Goal: Transaction & Acquisition: Purchase product/service

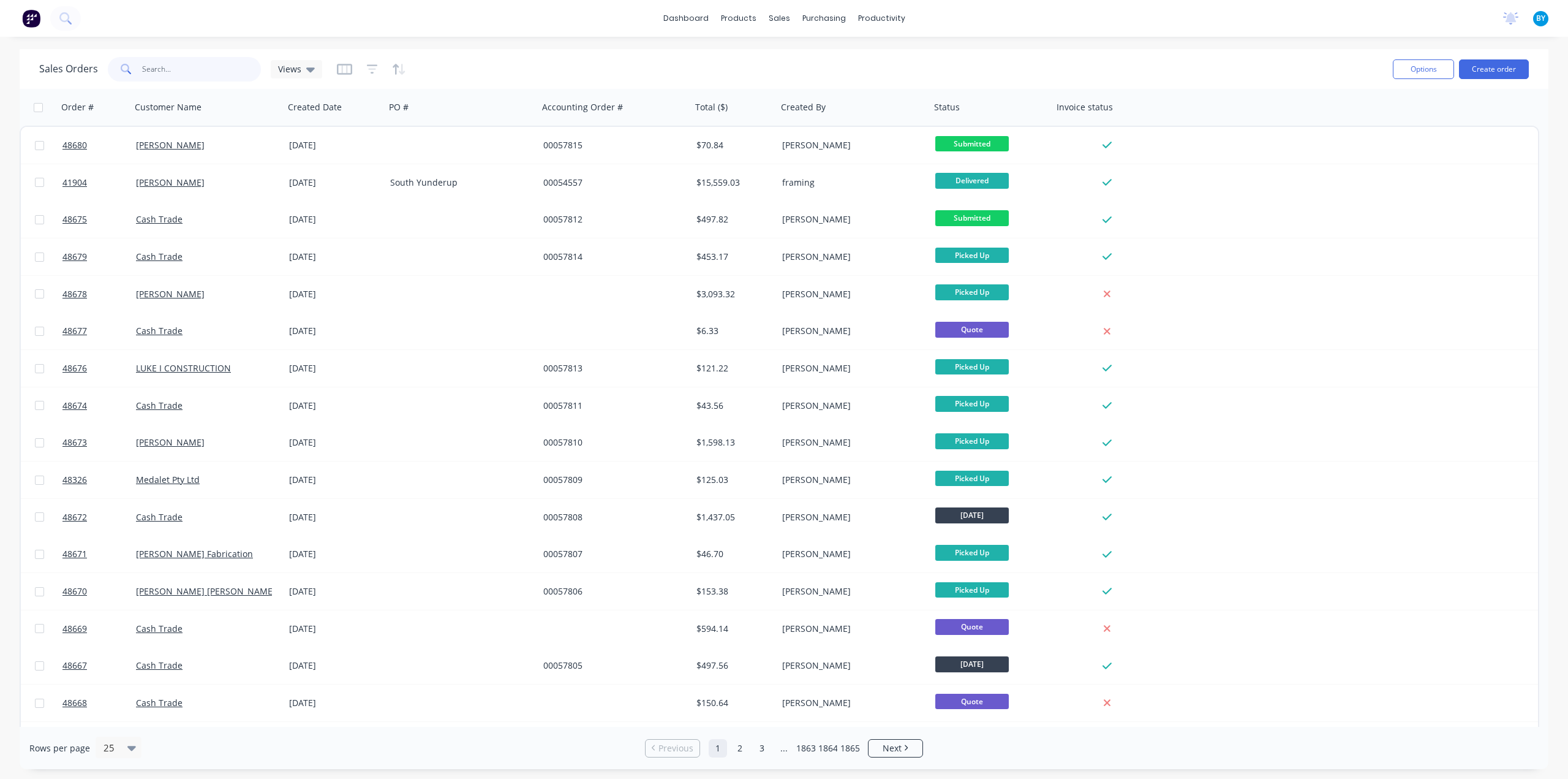
click at [209, 73] on input "text" at bounding box center [201, 69] width 120 height 24
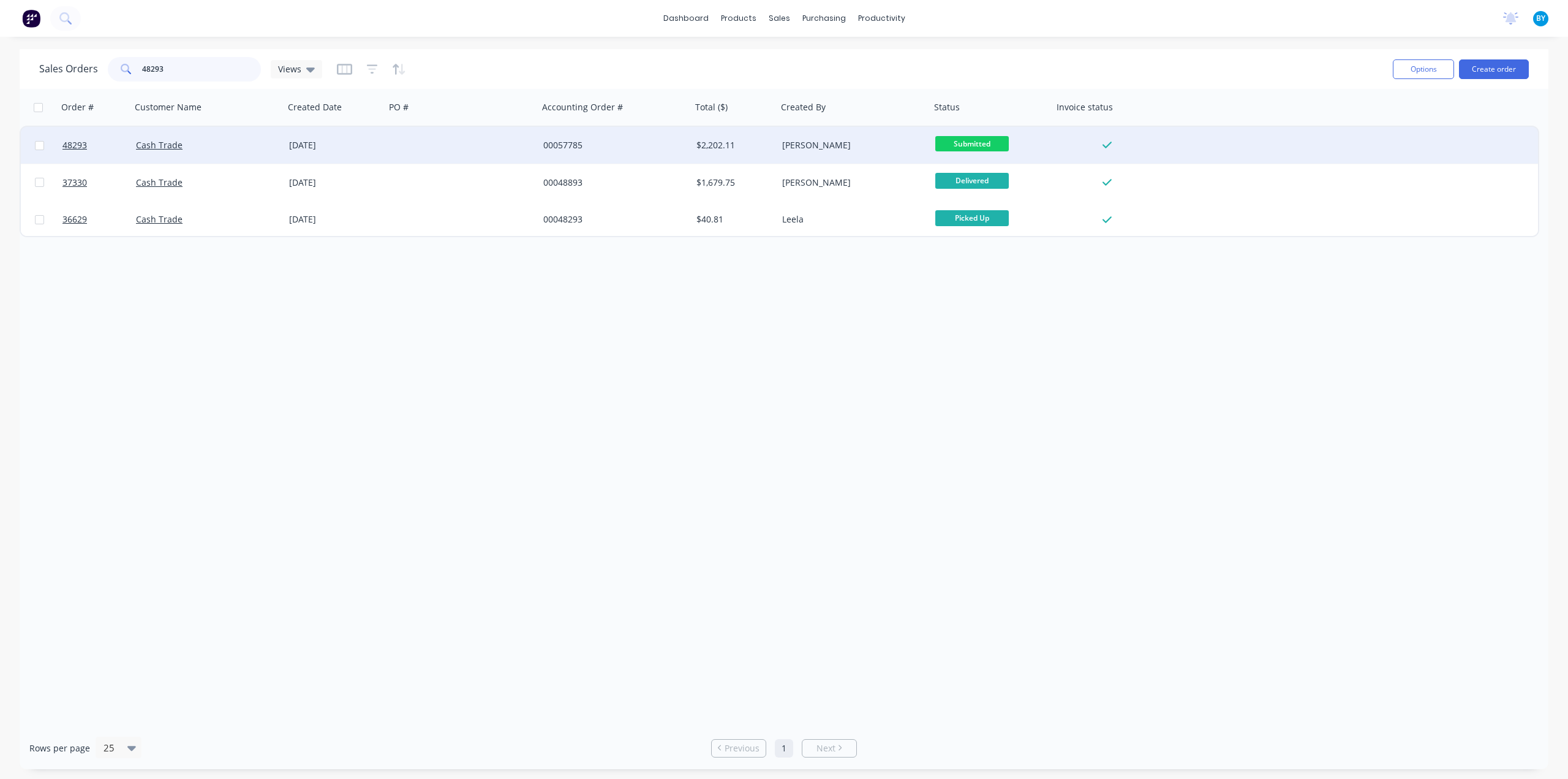
type input "48293"
click at [214, 140] on div "Cash Trade" at bounding box center [203, 145] width 136 height 12
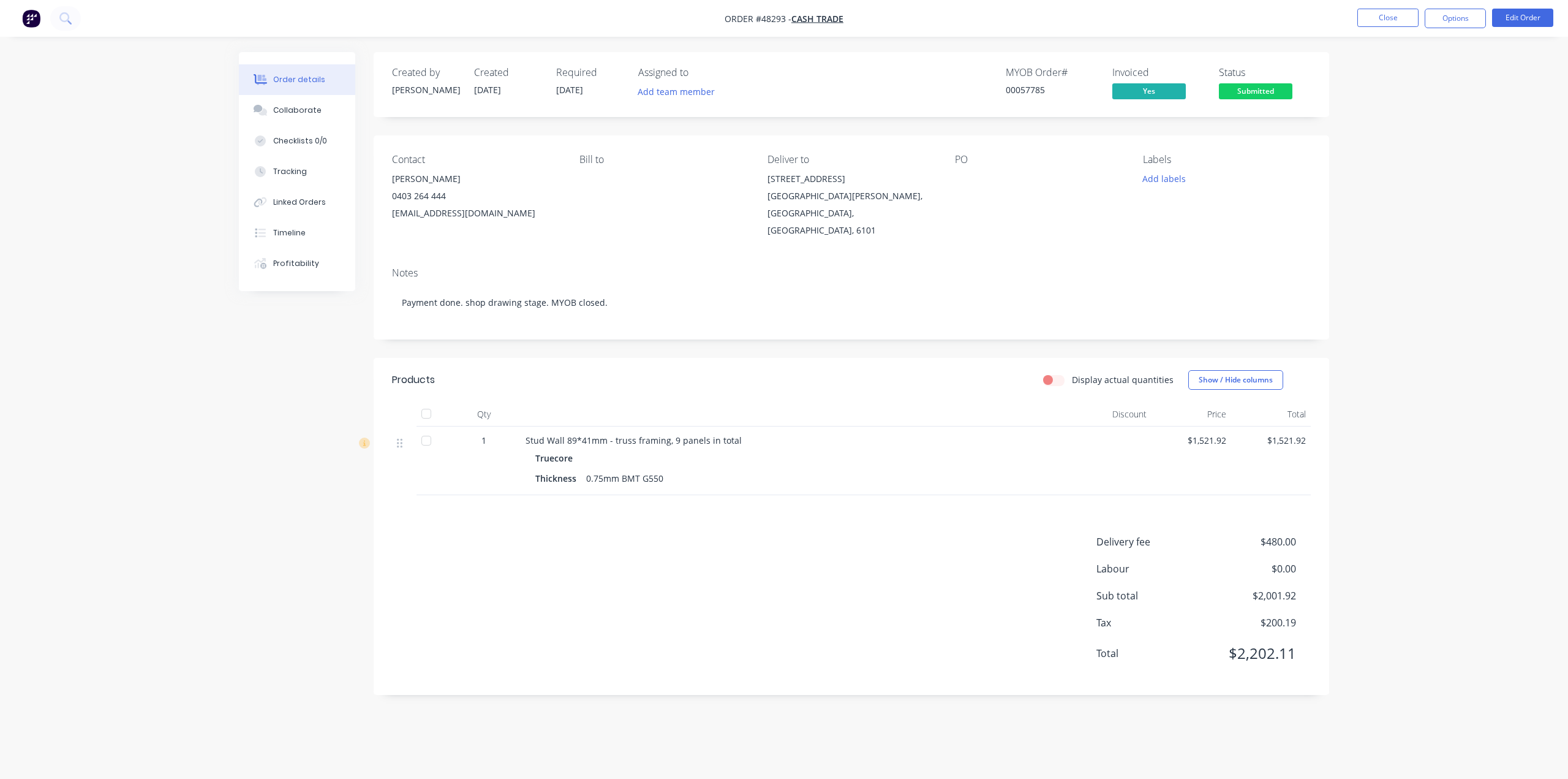
click at [127, 466] on div "Order details Collaborate Checklists 0/0 Tracking Linked Orders Timeline Profit…" at bounding box center [784, 389] width 1568 height 779
click at [784, 535] on div "Delivery fee $480.00 Labour $0.00 Sub total $2,001.92 Tax $200.19 Total $2,202.…" at bounding box center [851, 604] width 919 height 142
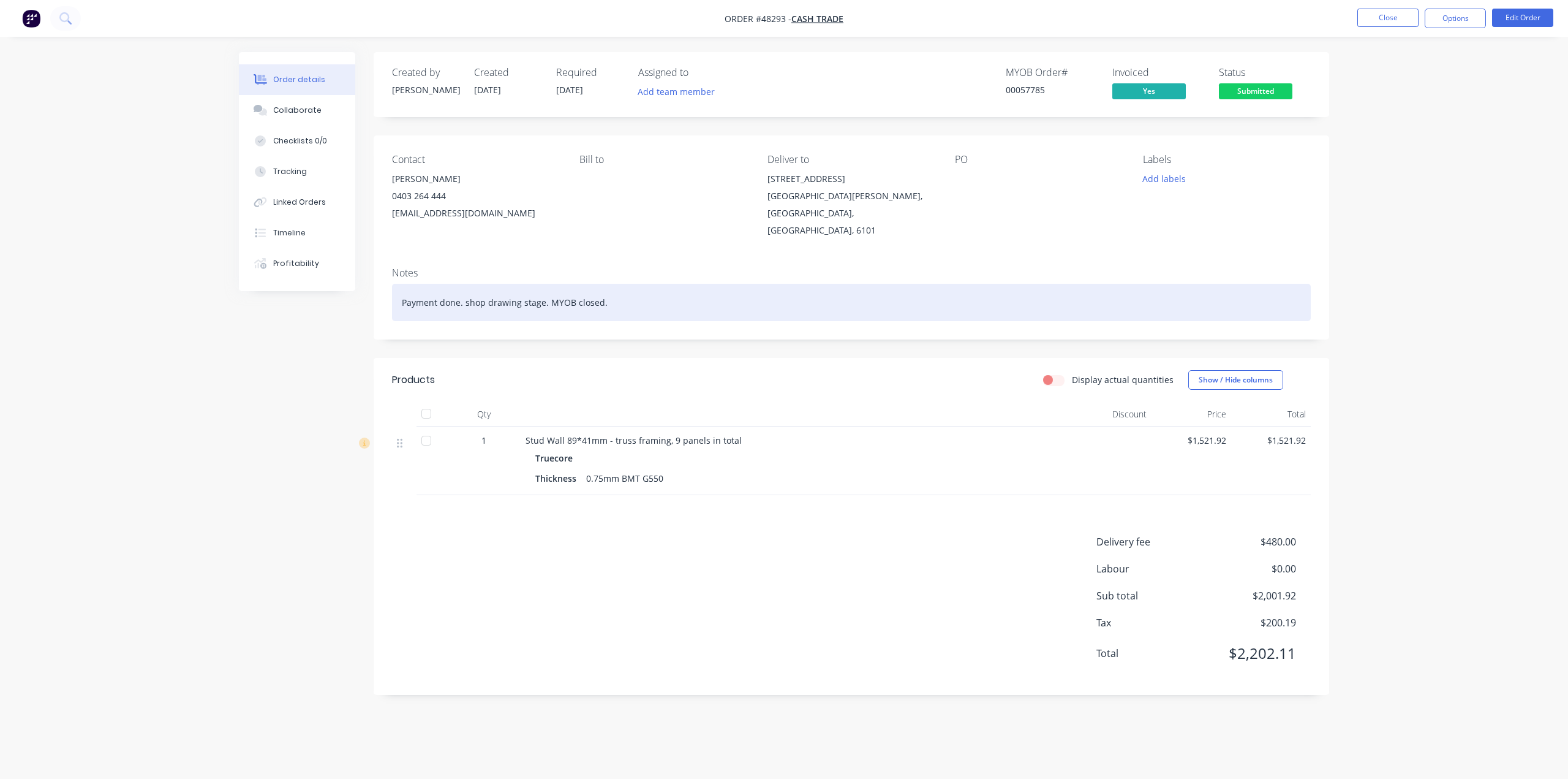
drag, startPoint x: 637, startPoint y: 273, endPoint x: 644, endPoint y: 277, distance: 8.1
click at [637, 284] on div "Payment done. shop drawing stage. MYOB closed." at bounding box center [851, 303] width 919 height 37
drag, startPoint x: 693, startPoint y: 283, endPoint x: 387, endPoint y: 279, distance: 306.0
click at [387, 279] on div "Notes Payment done. shop drawing stage. MYOB closed." at bounding box center [850, 298] width 955 height 82
click at [520, 289] on div "Payment done. shop drawing stage. MYOB closed." at bounding box center [851, 303] width 919 height 37
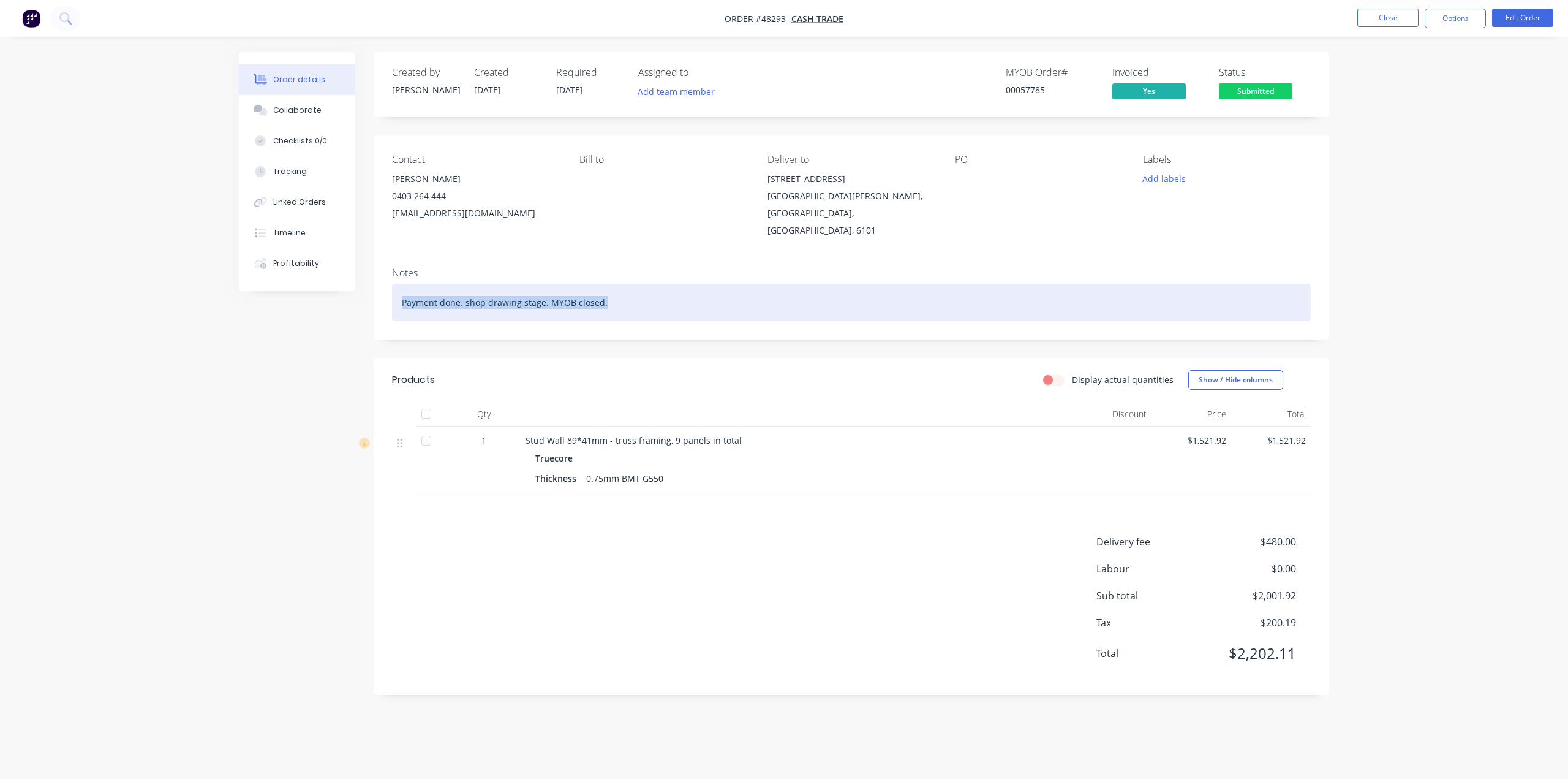
click at [484, 289] on div "Payment done. shop drawing stage. MYOB closed." at bounding box center [851, 303] width 919 height 37
drag, startPoint x: 463, startPoint y: 289, endPoint x: 284, endPoint y: 267, distance: 180.3
click at [275, 271] on div "Order details Collaborate Checklists 0/0 Tracking Linked Orders Timeline Profit…" at bounding box center [784, 383] width 1115 height 661
drag, startPoint x: 566, startPoint y: 286, endPoint x: 483, endPoint y: 284, distance: 83.0
click at [483, 284] on div "shop drawing stage. MYOB closed." at bounding box center [851, 303] width 919 height 37
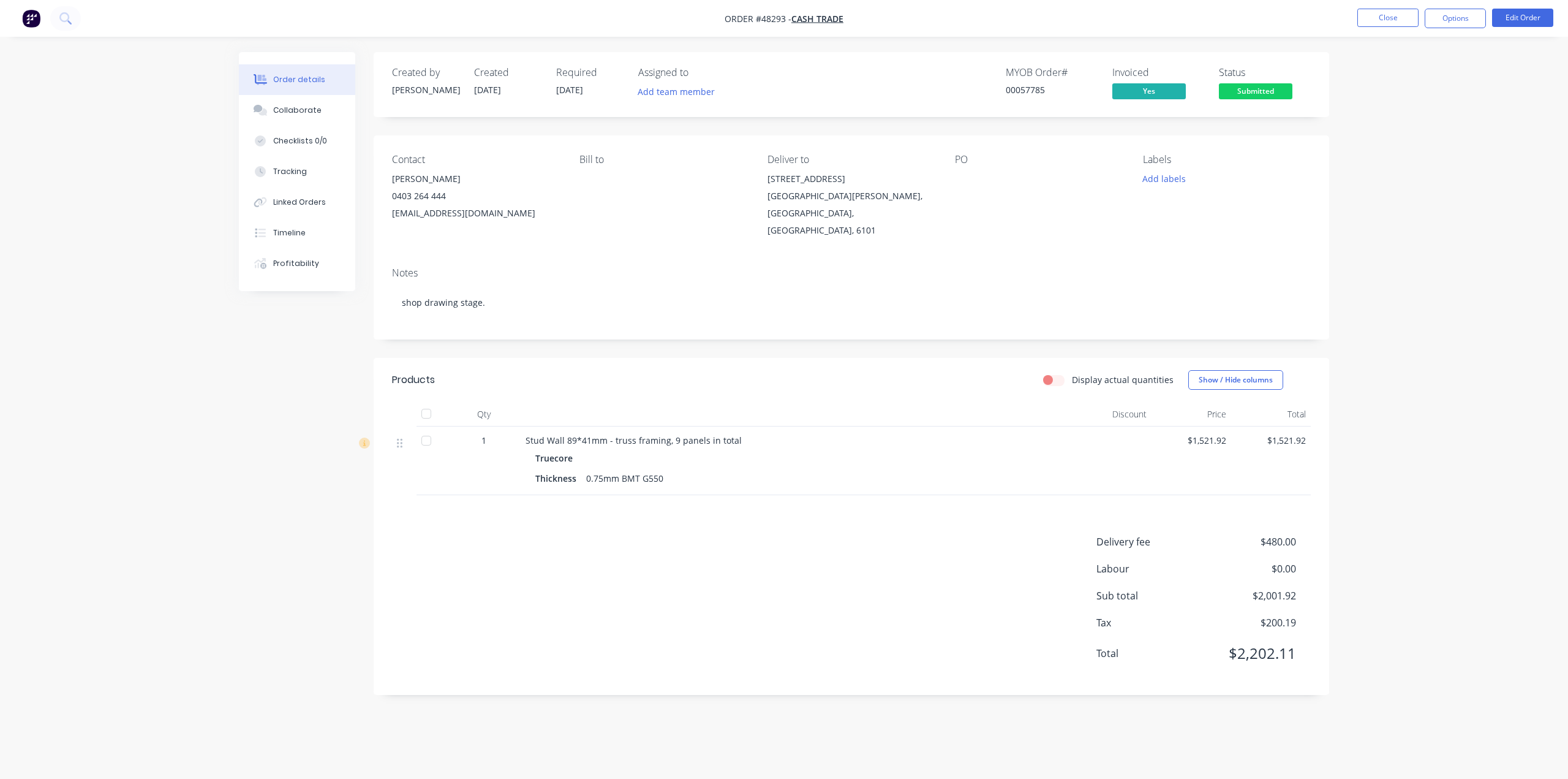
click at [183, 426] on div "Order details Collaborate Checklists 0/0 Tracking Linked Orders Timeline Profit…" at bounding box center [784, 389] width 1568 height 779
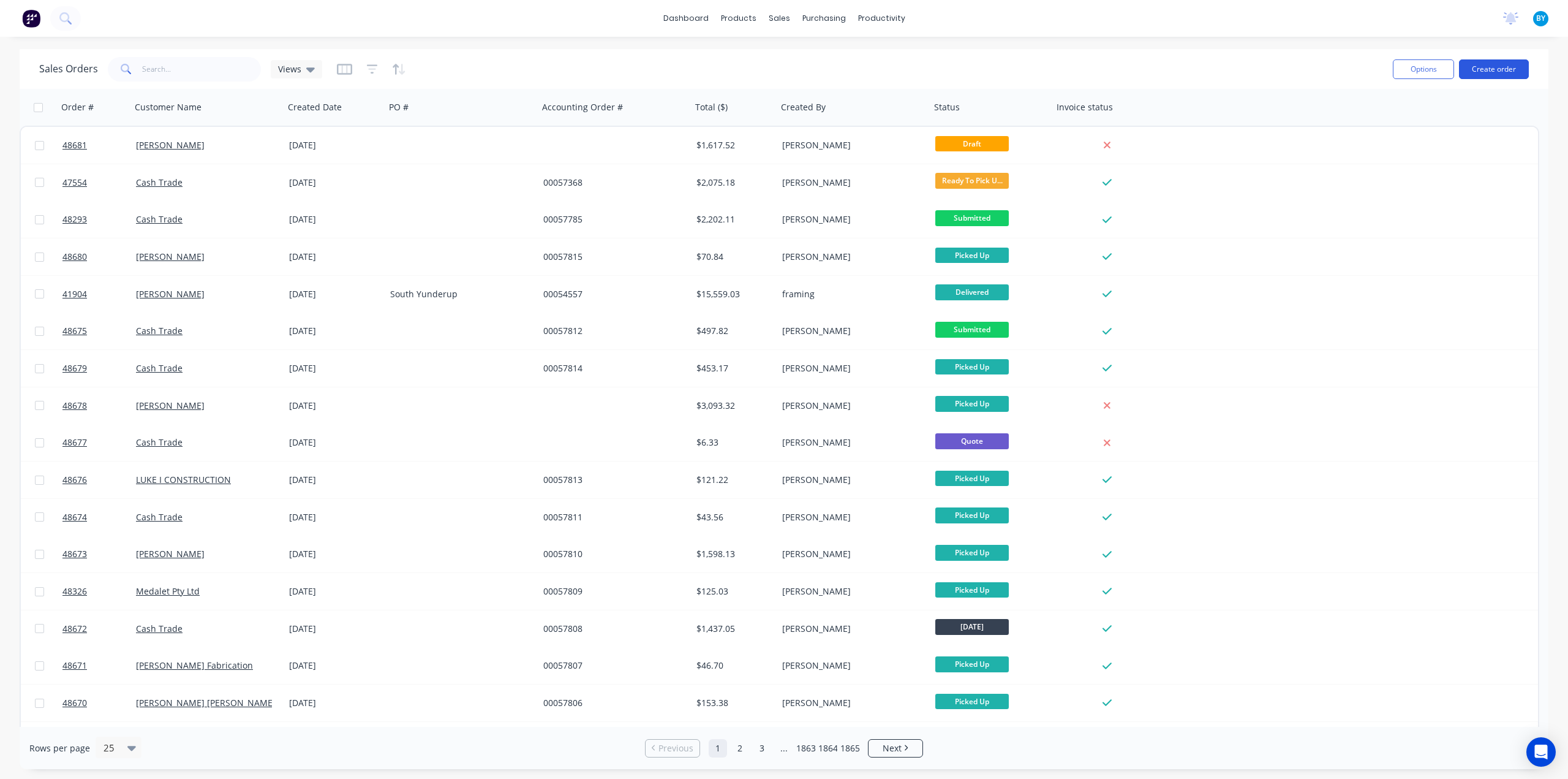
click at [1492, 66] on button "Create order" at bounding box center [1494, 69] width 70 height 19
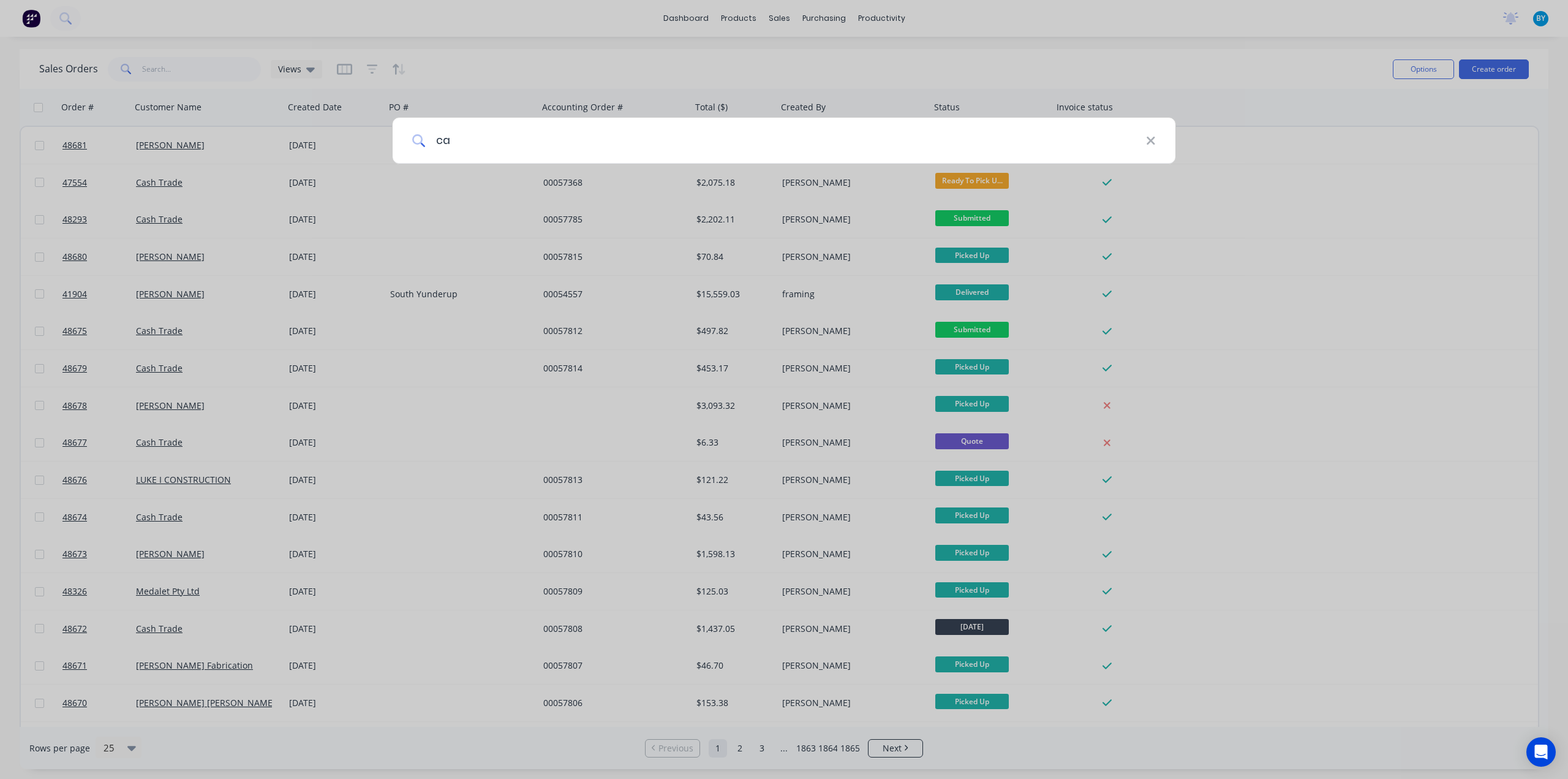
type input "c"
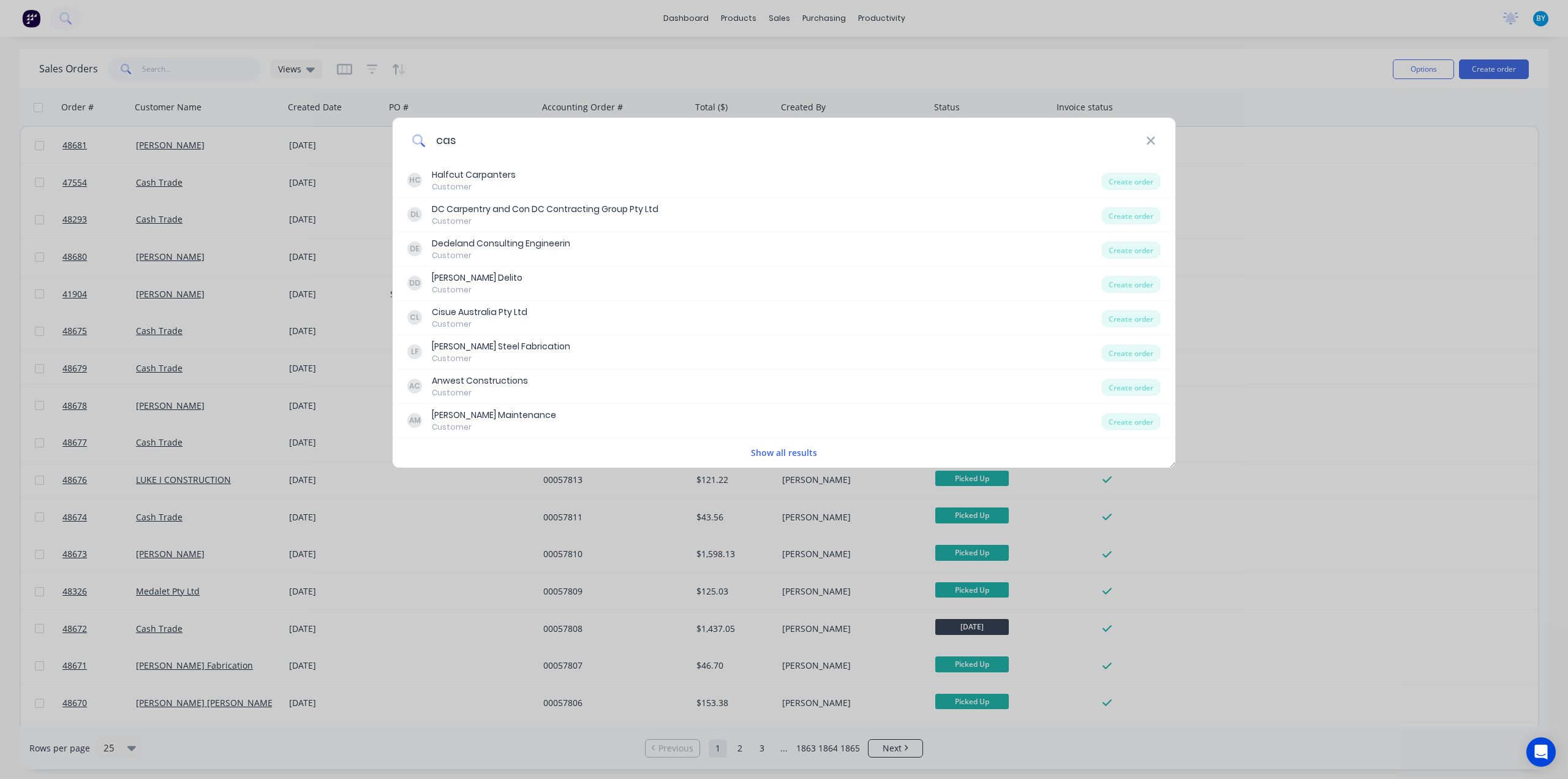
type input "cash"
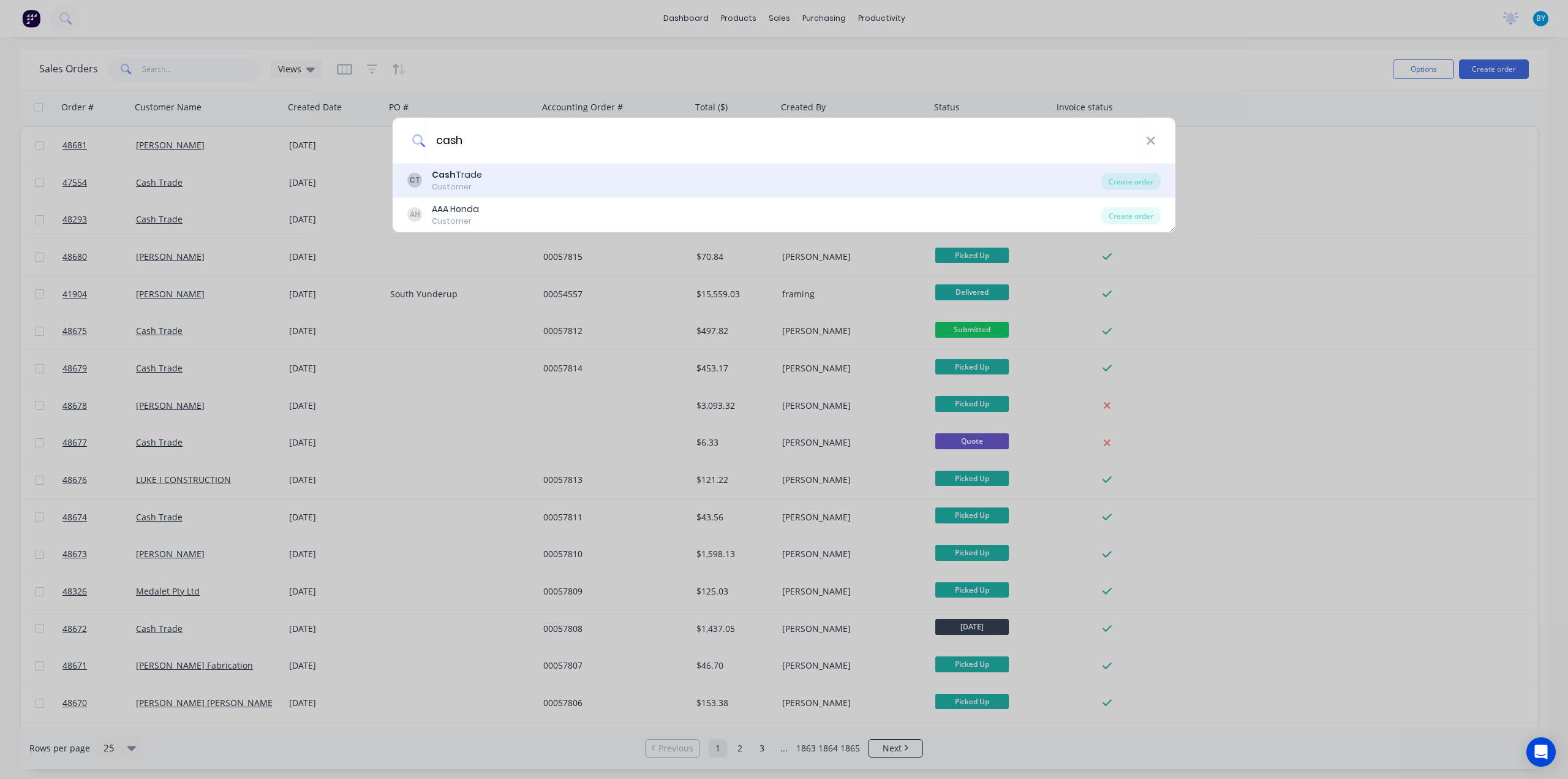
click at [586, 184] on div "CT Cash Trade Customer" at bounding box center [755, 180] width 694 height 24
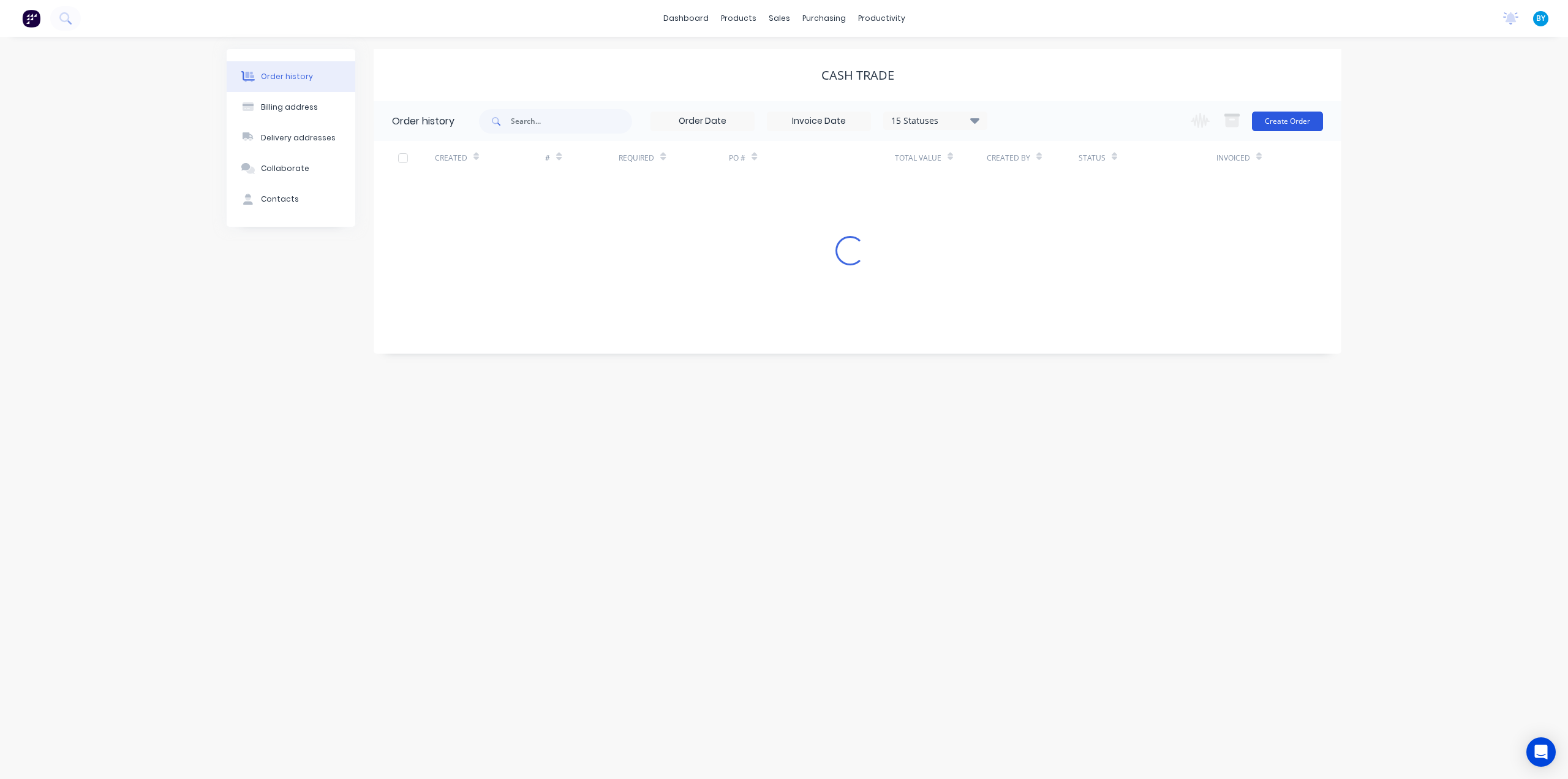
click at [1281, 123] on button "Create Order" at bounding box center [1288, 121] width 71 height 19
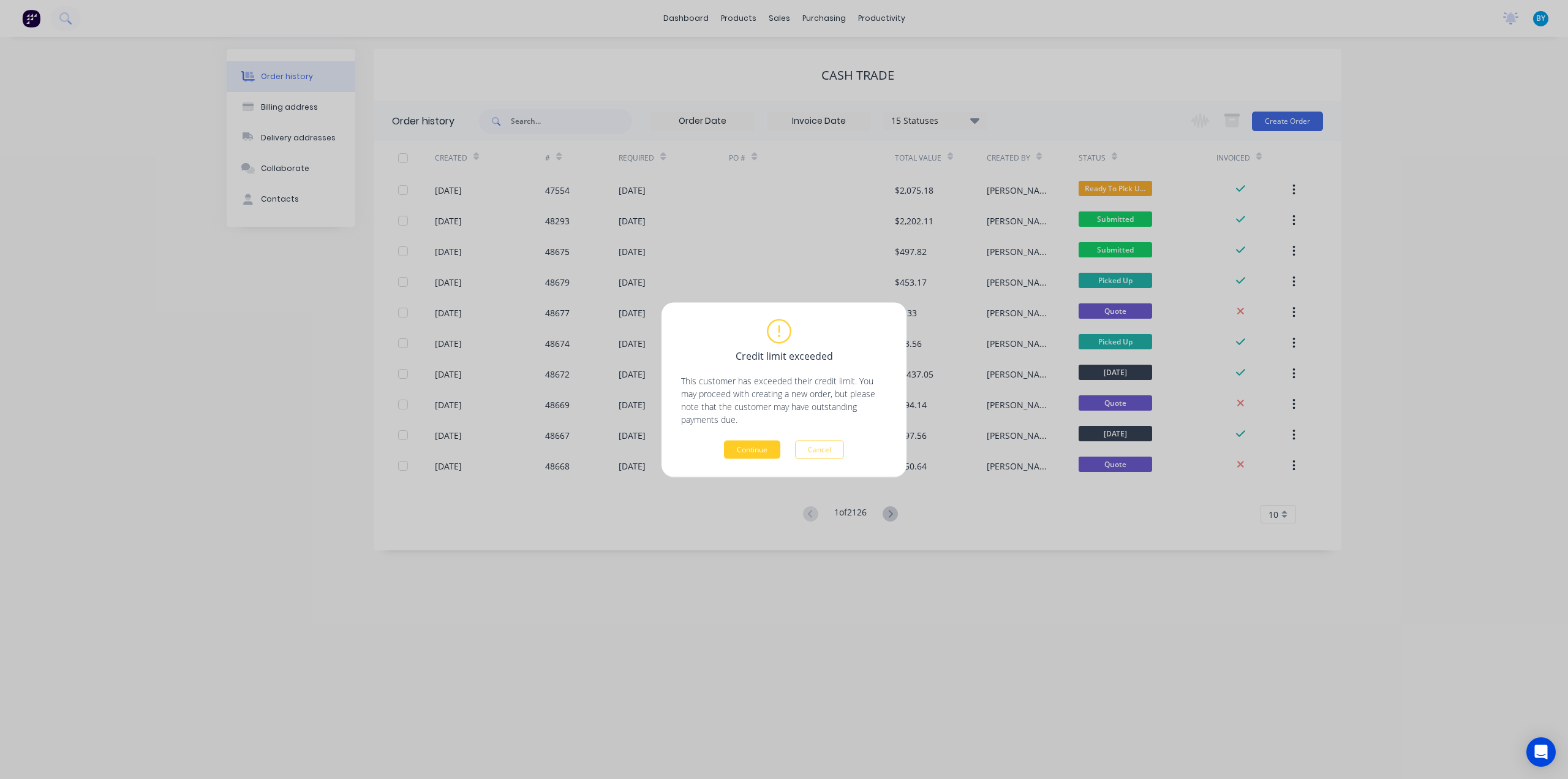
click at [745, 448] on button "Continue" at bounding box center [752, 449] width 57 height 19
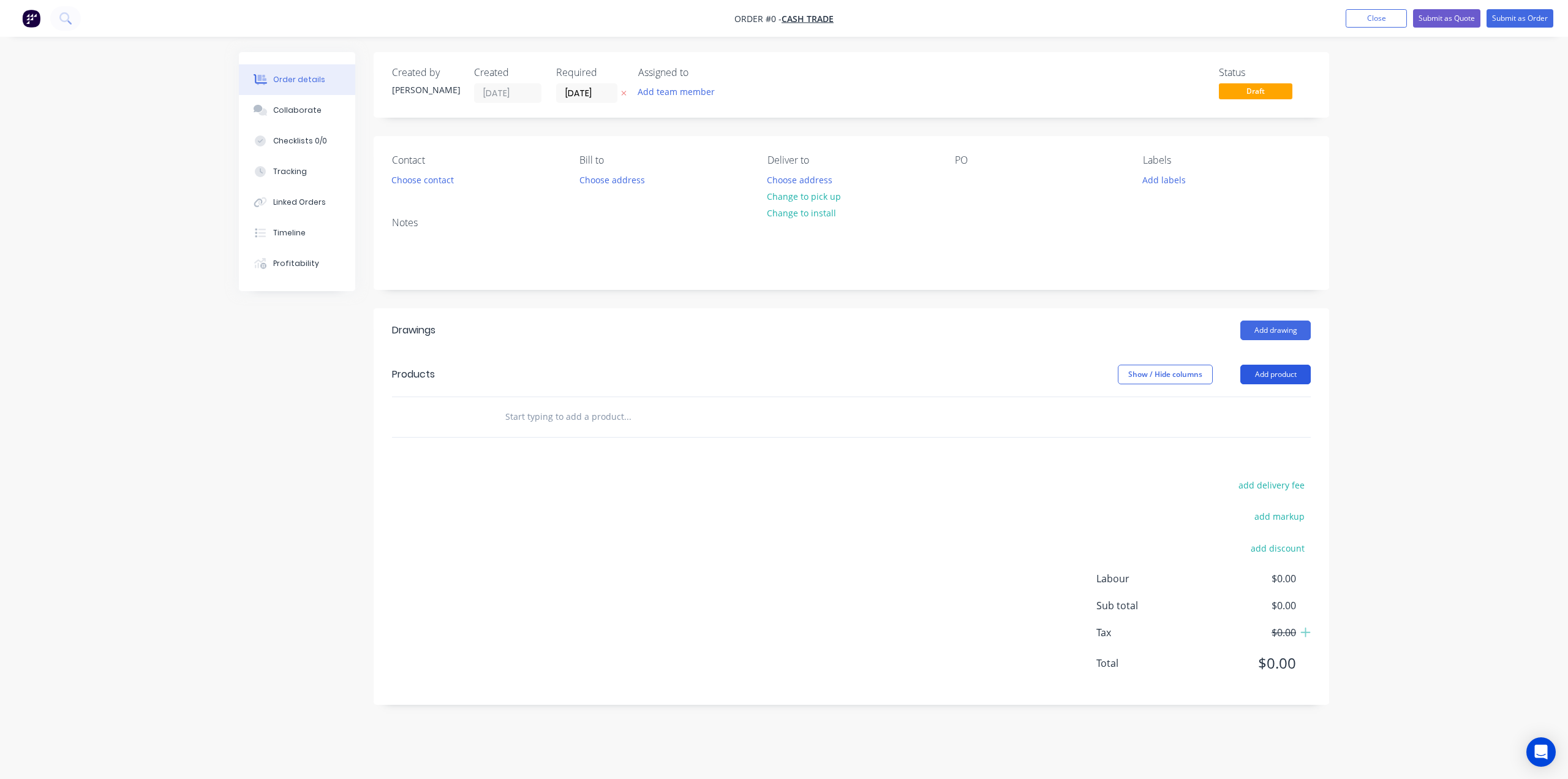
click at [1273, 371] on button "Add product" at bounding box center [1276, 374] width 71 height 19
click at [1249, 399] on div "Product catalogue" at bounding box center [1253, 405] width 95 height 18
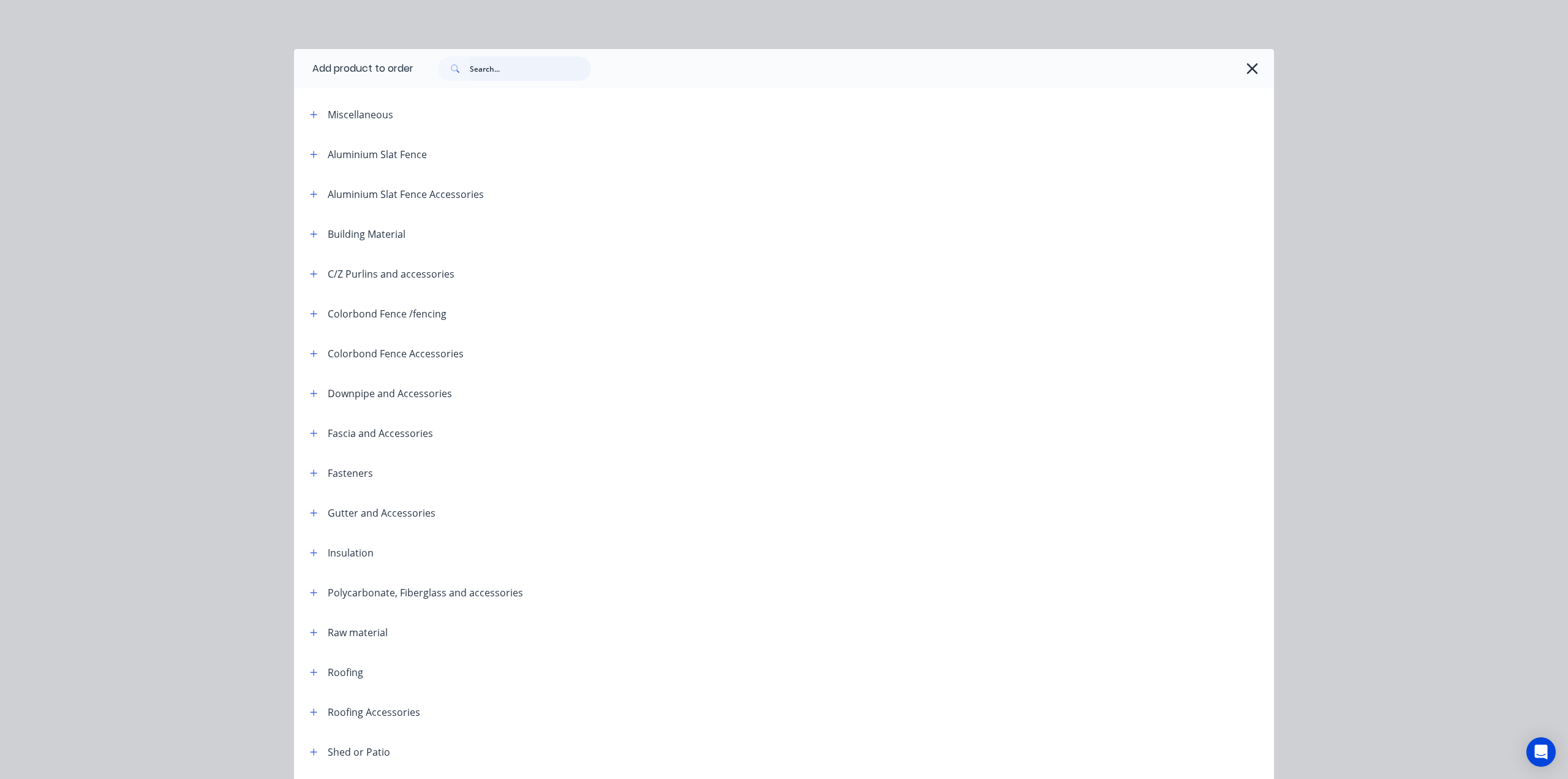
click at [518, 74] on input "text" at bounding box center [530, 69] width 122 height 24
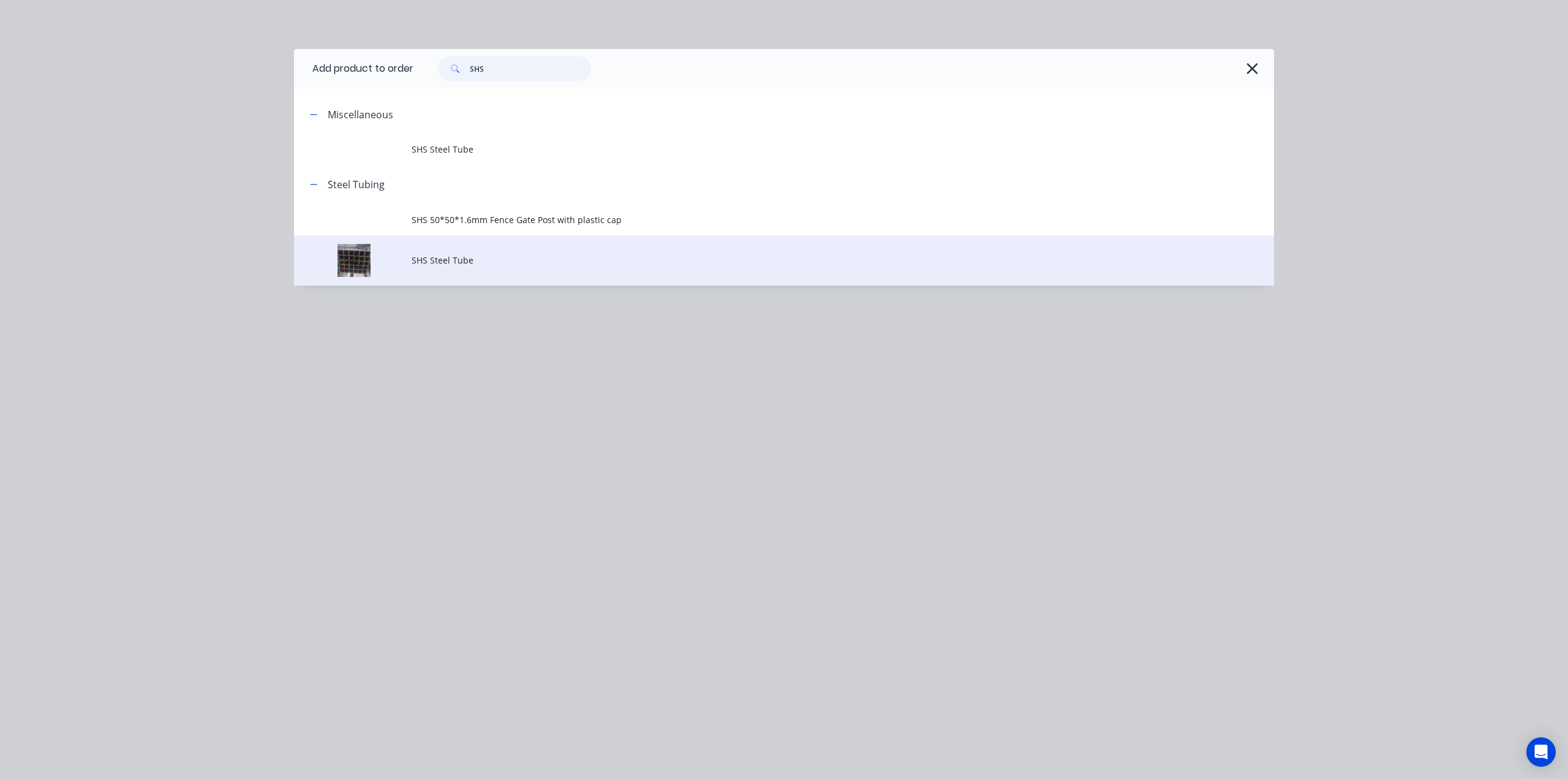
type input "SHS"
click at [512, 251] on td "SHS Steel Tube" at bounding box center [842, 260] width 862 height 51
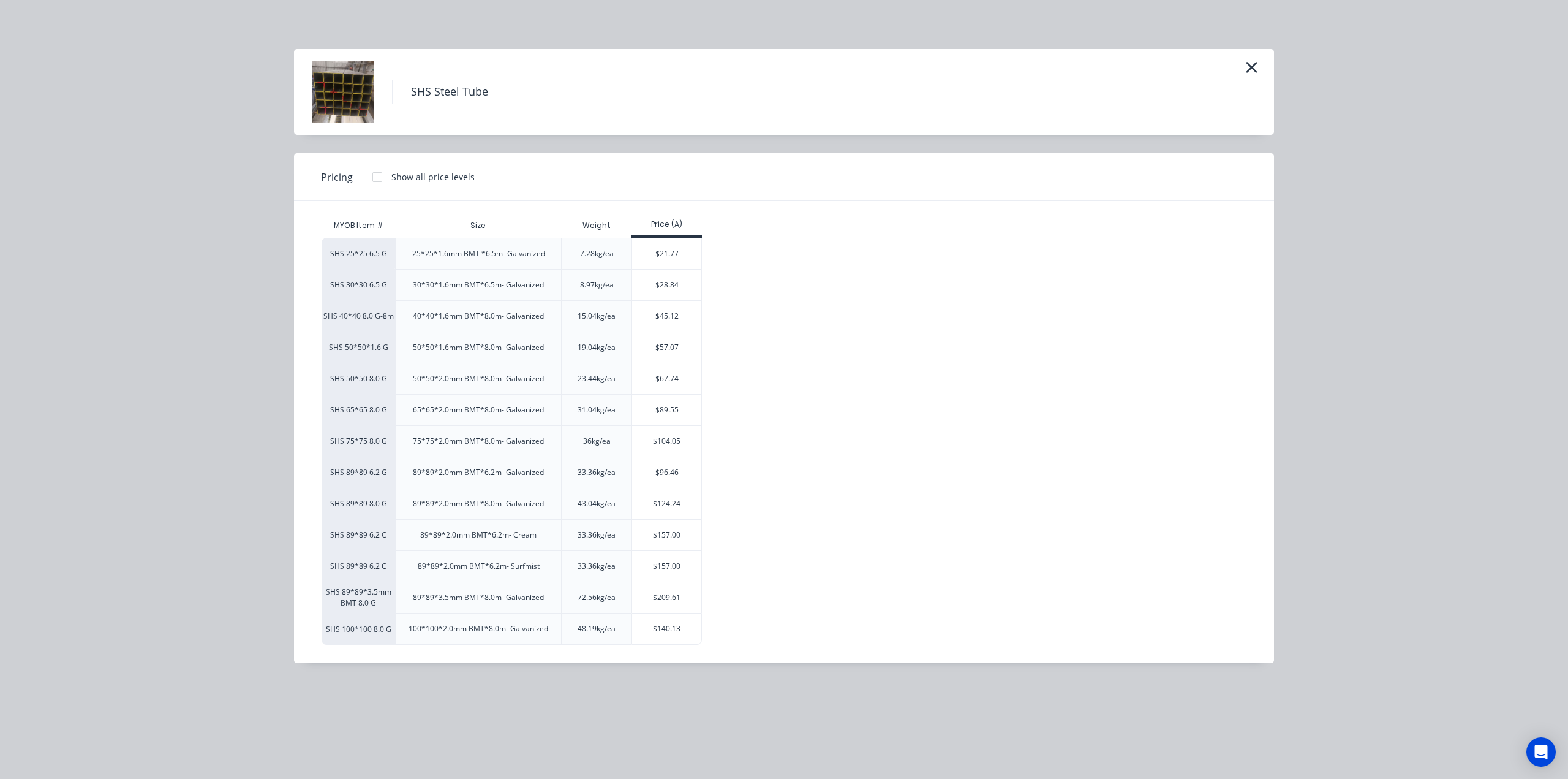
click at [128, 180] on div "SHS Steel Tube Pricing Show all price levels MYOB Item # Size Weight Price (A) …" at bounding box center [784, 389] width 1568 height 779
click at [1241, 62] on div "SHS Steel Tube" at bounding box center [784, 92] width 943 height 61
click at [1253, 66] on icon "button" at bounding box center [1252, 68] width 11 height 11
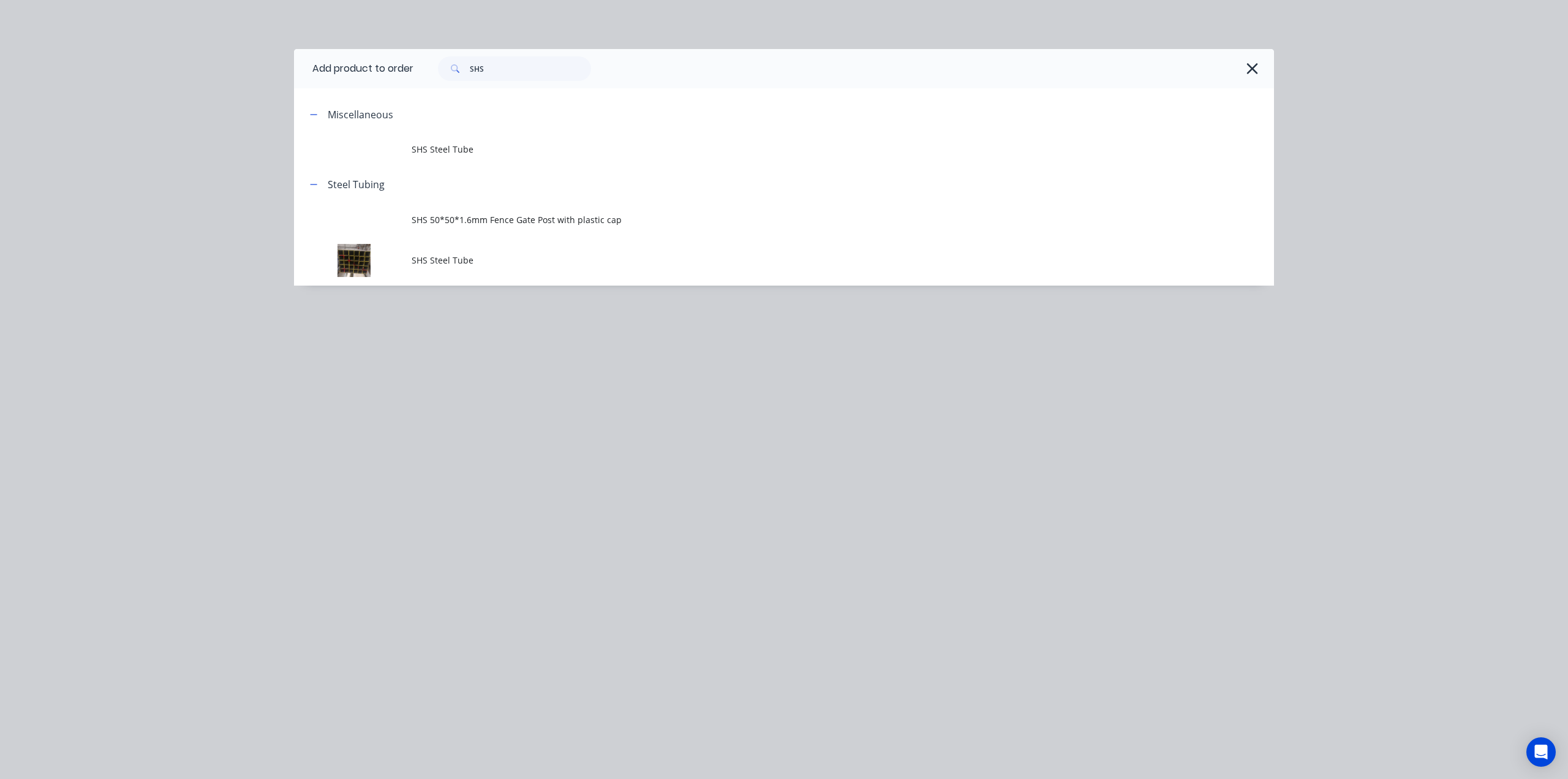
click at [1267, 71] on div "SHS" at bounding box center [843, 69] width 861 height 39
click at [1254, 70] on icon "button" at bounding box center [1252, 69] width 13 height 17
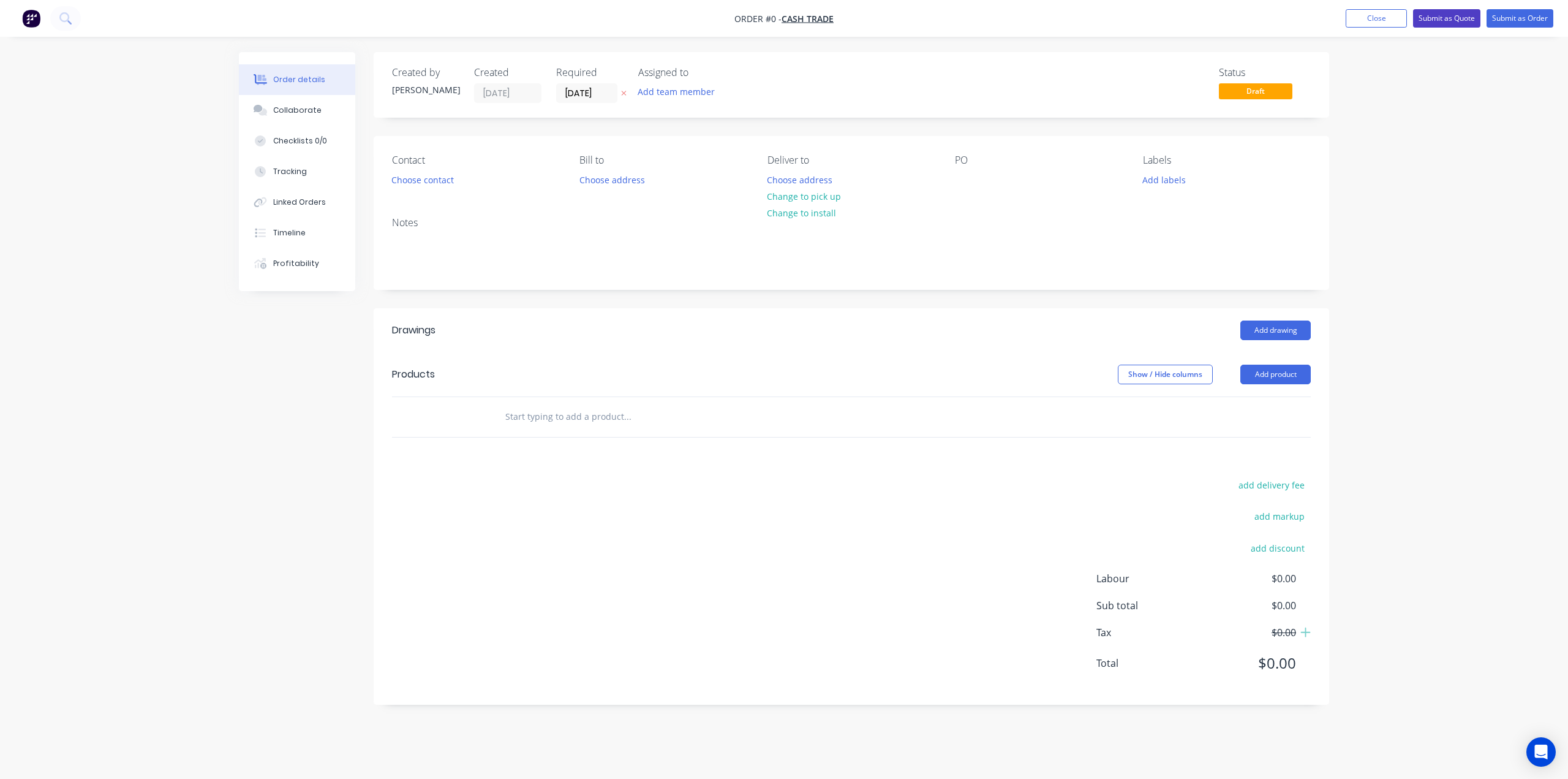
click at [1439, 16] on button "Submit as Quote" at bounding box center [1446, 19] width 68 height 19
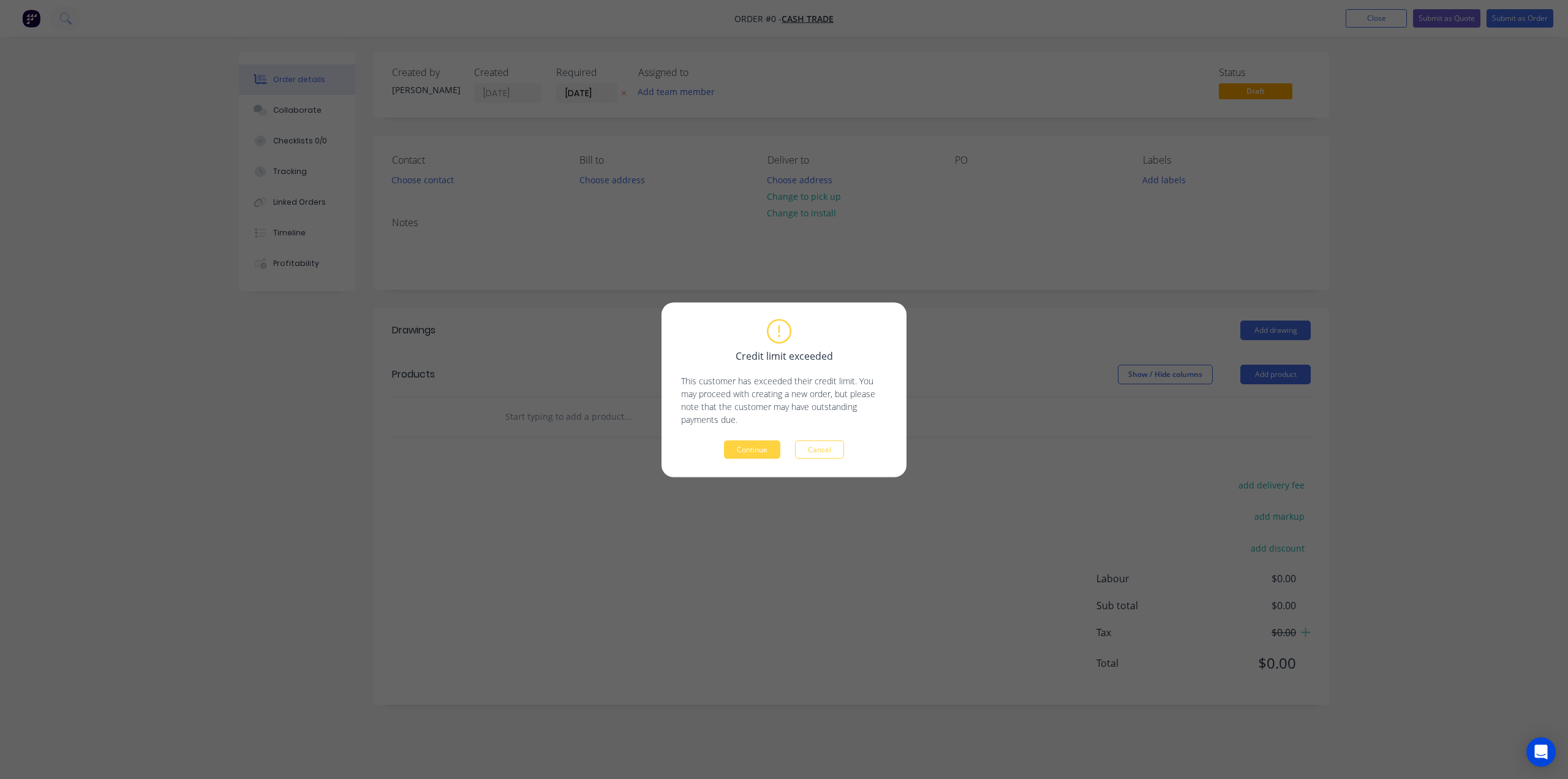
click at [746, 447] on button "Continue" at bounding box center [752, 449] width 57 height 19
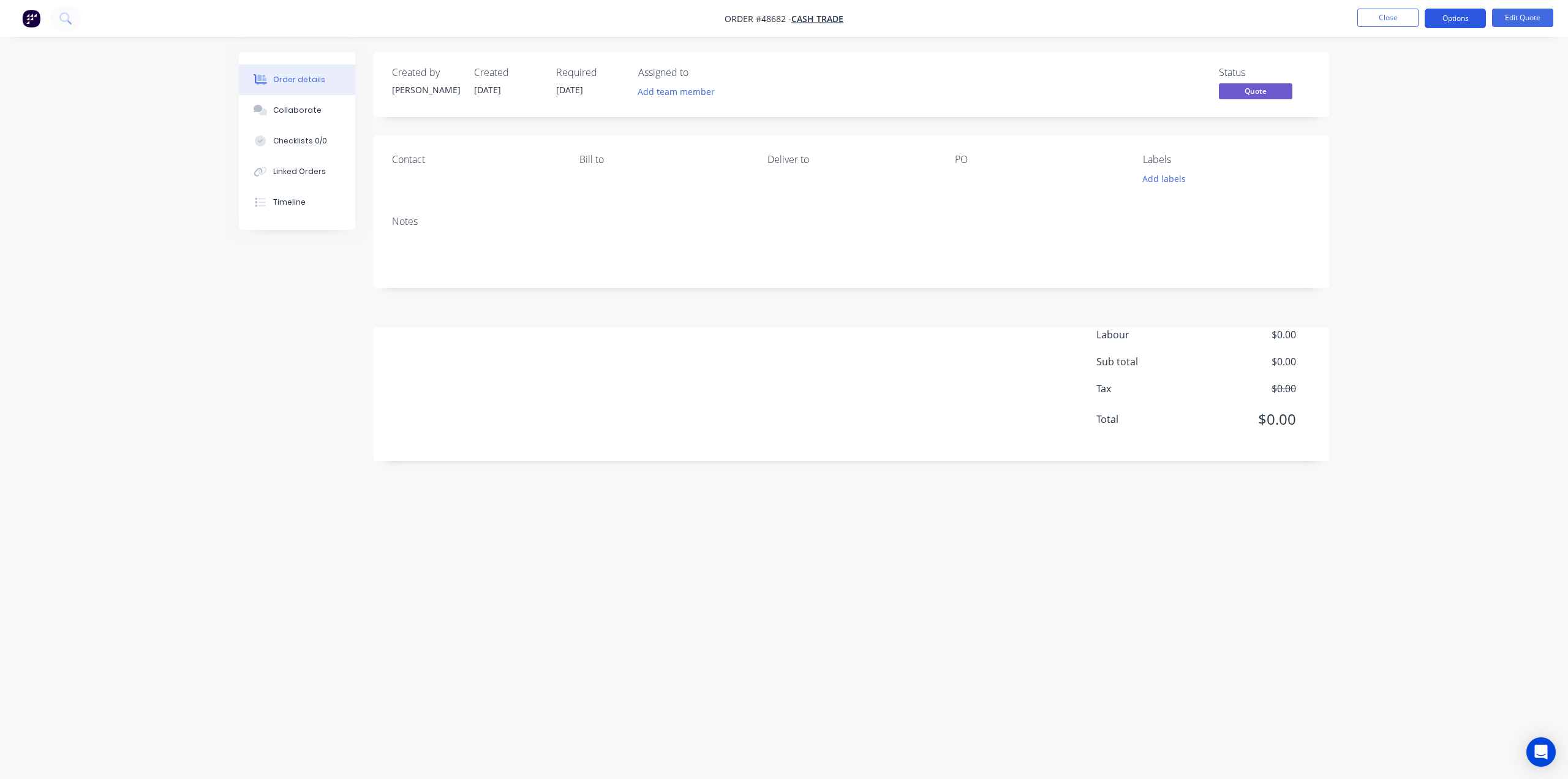
click at [1450, 21] on button "Options" at bounding box center [1456, 18] width 61 height 19
click at [1383, 240] on div "Cancel Quote" at bounding box center [1418, 245] width 112 height 18
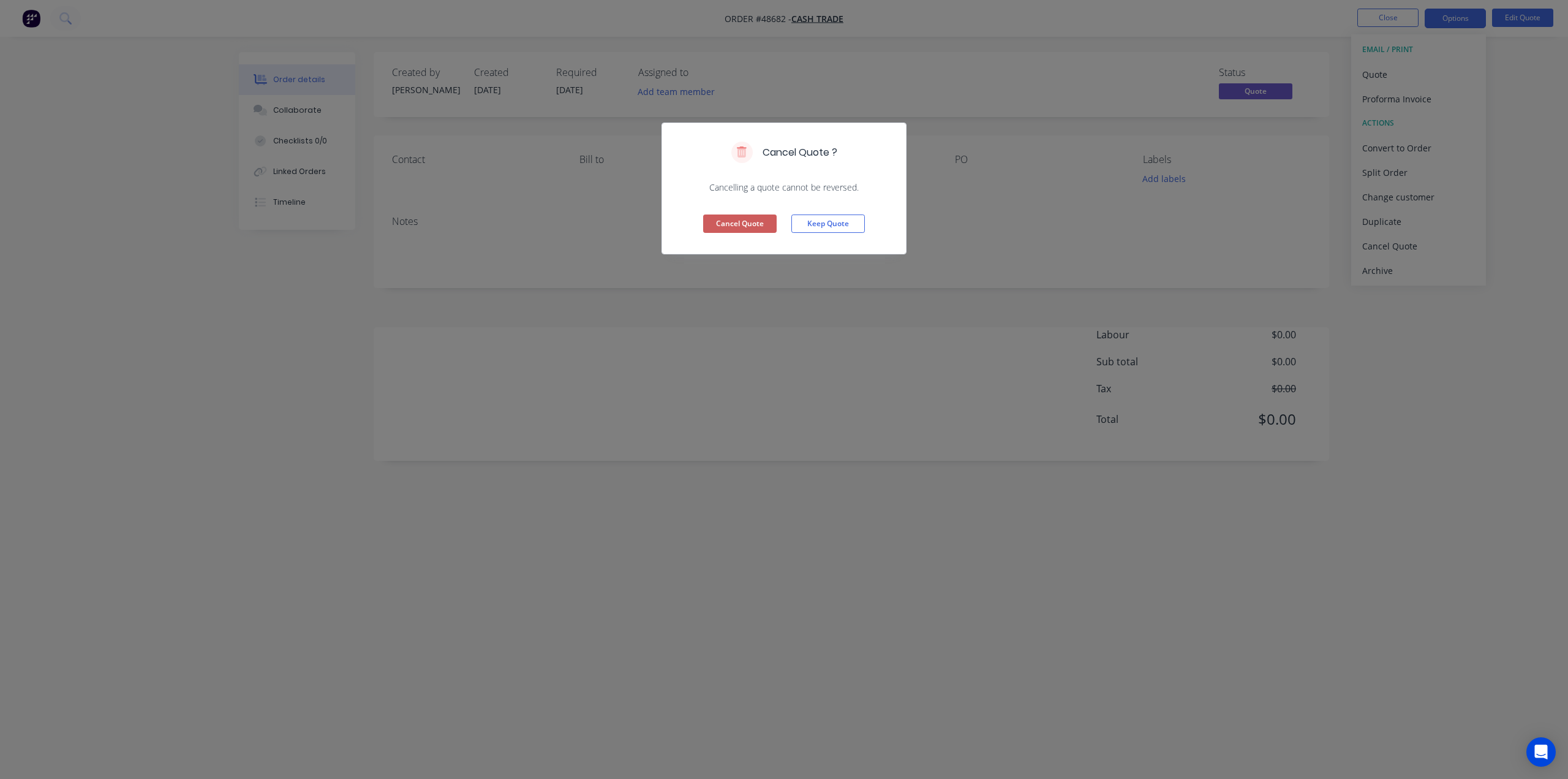
click at [725, 224] on button "Cancel Quote" at bounding box center [739, 224] width 73 height 19
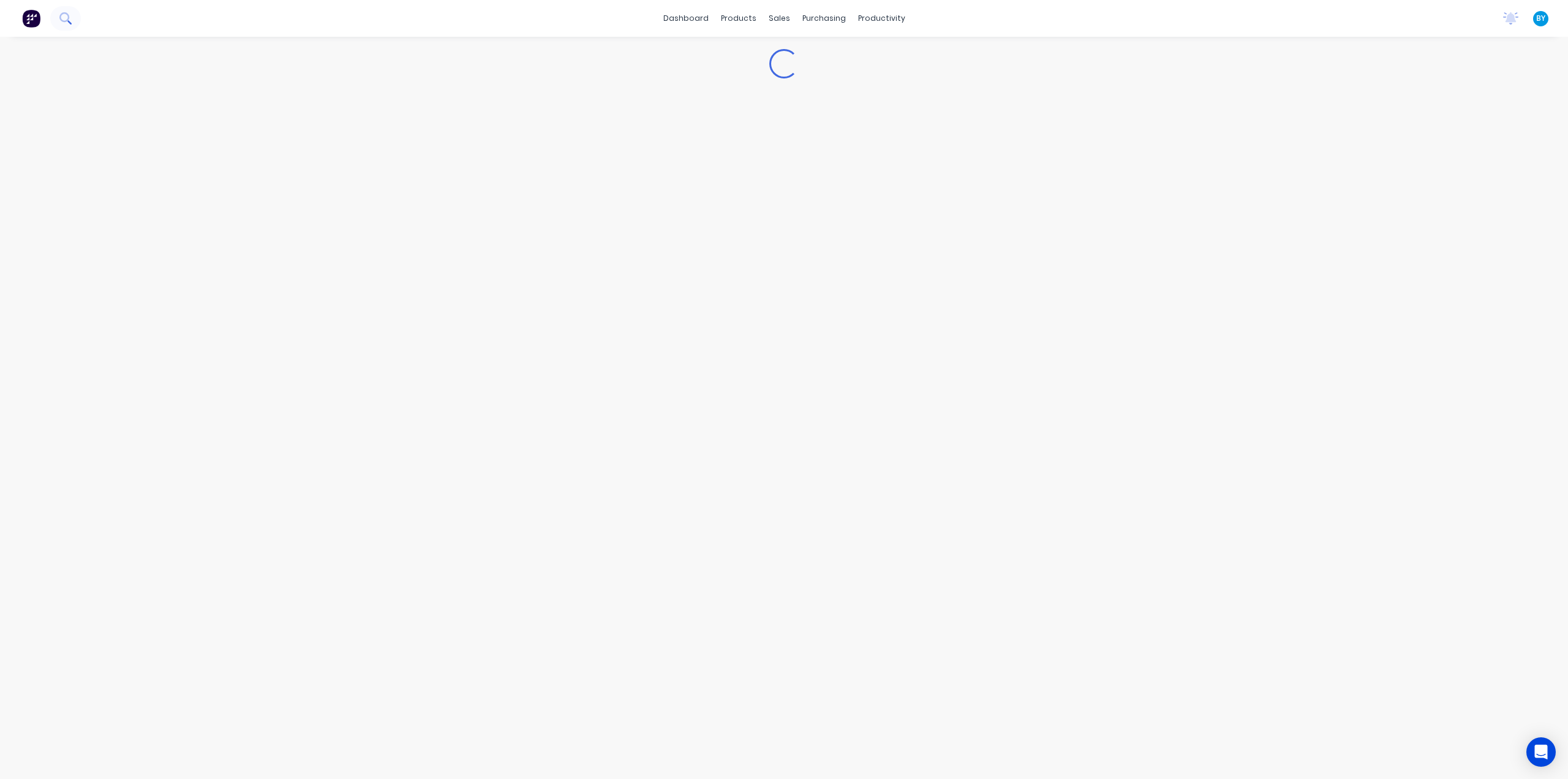
click at [63, 15] on icon at bounding box center [65, 18] width 12 height 12
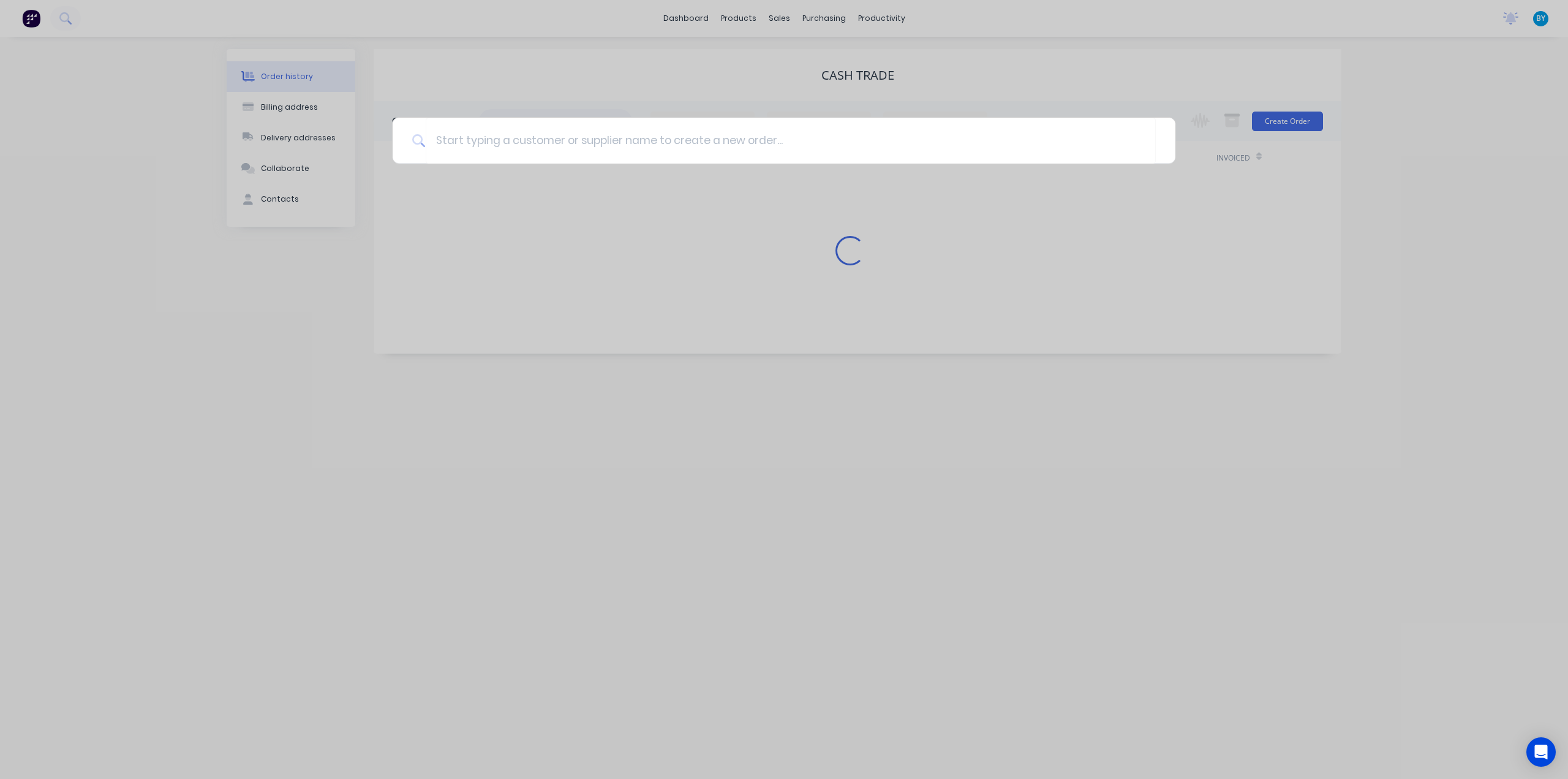
click at [610, 51] on div at bounding box center [784, 389] width 1568 height 779
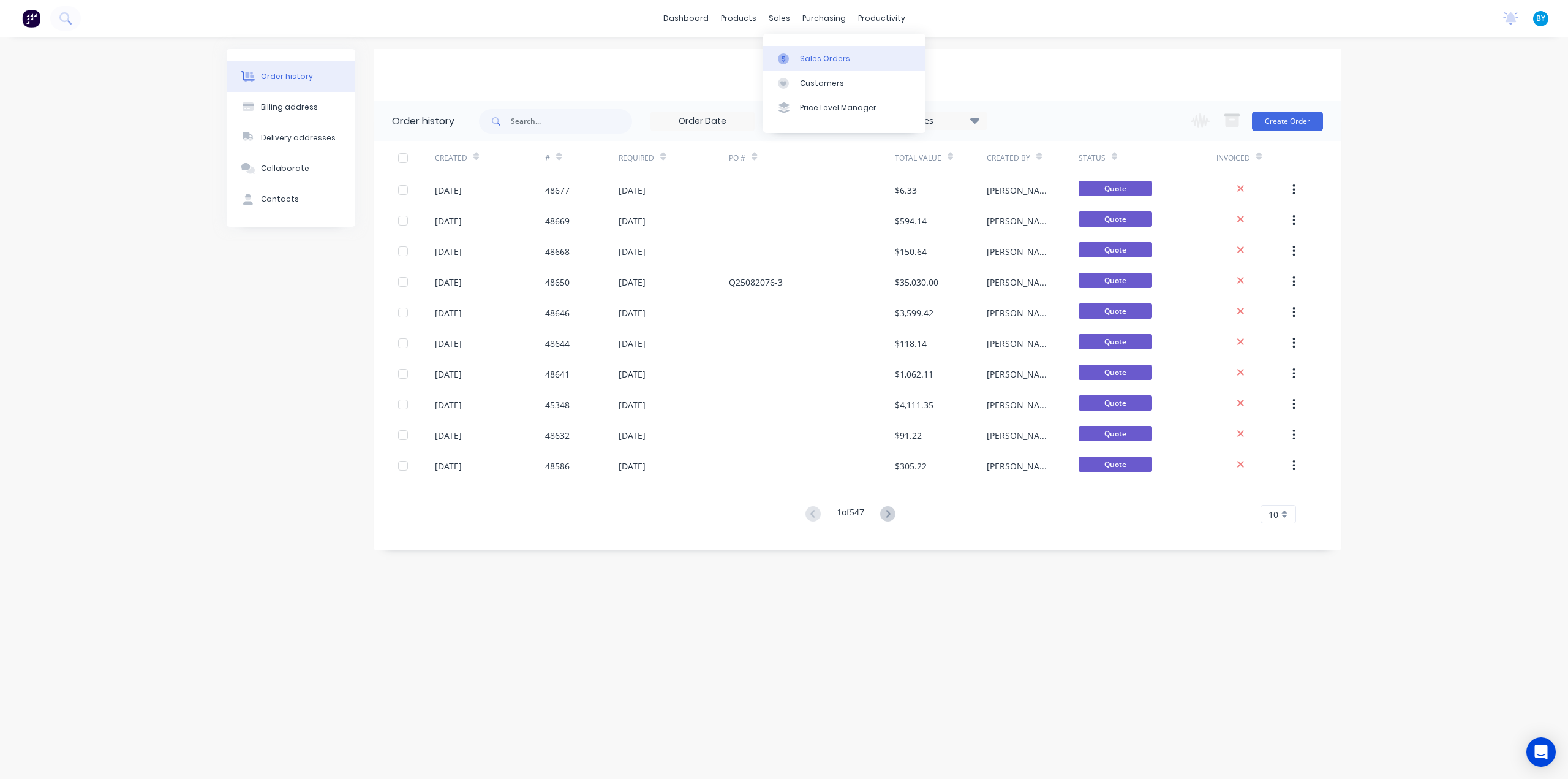
click at [801, 59] on div "Sales Orders" at bounding box center [825, 58] width 50 height 11
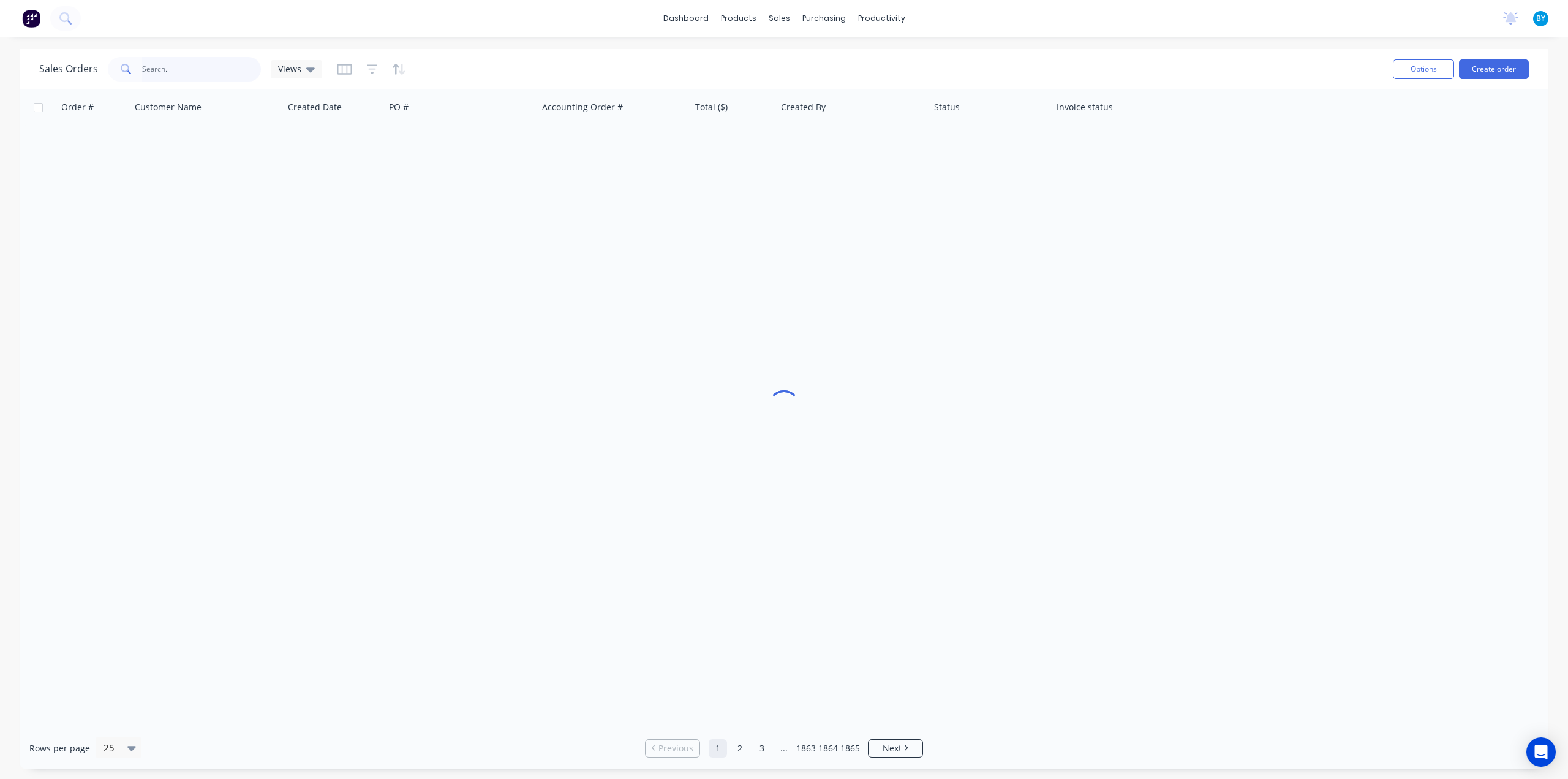
click at [164, 73] on input "text" at bounding box center [201, 69] width 120 height 24
type input "403979949"
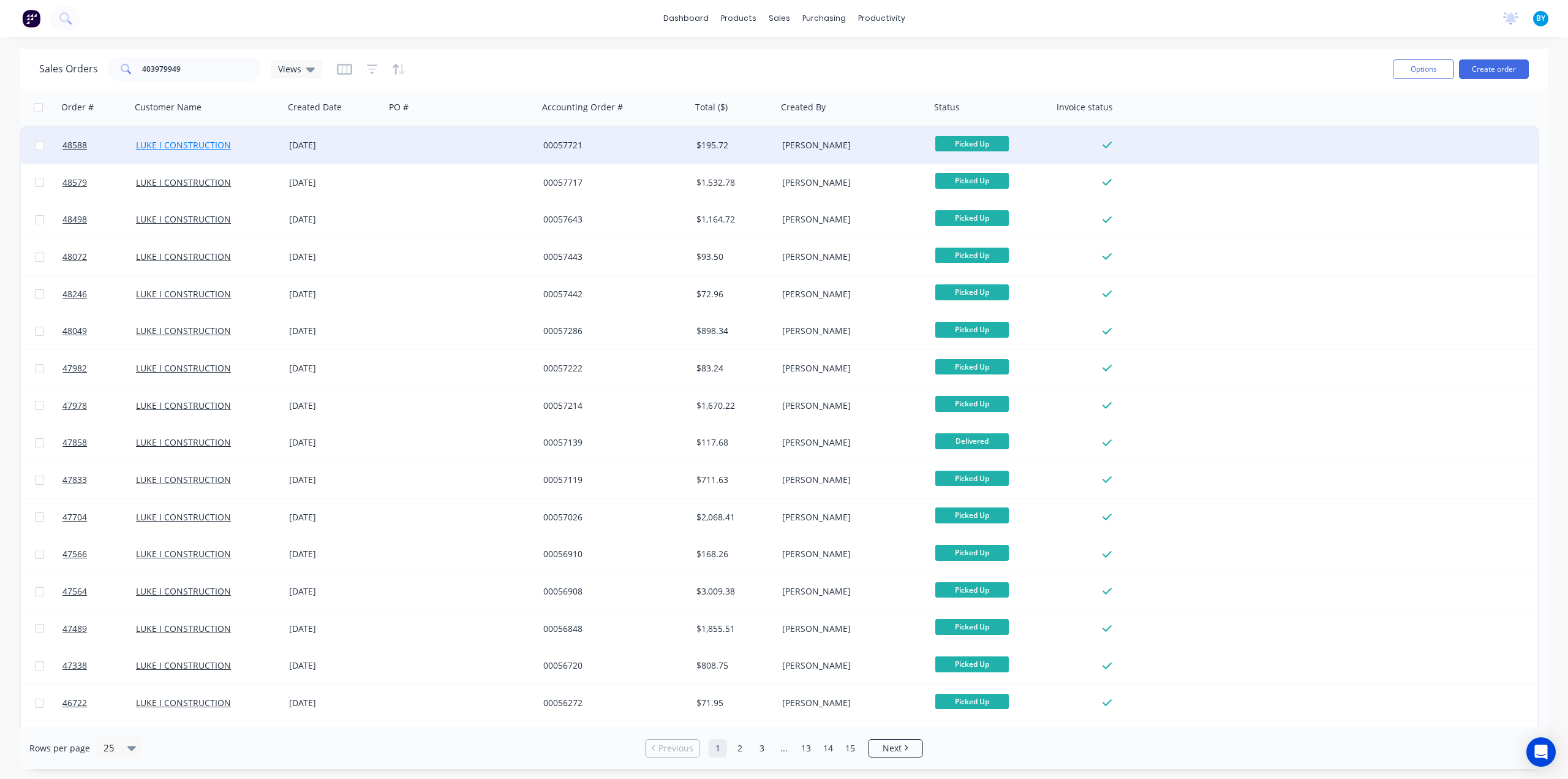
click at [201, 146] on link "LUKE I CONSTRUCTION" at bounding box center [183, 145] width 95 height 12
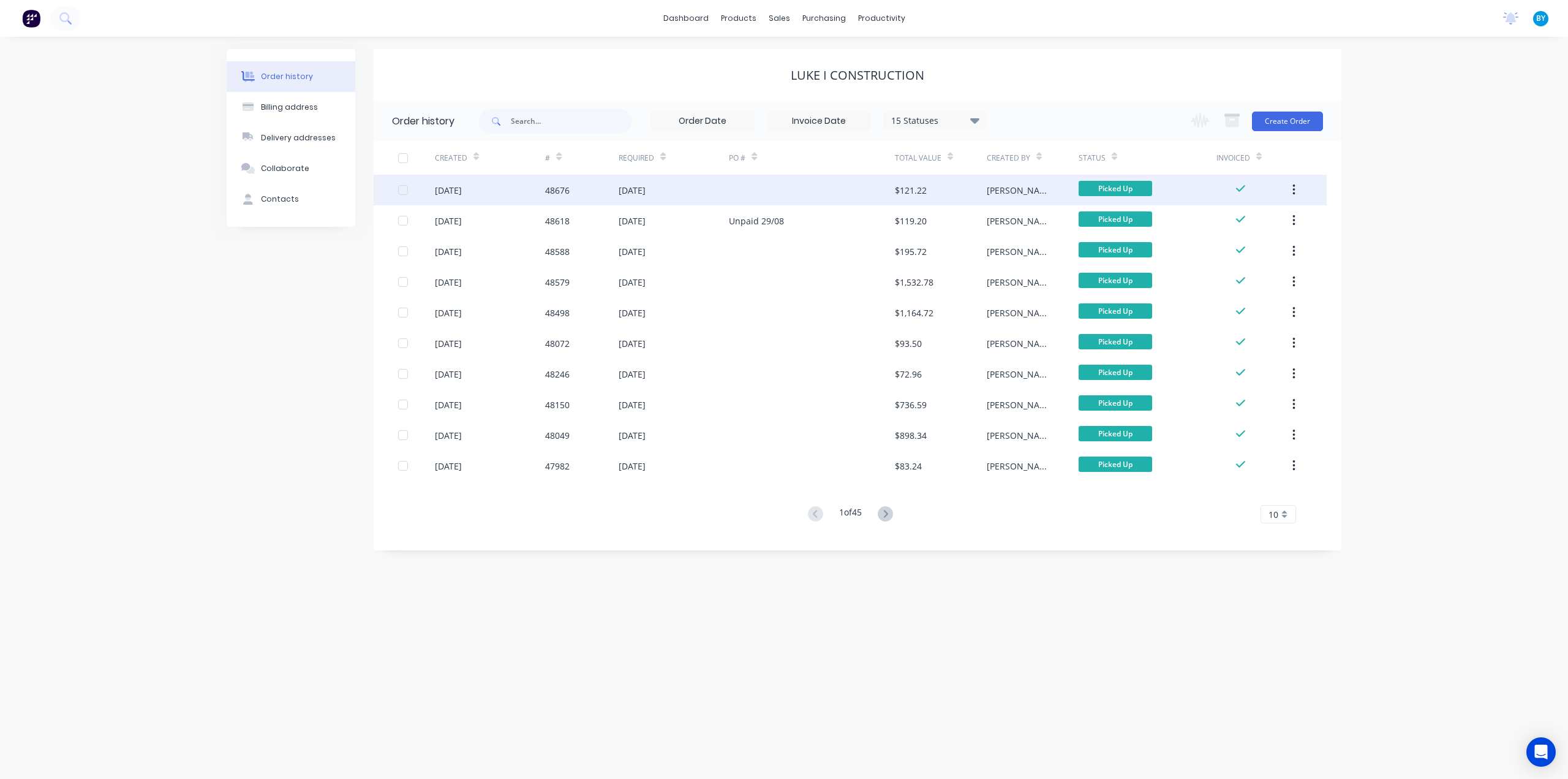
click at [730, 188] on div at bounding box center [811, 189] width 165 height 31
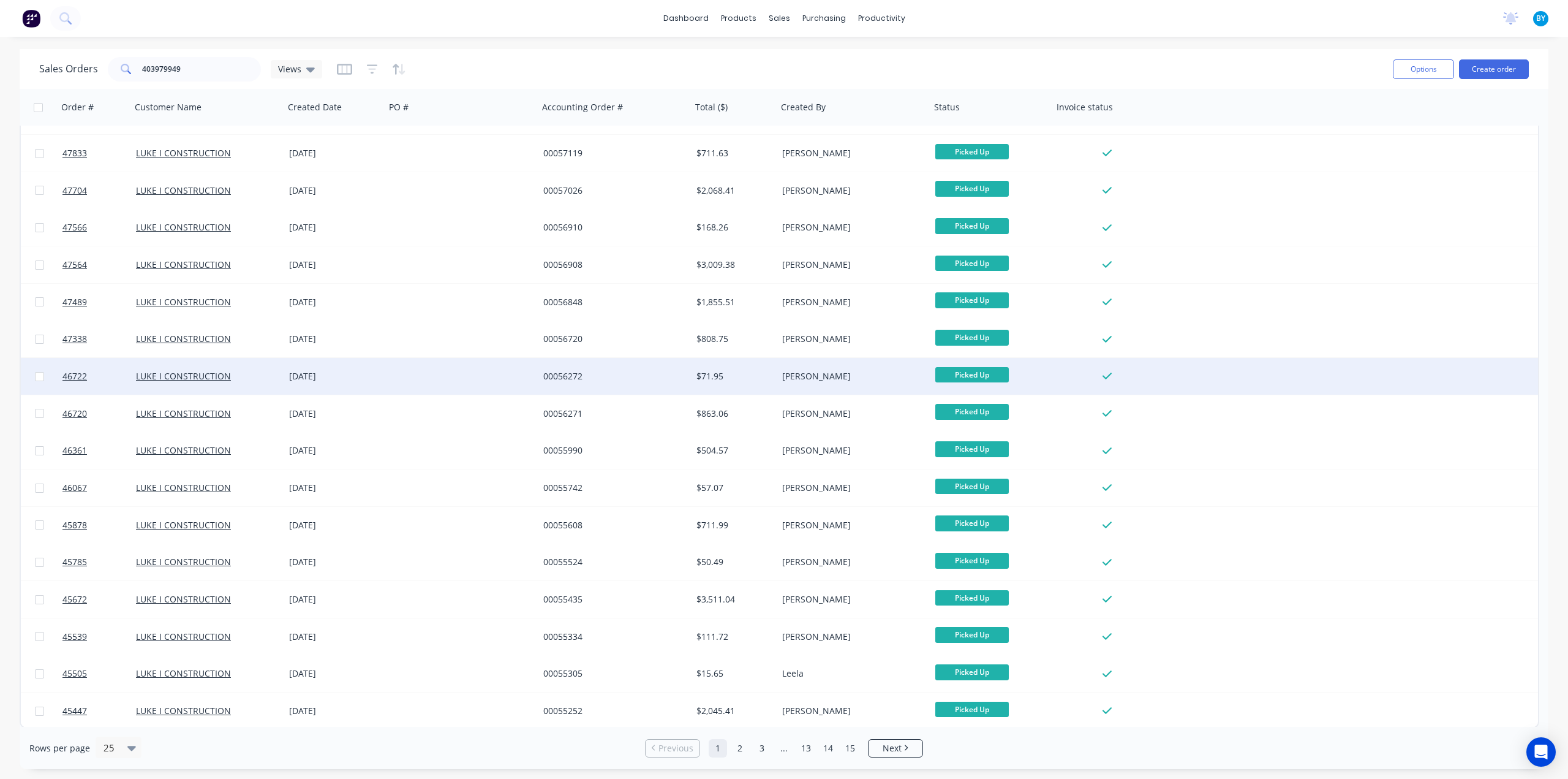
scroll to position [328, 0]
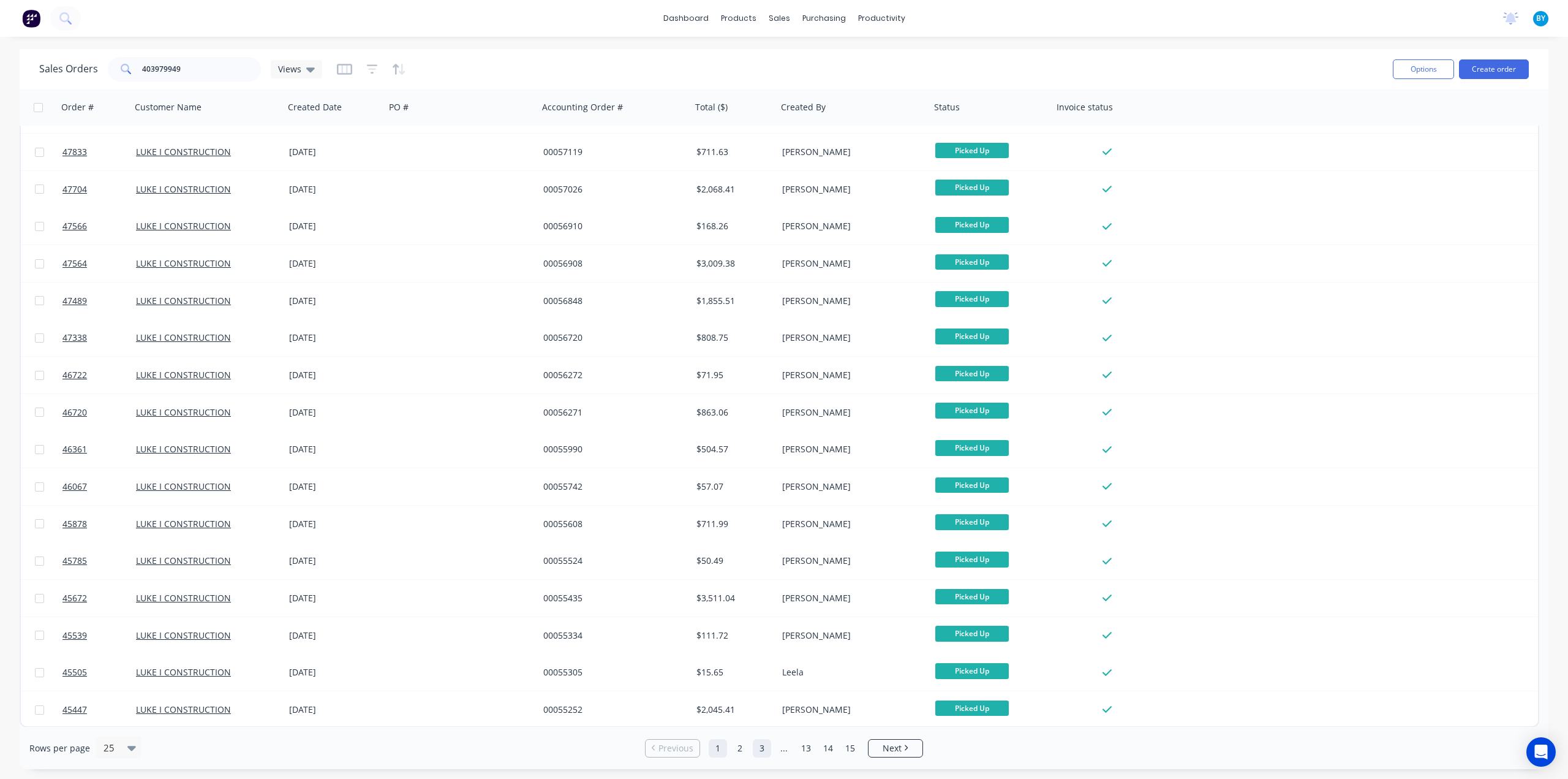
click at [762, 748] on link "3" at bounding box center [762, 748] width 19 height 19
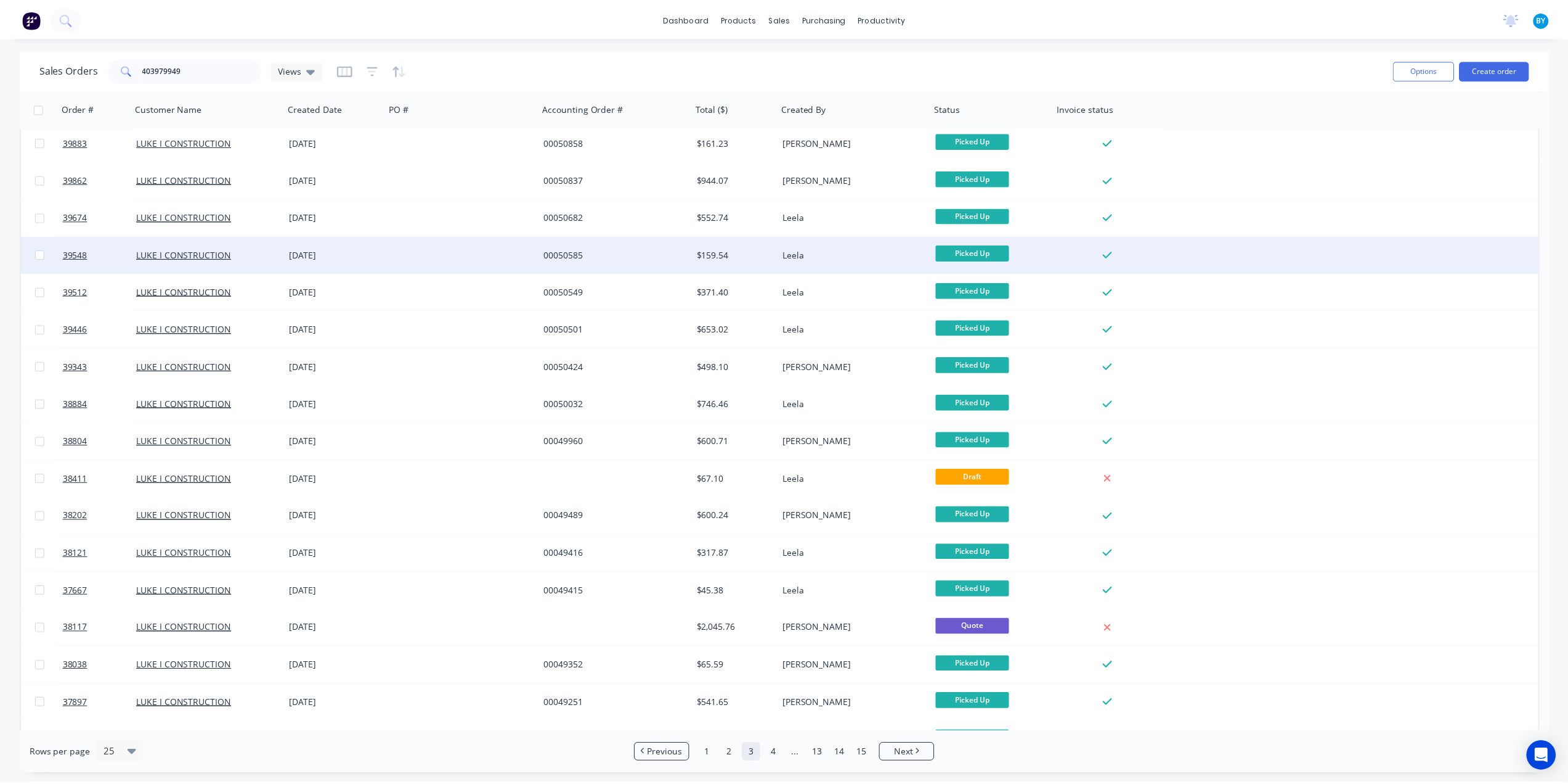
scroll to position [0, 0]
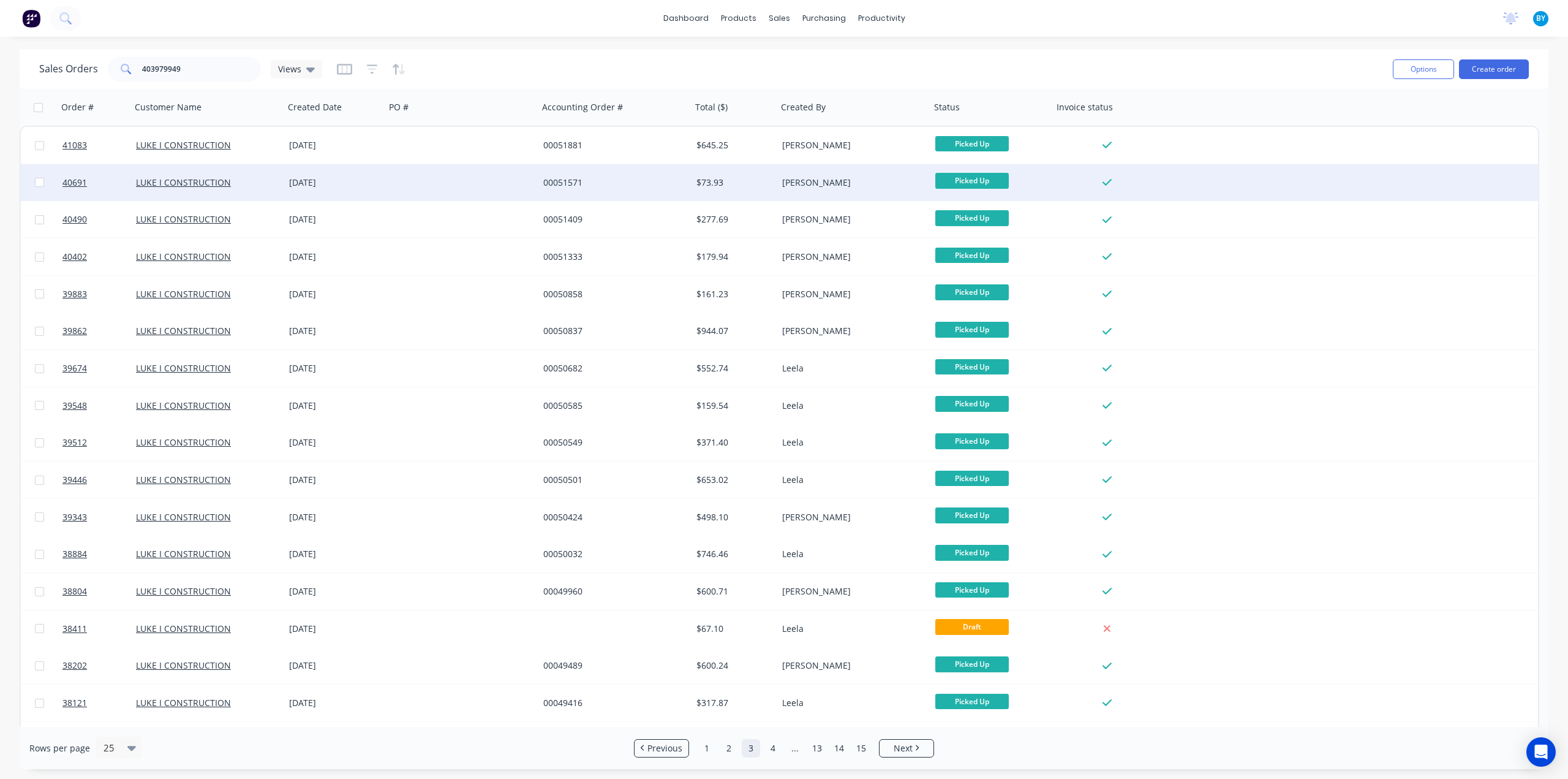
click at [447, 183] on div at bounding box center [461, 183] width 153 height 37
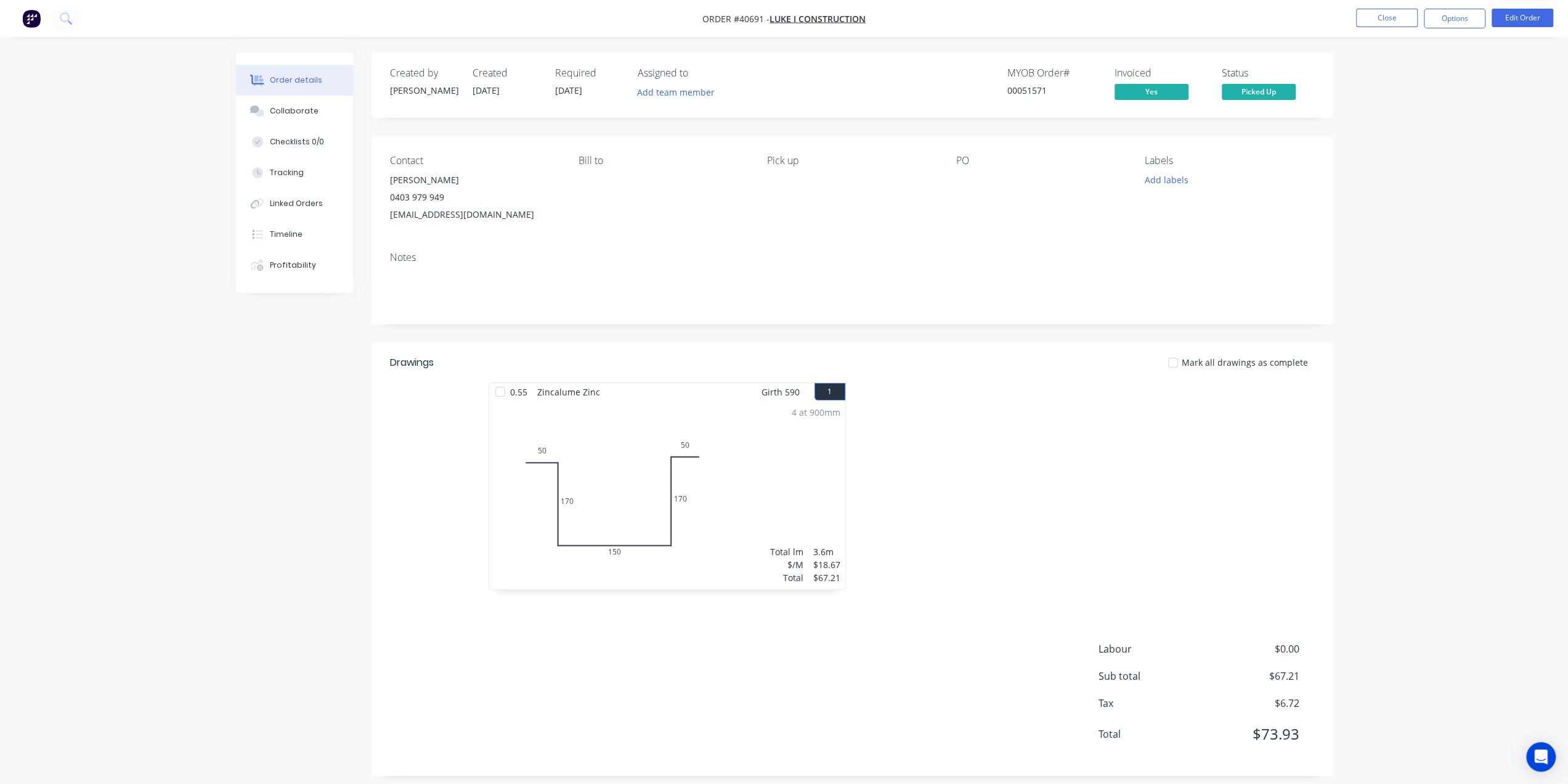
click at [32, 19] on img "button" at bounding box center [32, 19] width 19 height 19
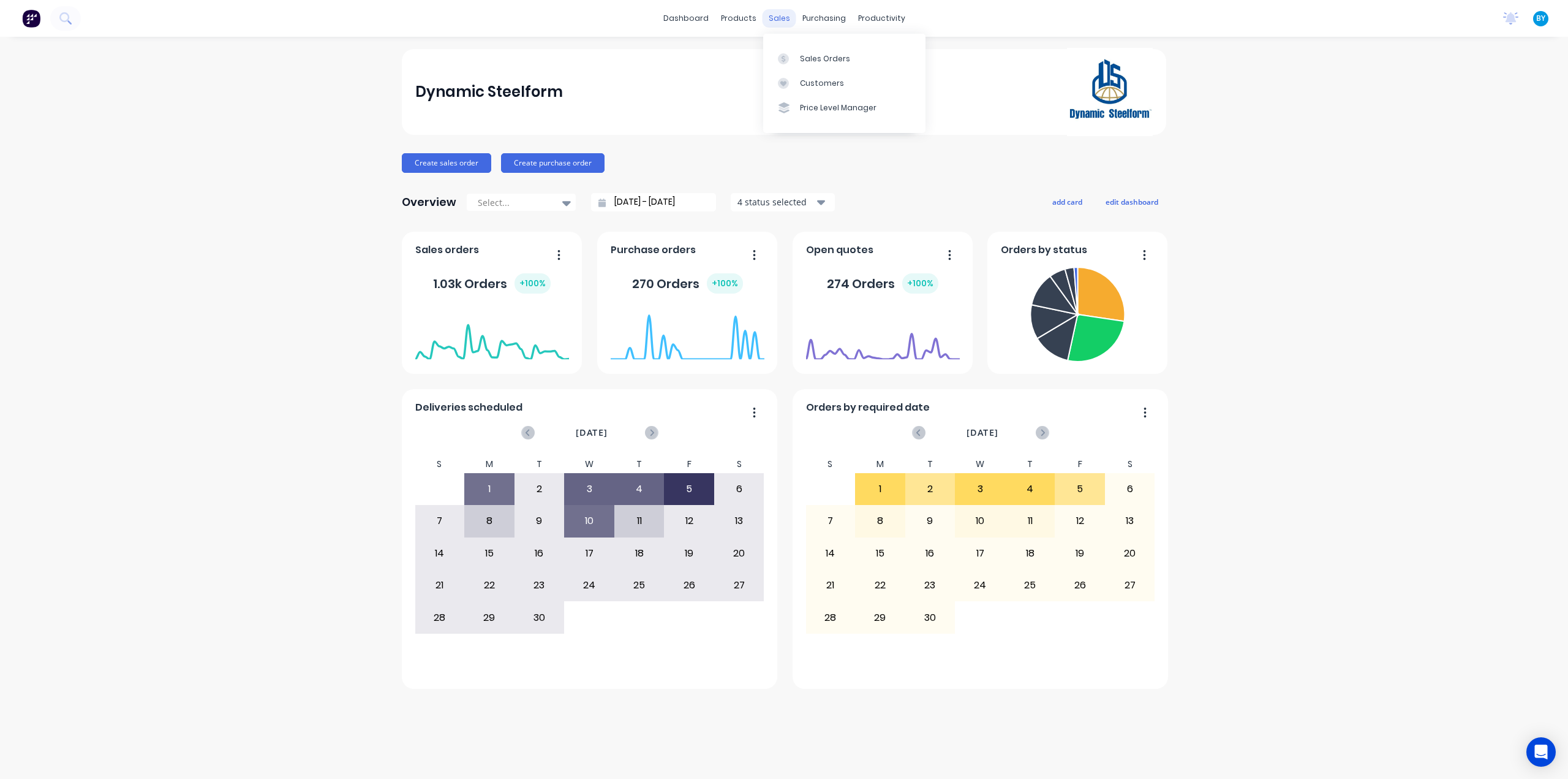
click at [785, 20] on div "sales" at bounding box center [779, 19] width 33 height 19
click at [806, 56] on div "Sales Orders" at bounding box center [825, 58] width 50 height 11
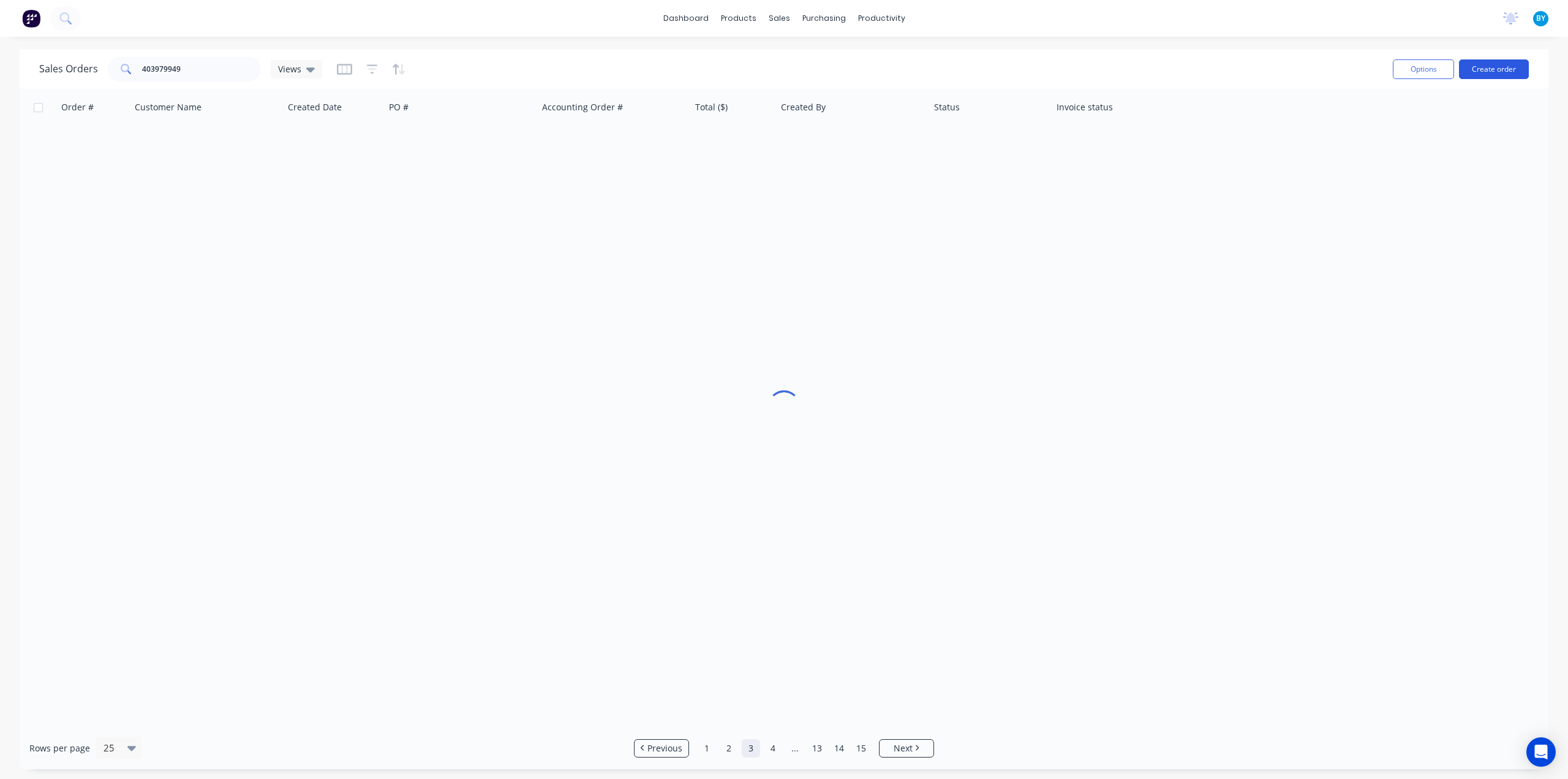
click at [1499, 61] on button "Create order" at bounding box center [1494, 69] width 70 height 19
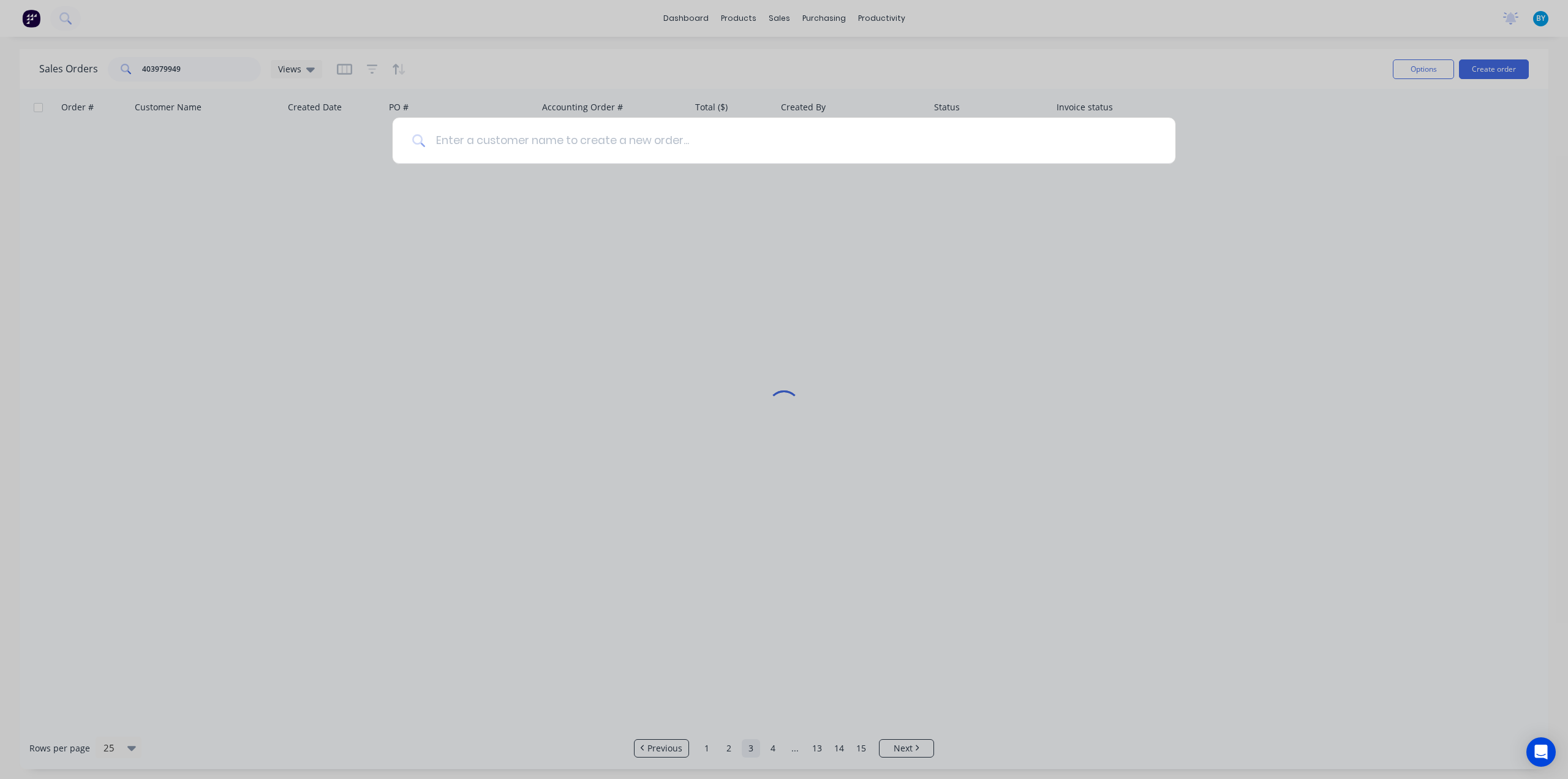
click at [648, 154] on input at bounding box center [791, 140] width 731 height 45
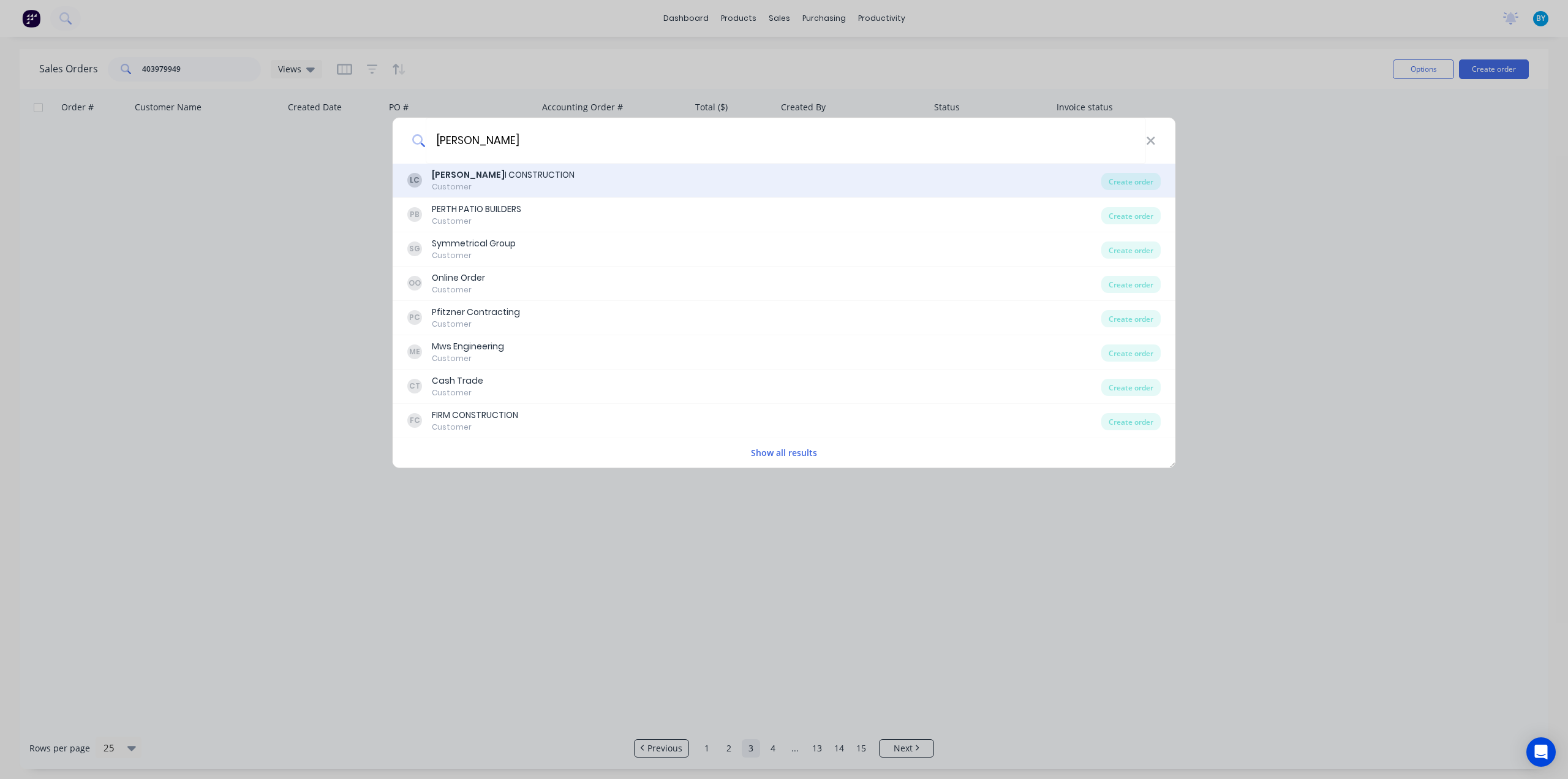
type input "Luke"
click at [601, 178] on div "LC LUKE I CONSTRUCTION Customer" at bounding box center [755, 180] width 694 height 24
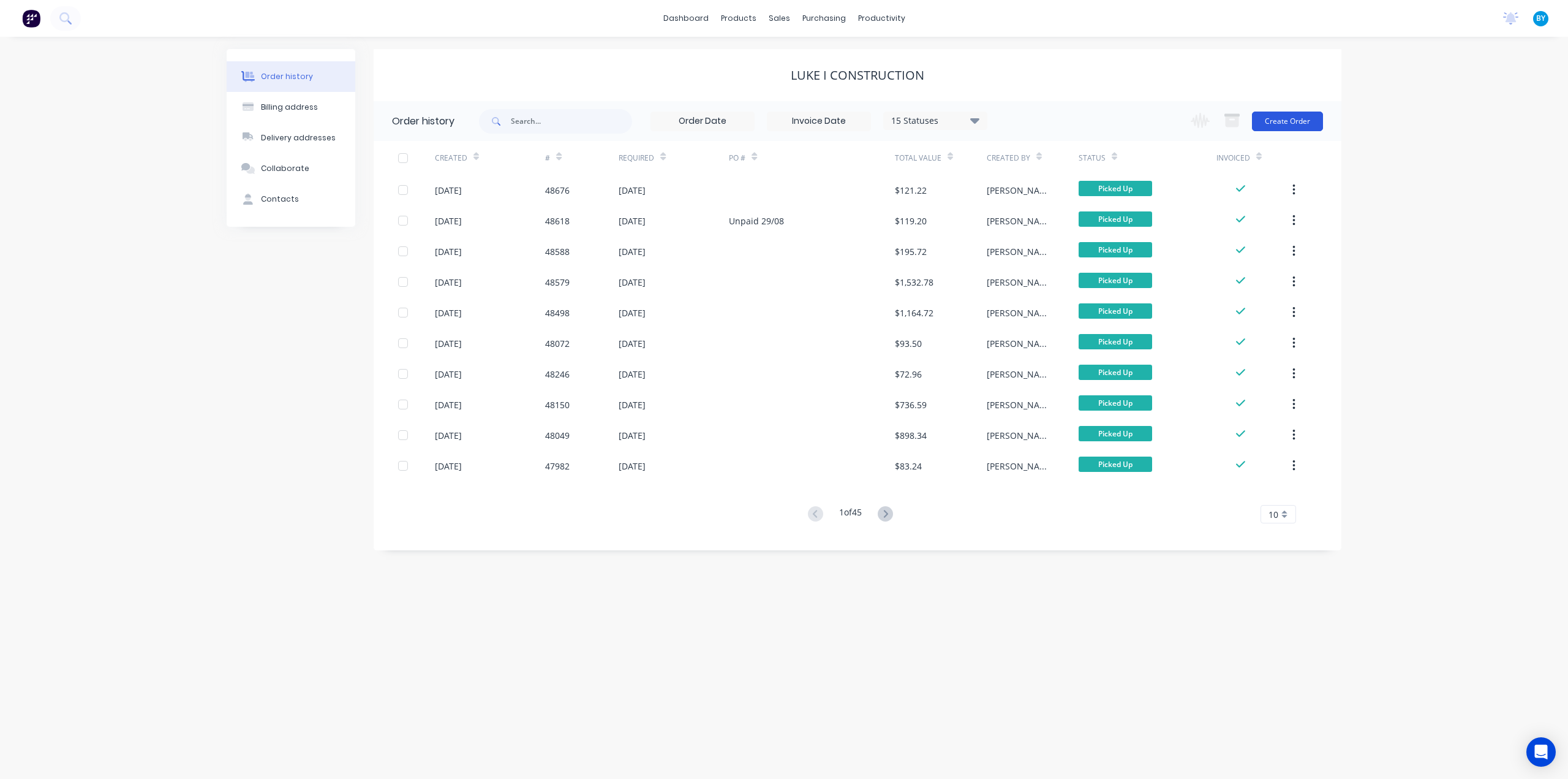
click at [1298, 123] on button "Create Order" at bounding box center [1288, 121] width 71 height 19
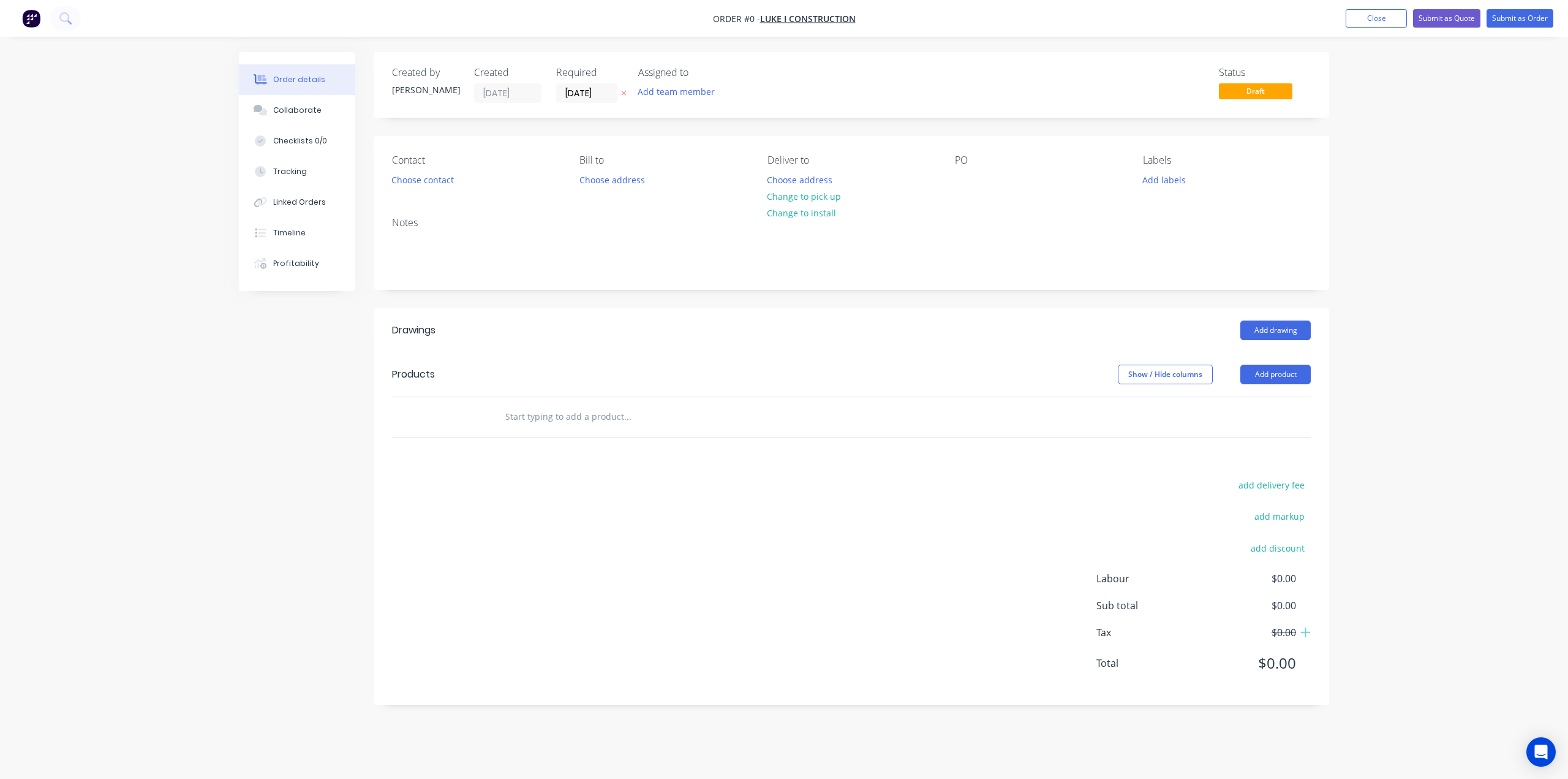
click at [1008, 354] on header "Products Show / Hide columns Add product" at bounding box center [850, 374] width 955 height 45
click at [1277, 370] on button "Add product" at bounding box center [1276, 374] width 71 height 19
click at [1229, 404] on div "Product catalogue" at bounding box center [1253, 405] width 95 height 18
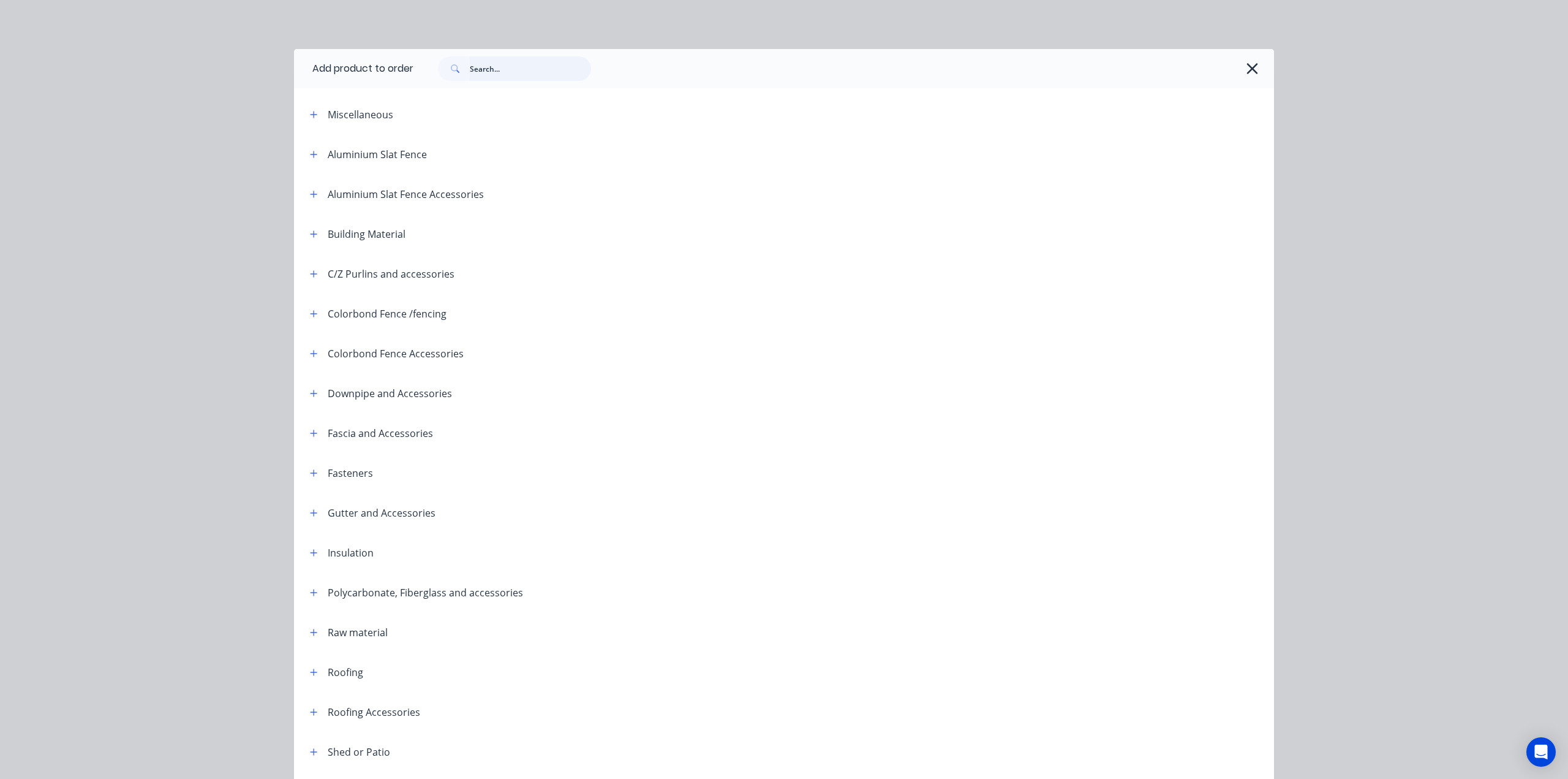
click at [479, 73] on input "text" at bounding box center [530, 69] width 122 height 24
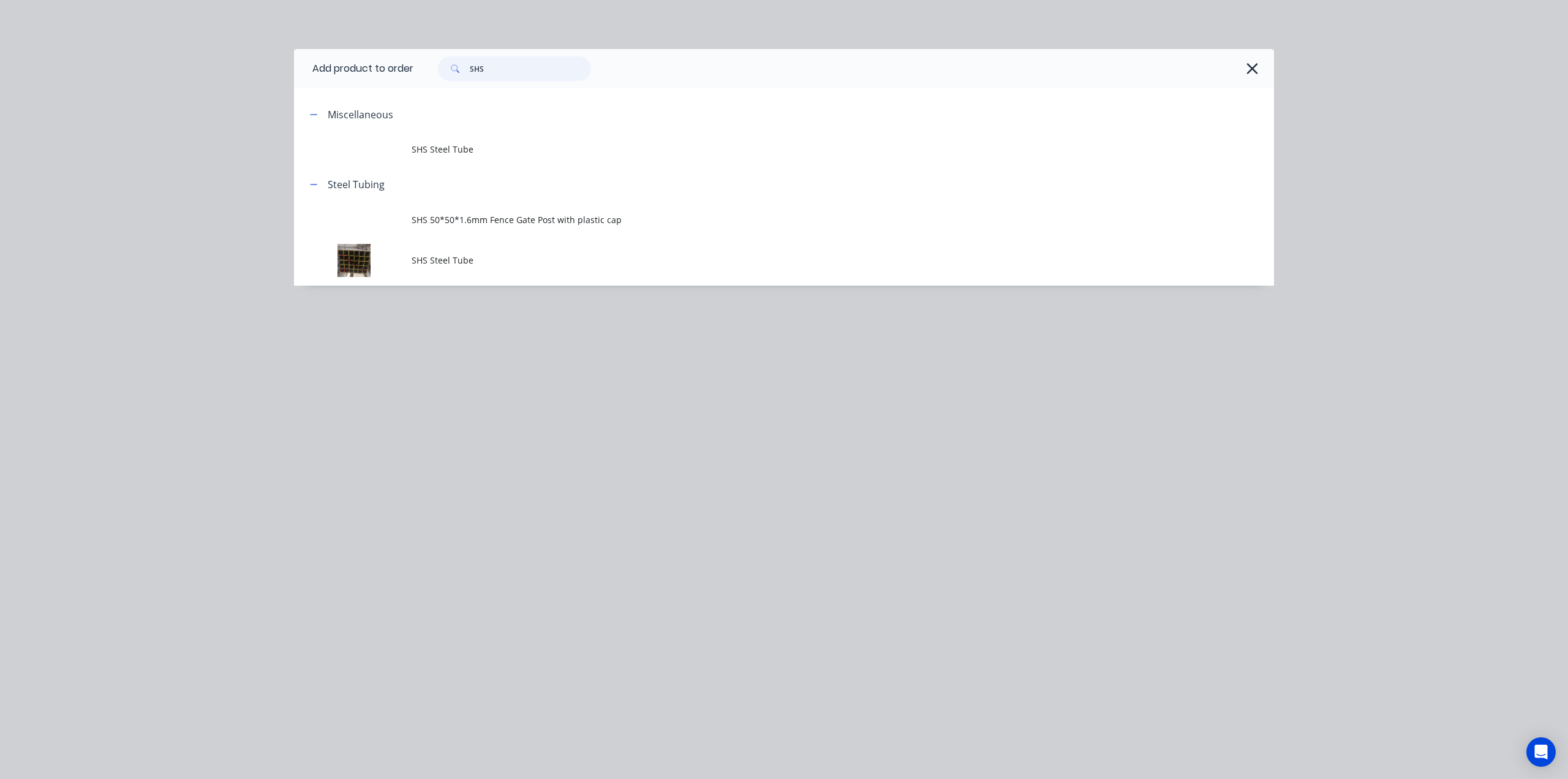
type input "SHS"
click at [491, 264] on span "SHS Steel Tube" at bounding box center [756, 260] width 690 height 13
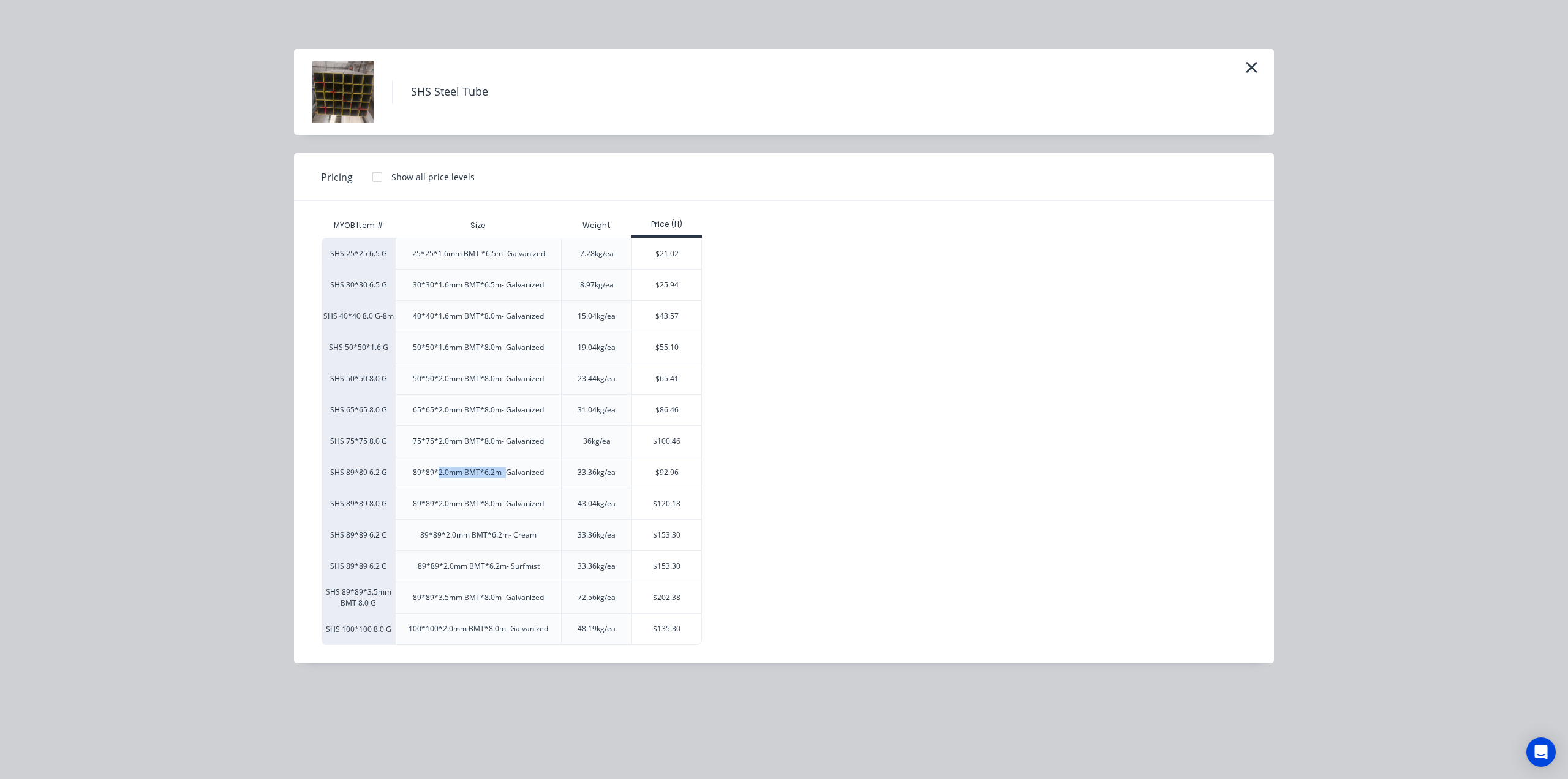
drag, startPoint x: 437, startPoint y: 471, endPoint x: 505, endPoint y: 468, distance: 68.1
click at [505, 468] on div "89*89*2.0mm BMT*6.2m- Galvanized" at bounding box center [478, 473] width 131 height 11
click at [535, 476] on div "89*89*2.0mm BMT*6.2m- Galvanized" at bounding box center [478, 472] width 150 height 31
click at [658, 465] on div "$92.96" at bounding box center [667, 472] width 70 height 31
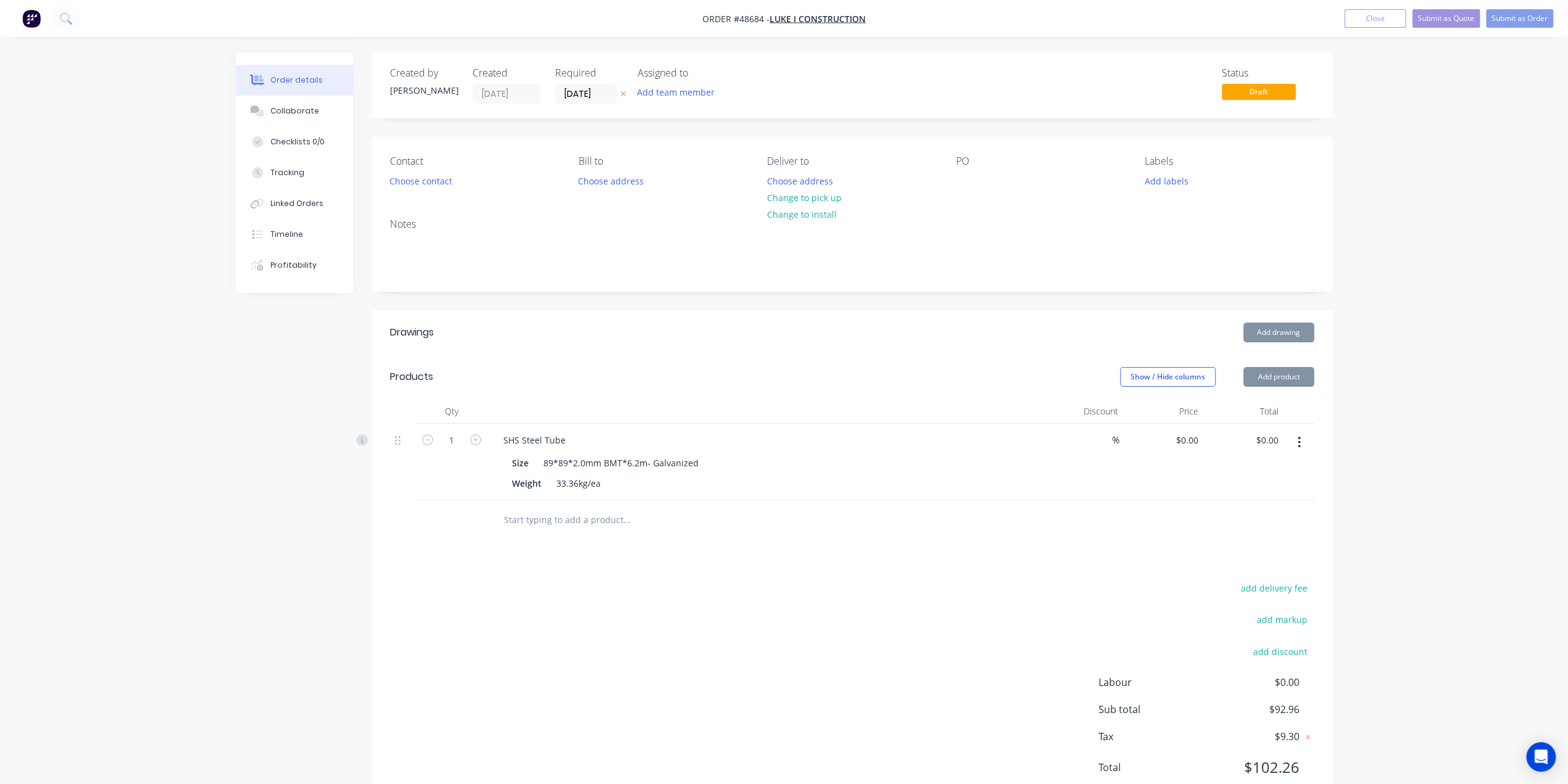
type input "$92.96"
drag, startPoint x: 963, startPoint y: 578, endPoint x: 963, endPoint y: 572, distance: 6.0
click at [963, 573] on div "Drawings Add drawing Products Show / Hide columns Add product Qty Discount Pric…" at bounding box center [852, 560] width 961 height 499
click at [793, 199] on button "Change to pick up" at bounding box center [804, 198] width 88 height 17
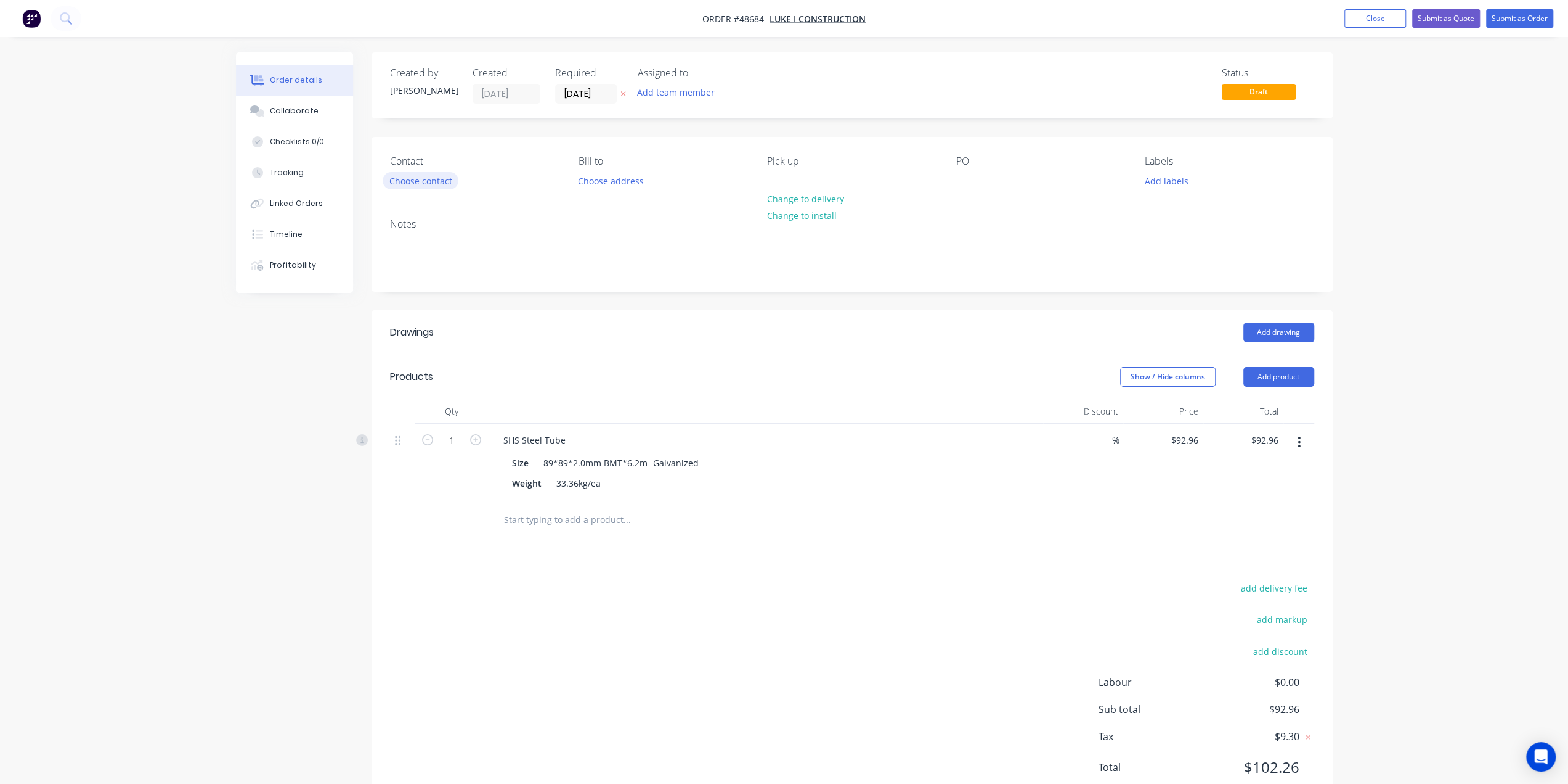
click at [405, 186] on button "Choose contact" at bounding box center [420, 180] width 76 height 17
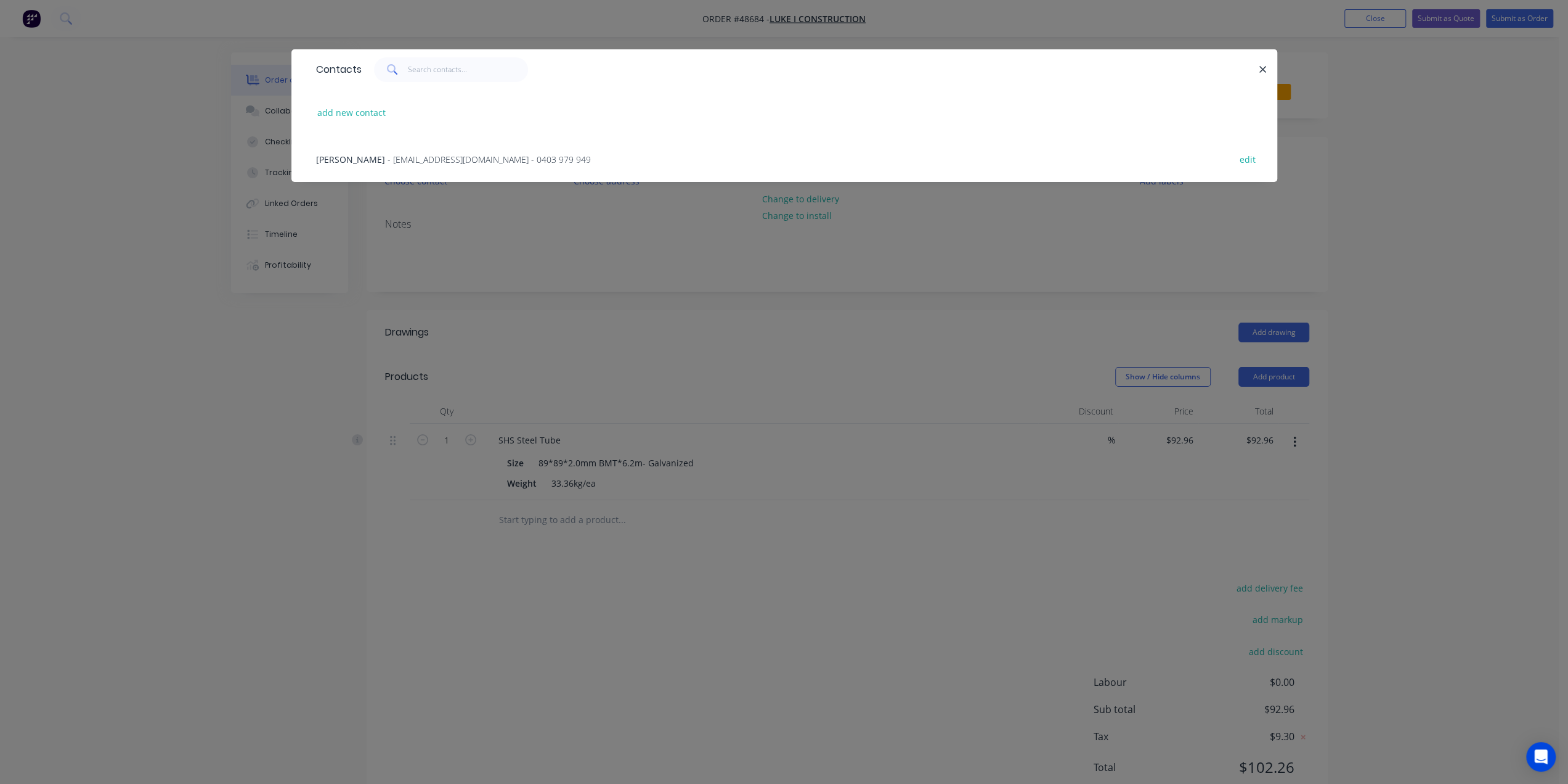
click at [388, 157] on span "- westfencingluke@gmail.com - 0403 979 949" at bounding box center [489, 159] width 204 height 12
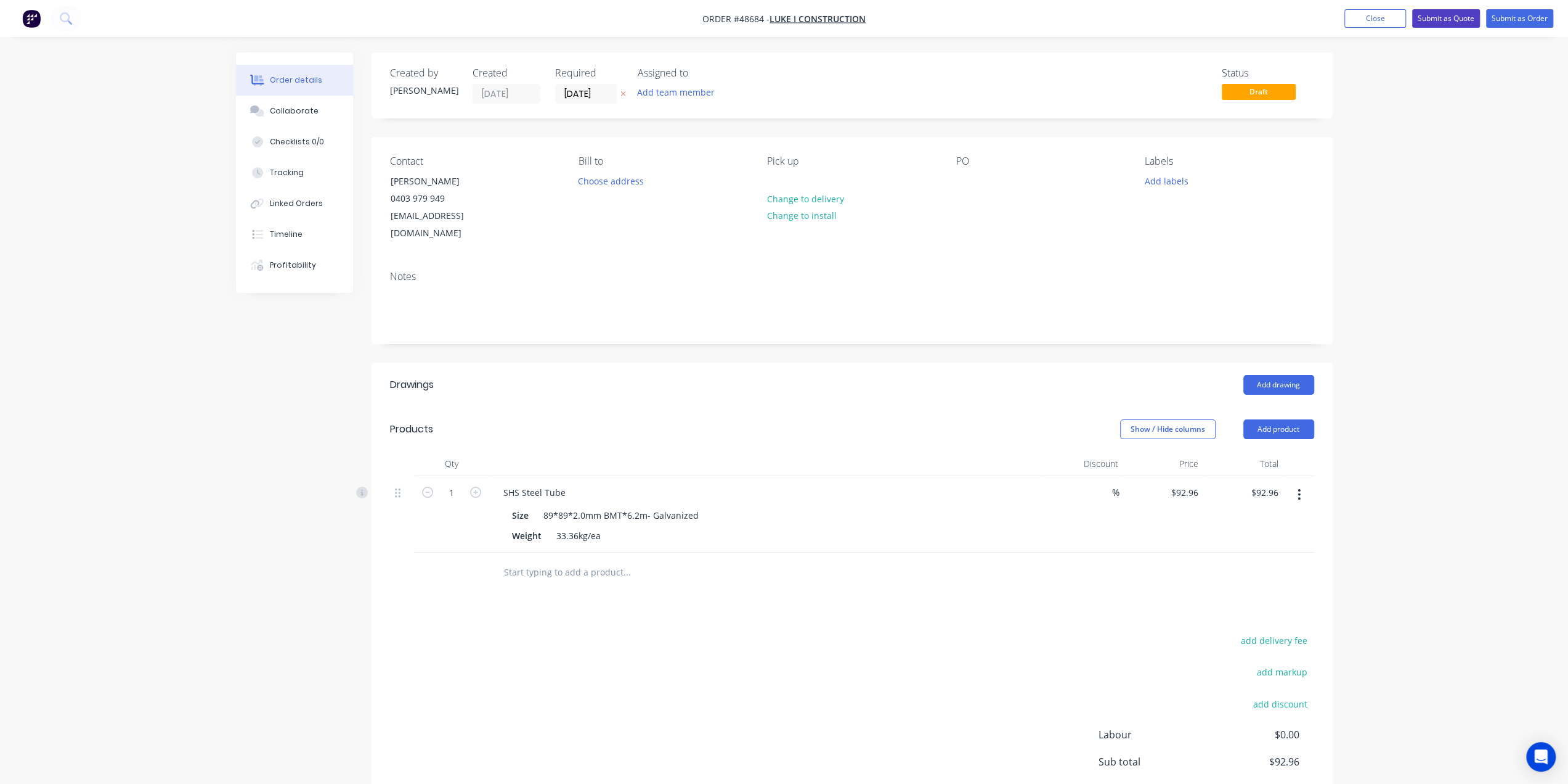
click at [1443, 22] on button "Submit as Quote" at bounding box center [1446, 19] width 68 height 19
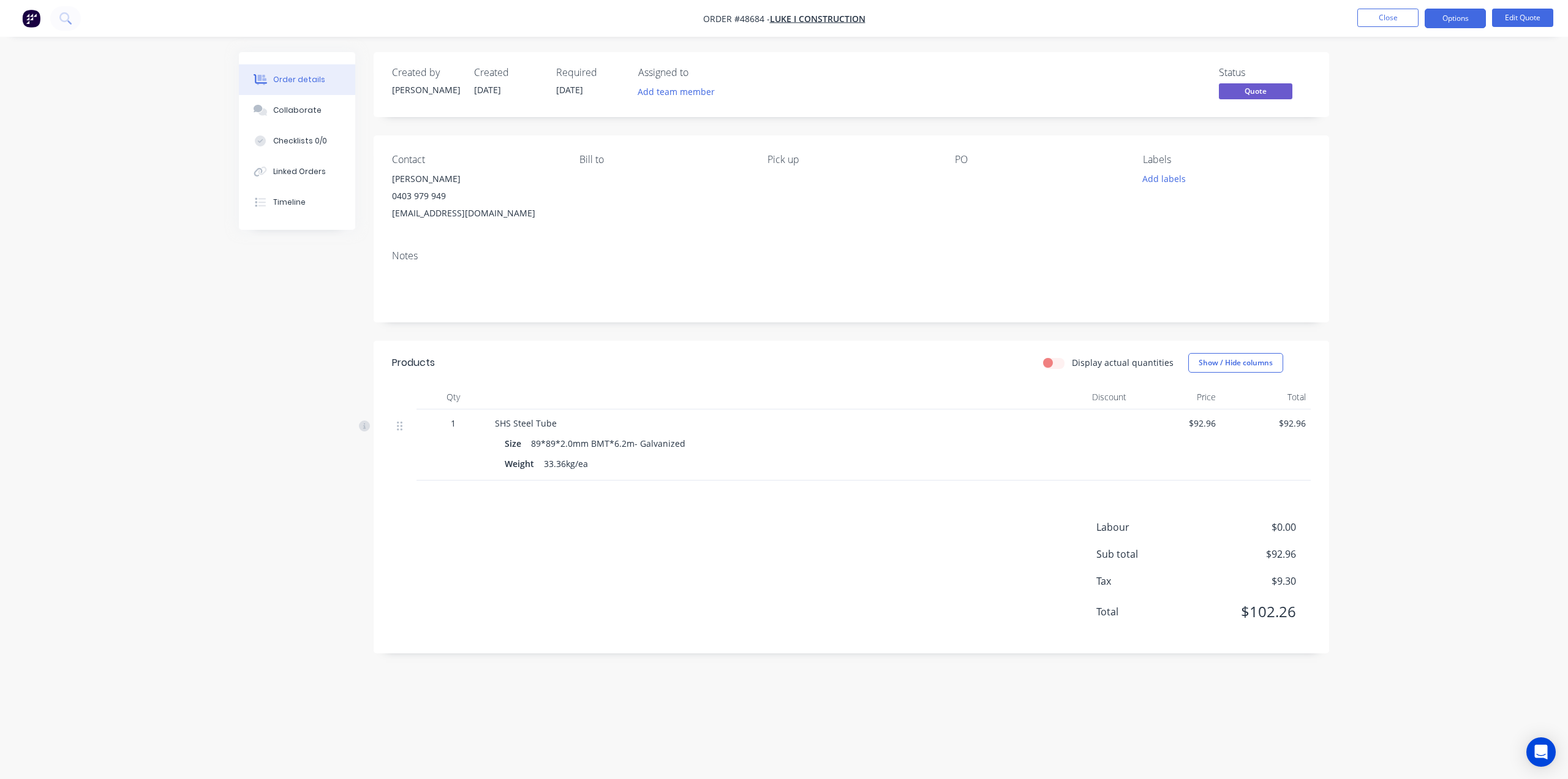
click at [1440, 279] on div "Order details Collaborate Checklists 0/0 Linked Orders Timeline Order details C…" at bounding box center [784, 389] width 1568 height 779
click at [1450, 378] on div "Order details Collaborate Checklists 0/0 Linked Orders Timeline Order details C…" at bounding box center [784, 389] width 1568 height 779
click at [19, 19] on button "button" at bounding box center [32, 18] width 26 height 19
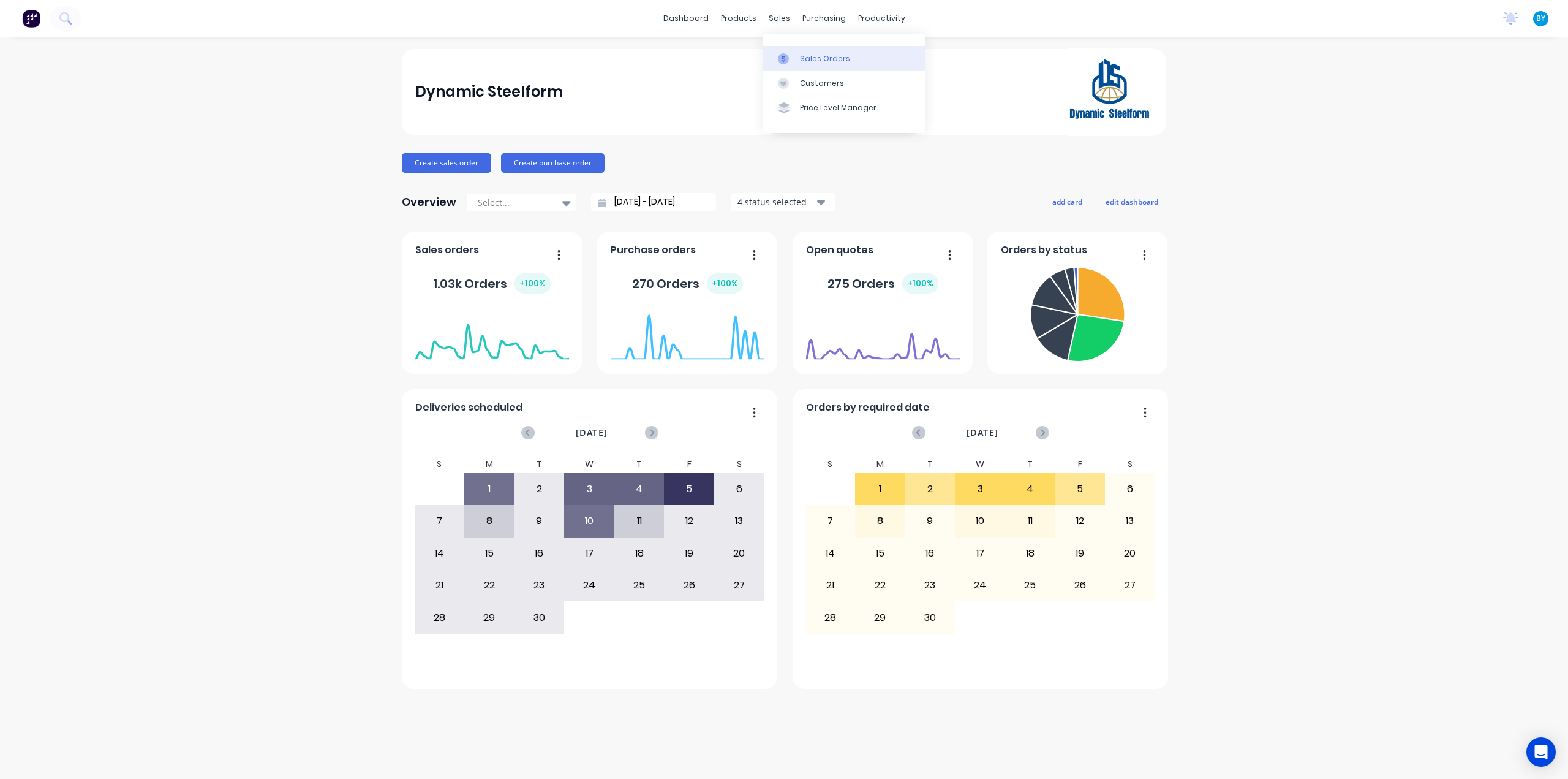
click at [790, 58] on div at bounding box center [787, 58] width 19 height 11
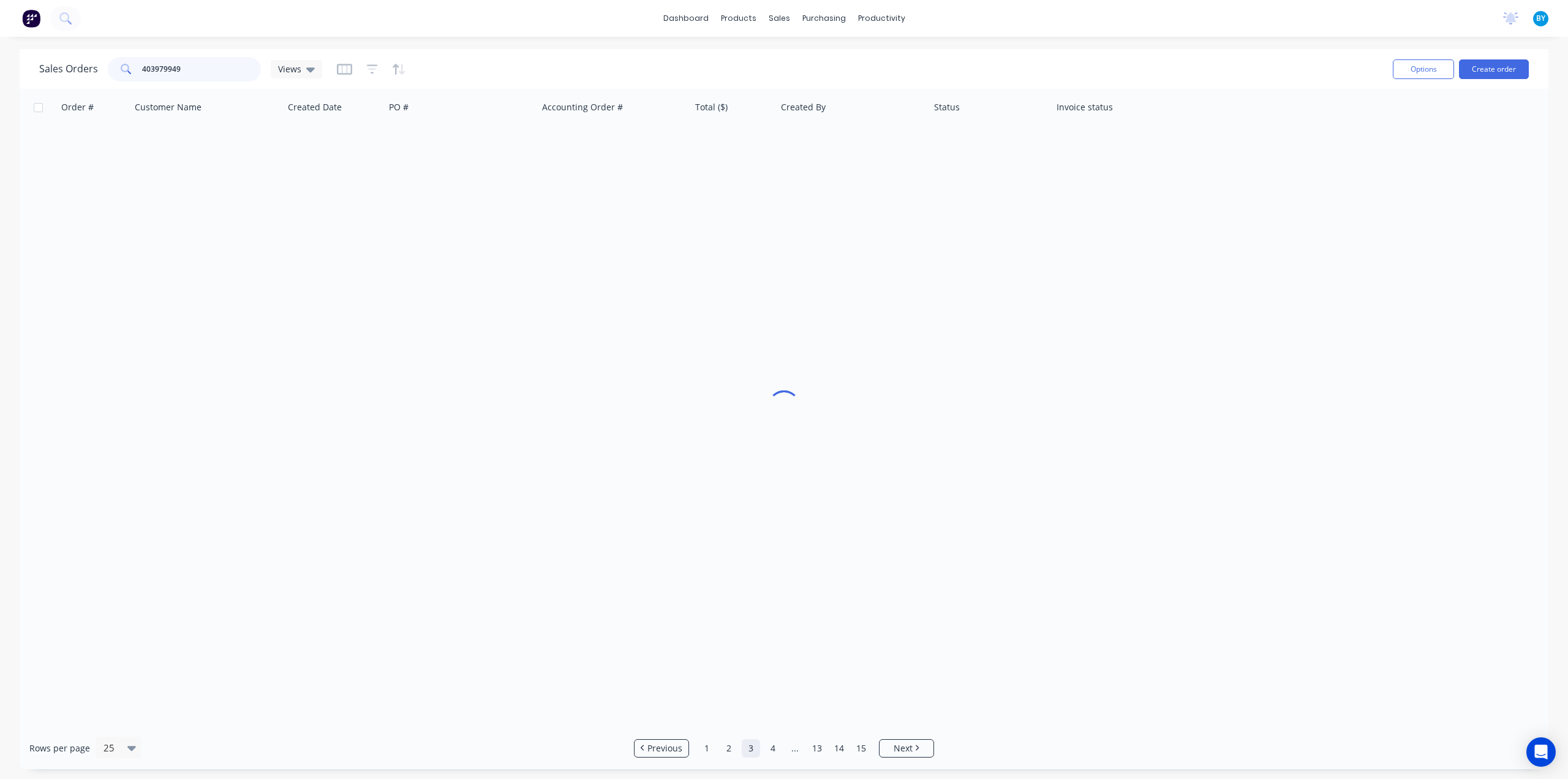
drag, startPoint x: 227, startPoint y: 65, endPoint x: 83, endPoint y: 66, distance: 144.0
click at [82, 66] on div "Sales Orders 403979949 Views" at bounding box center [180, 69] width 283 height 24
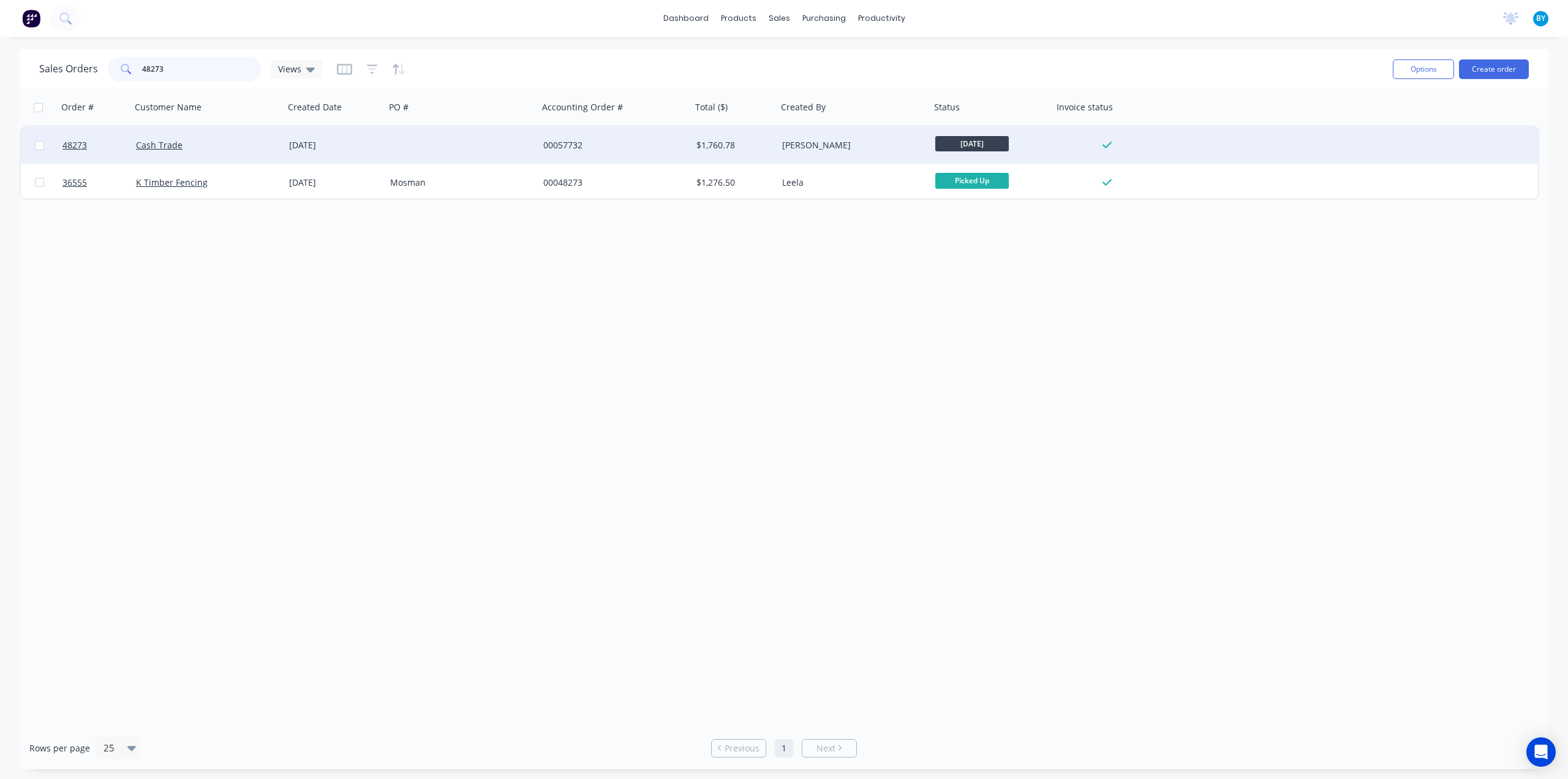
type input "48273"
click at [233, 143] on div "Cash Trade" at bounding box center [203, 145] width 136 height 12
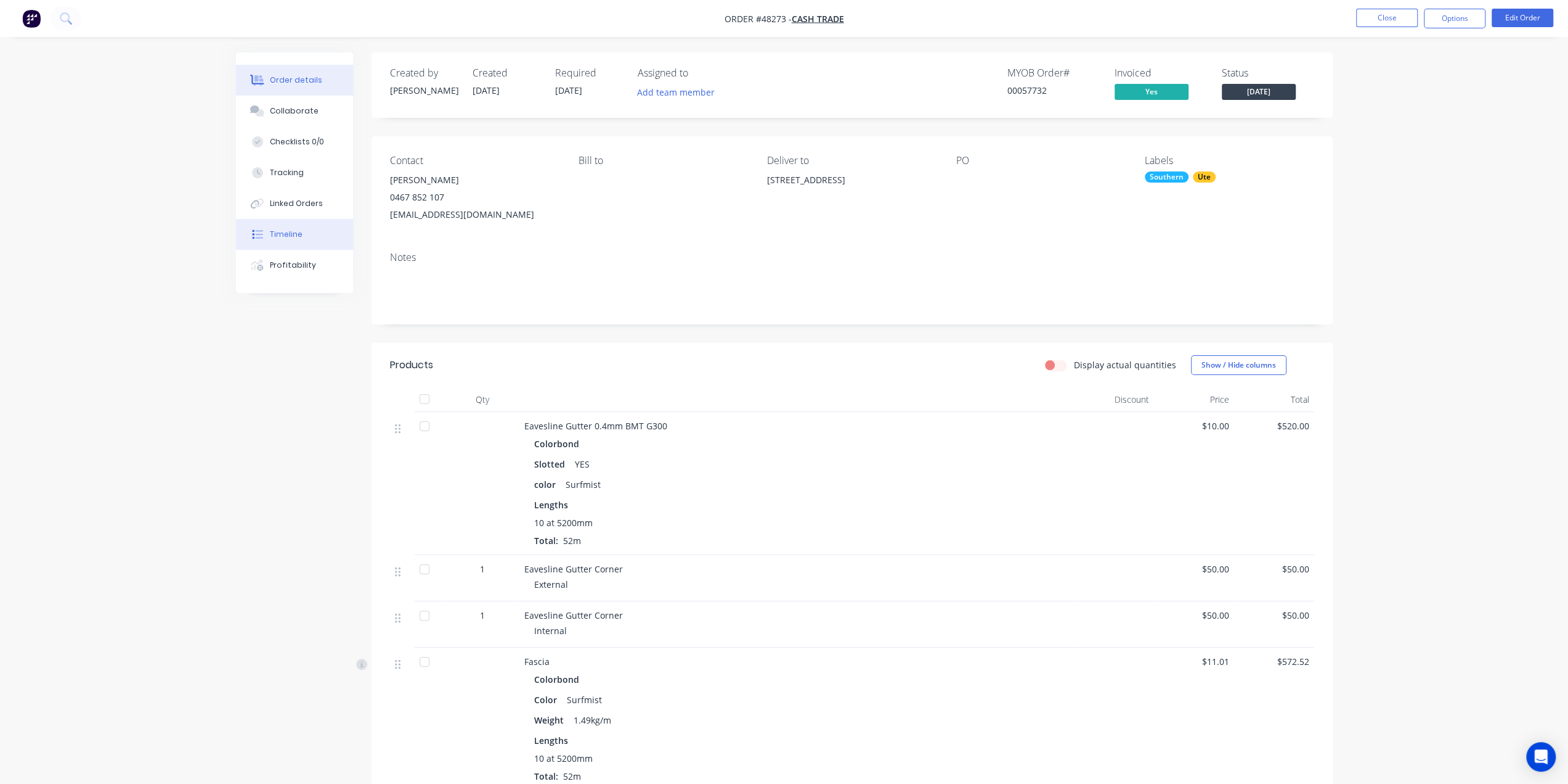
click at [299, 240] on button "Timeline" at bounding box center [294, 234] width 117 height 31
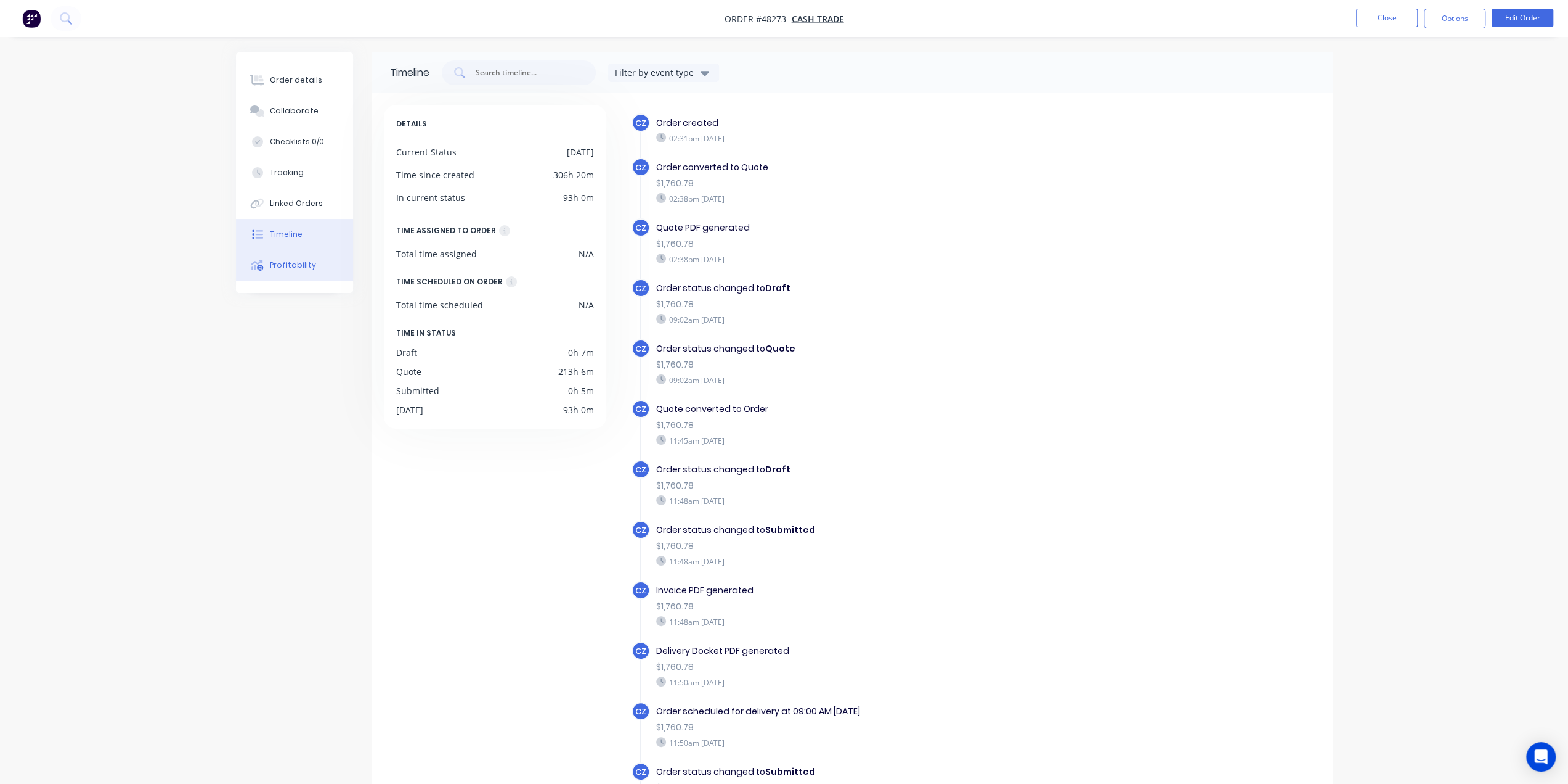
click at [293, 264] on div "Profitability" at bounding box center [292, 265] width 46 height 11
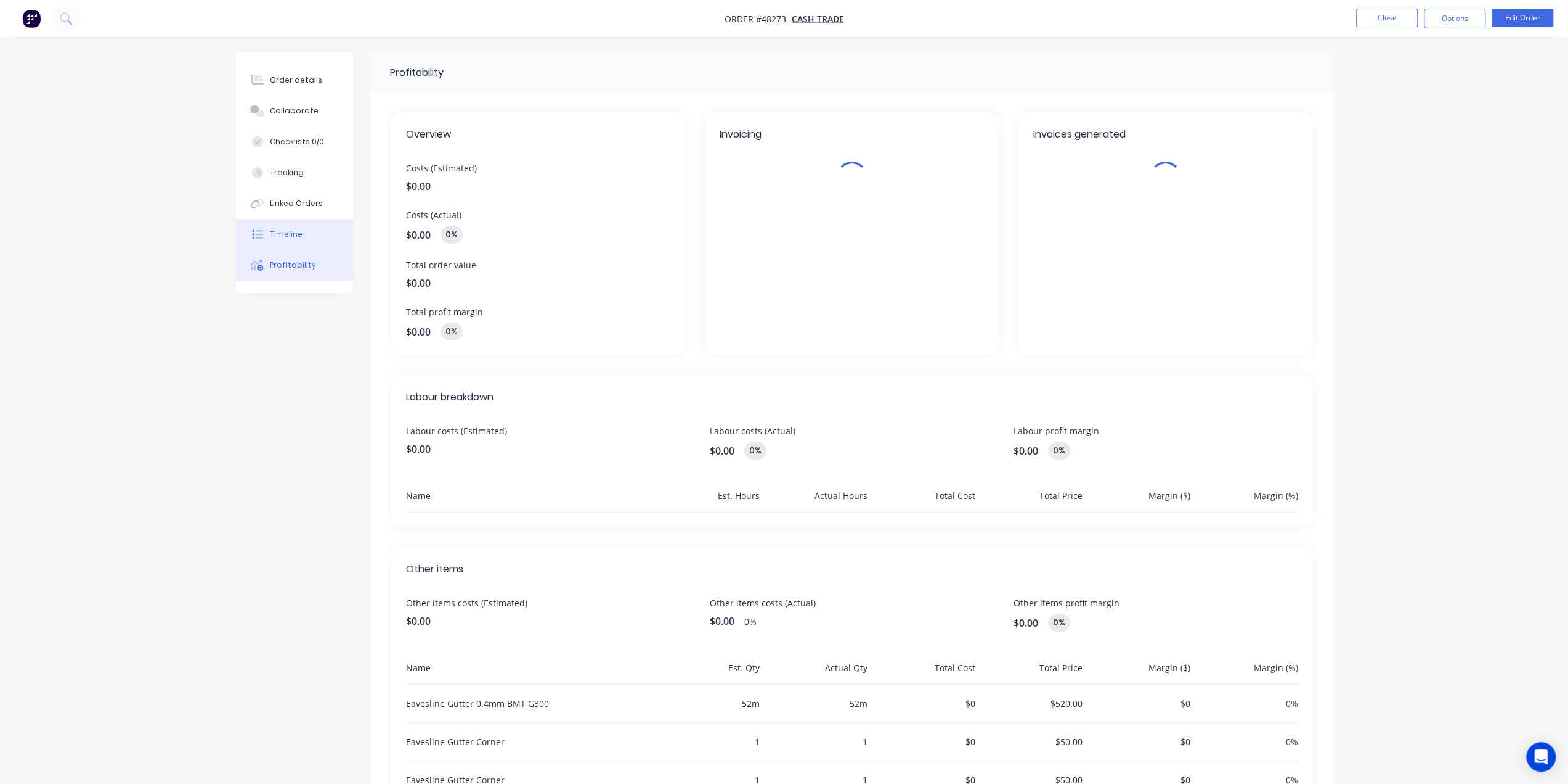
click at [295, 238] on div "Timeline" at bounding box center [286, 235] width 33 height 11
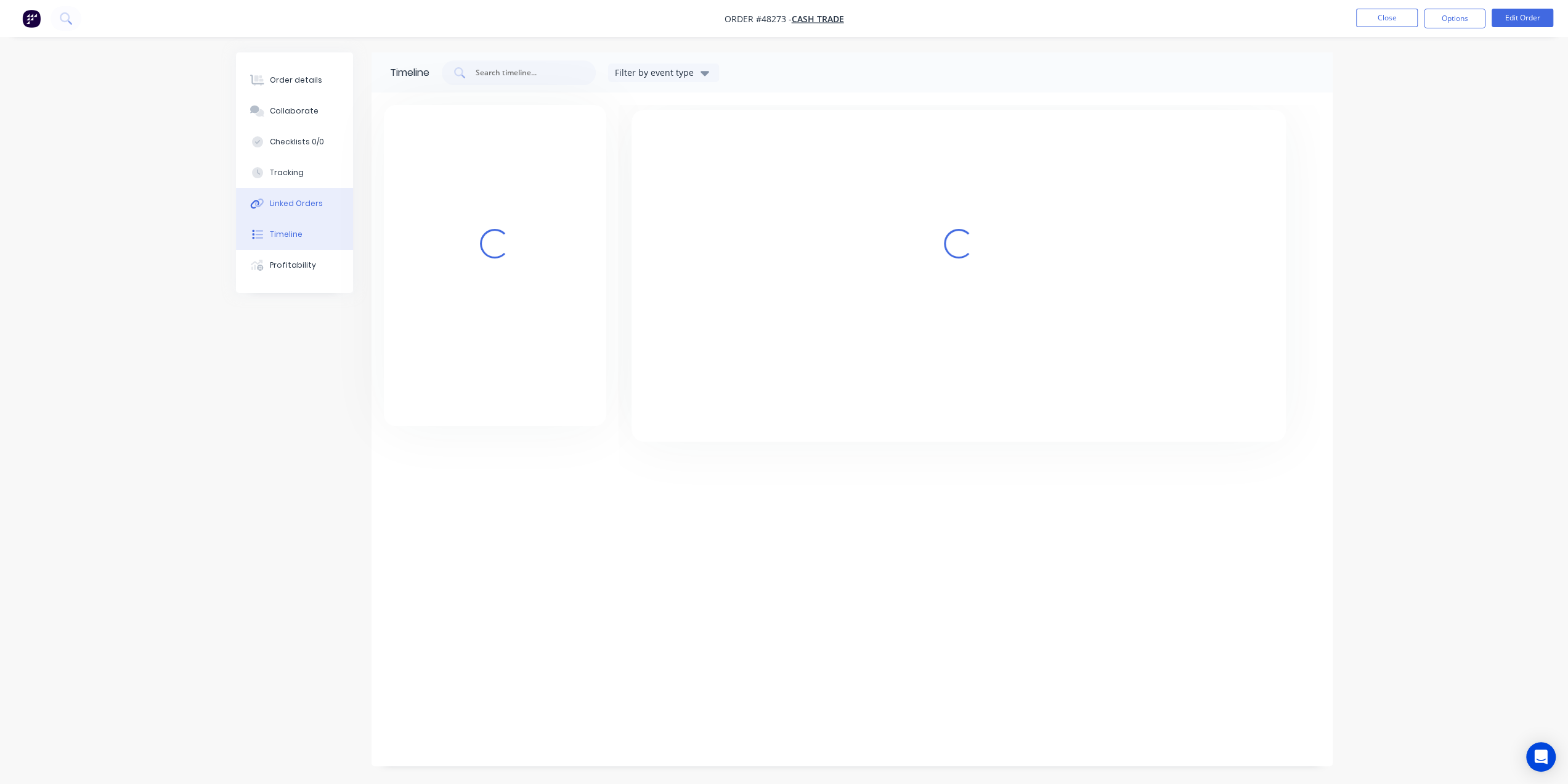
click at [305, 206] on div "Linked Orders" at bounding box center [296, 204] width 53 height 11
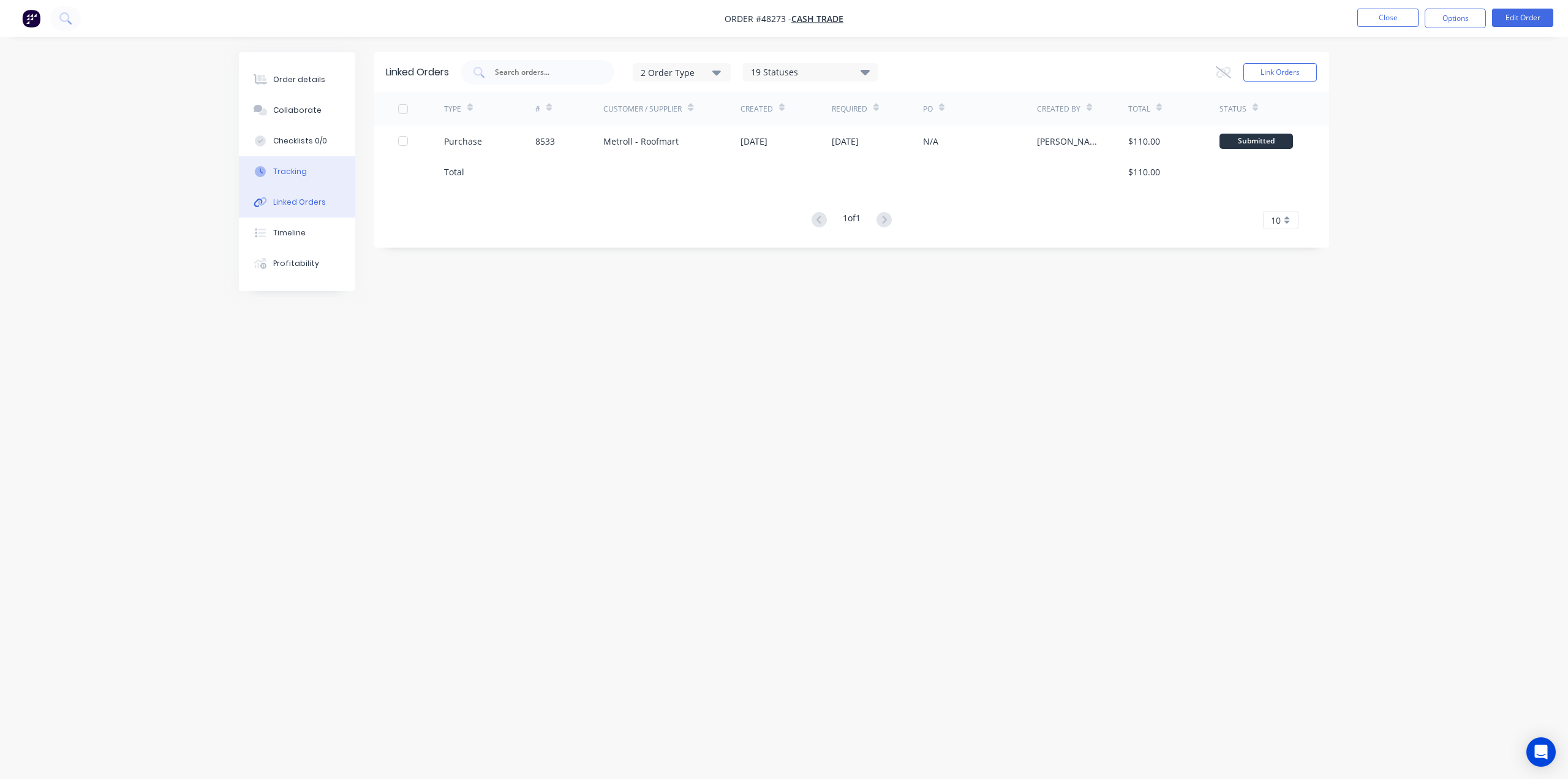
click at [309, 175] on button "Tracking" at bounding box center [296, 171] width 116 height 31
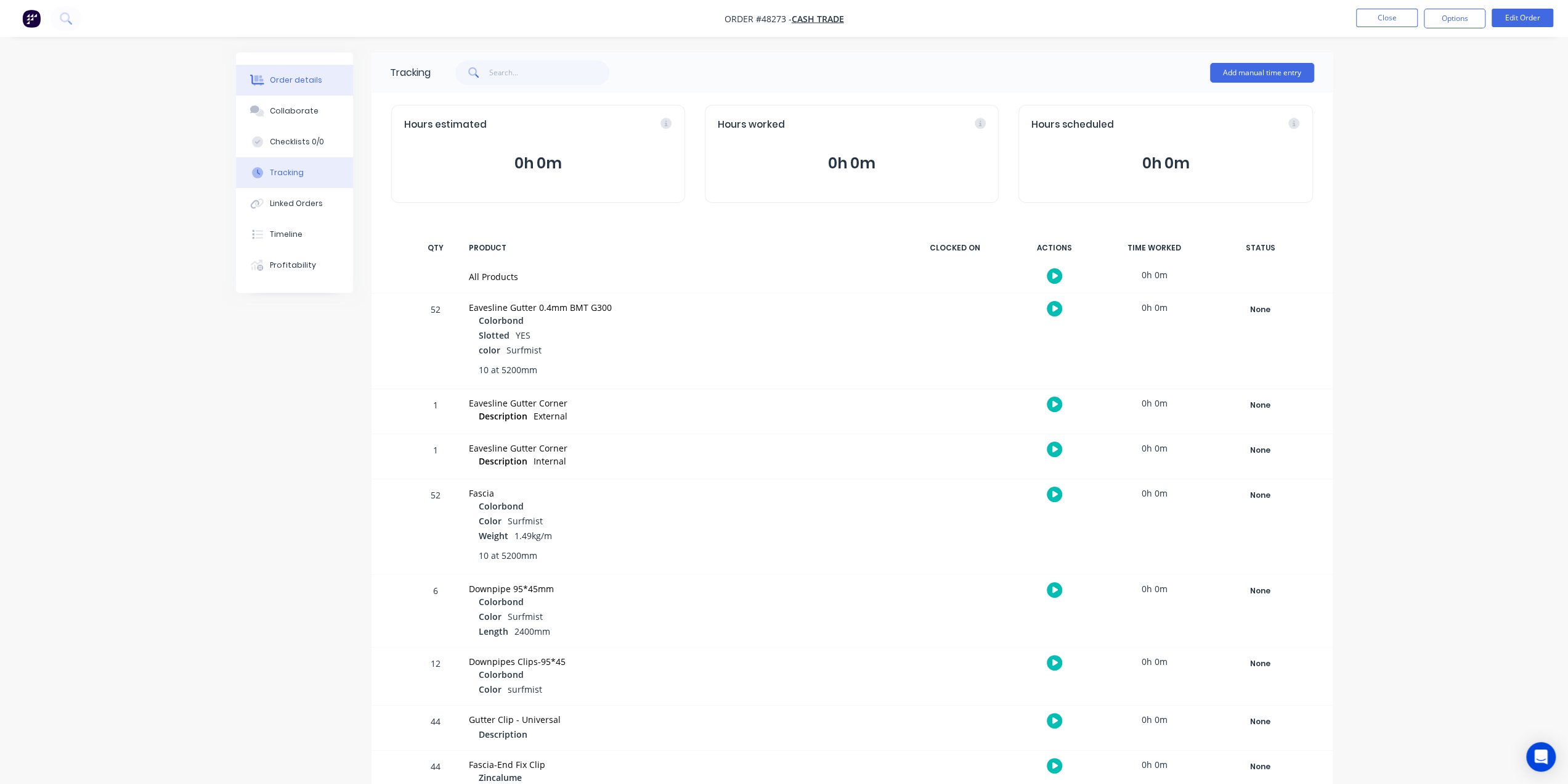
click at [331, 76] on button "Order details" at bounding box center [294, 79] width 117 height 31
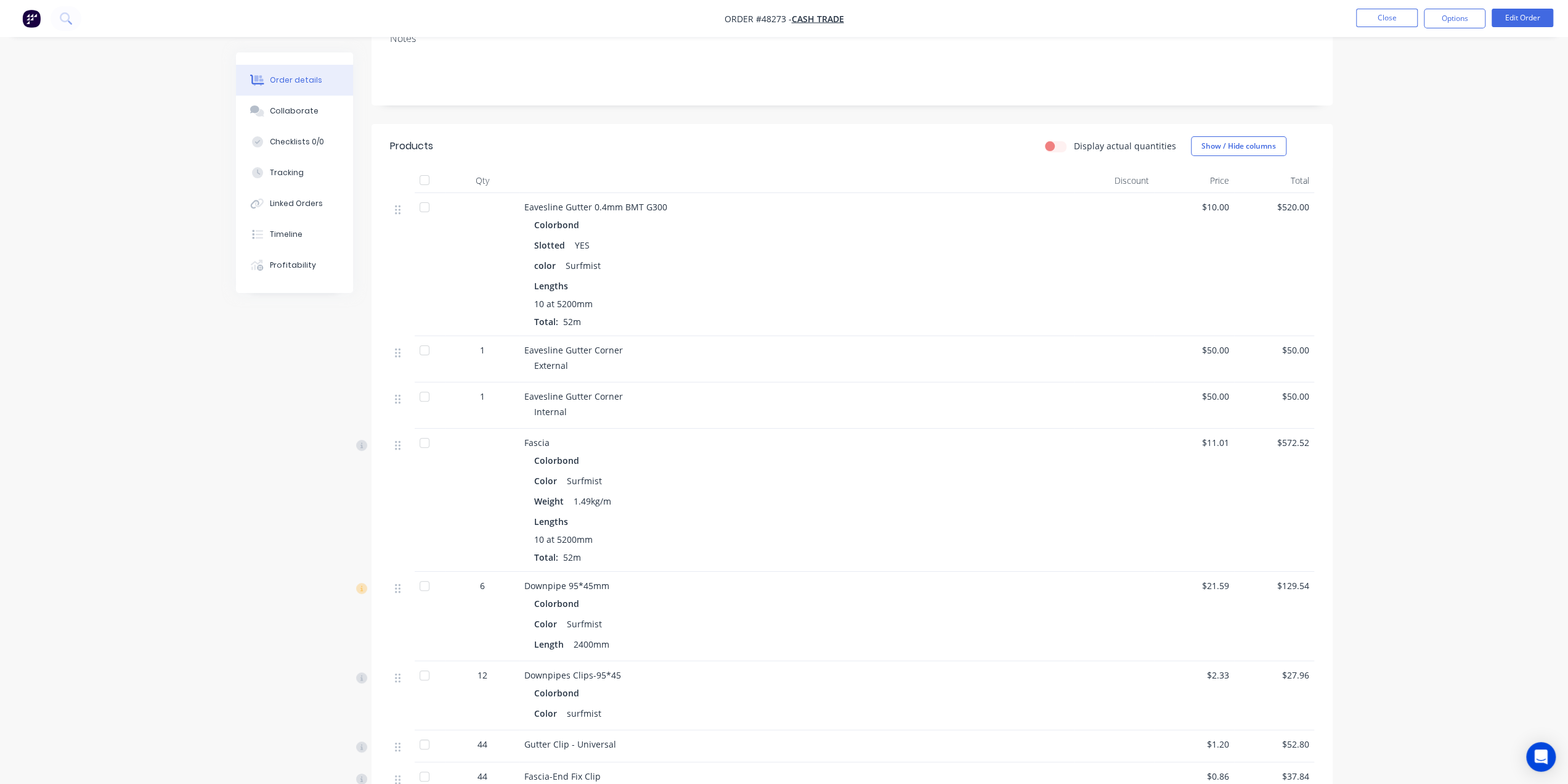
scroll to position [198, 0]
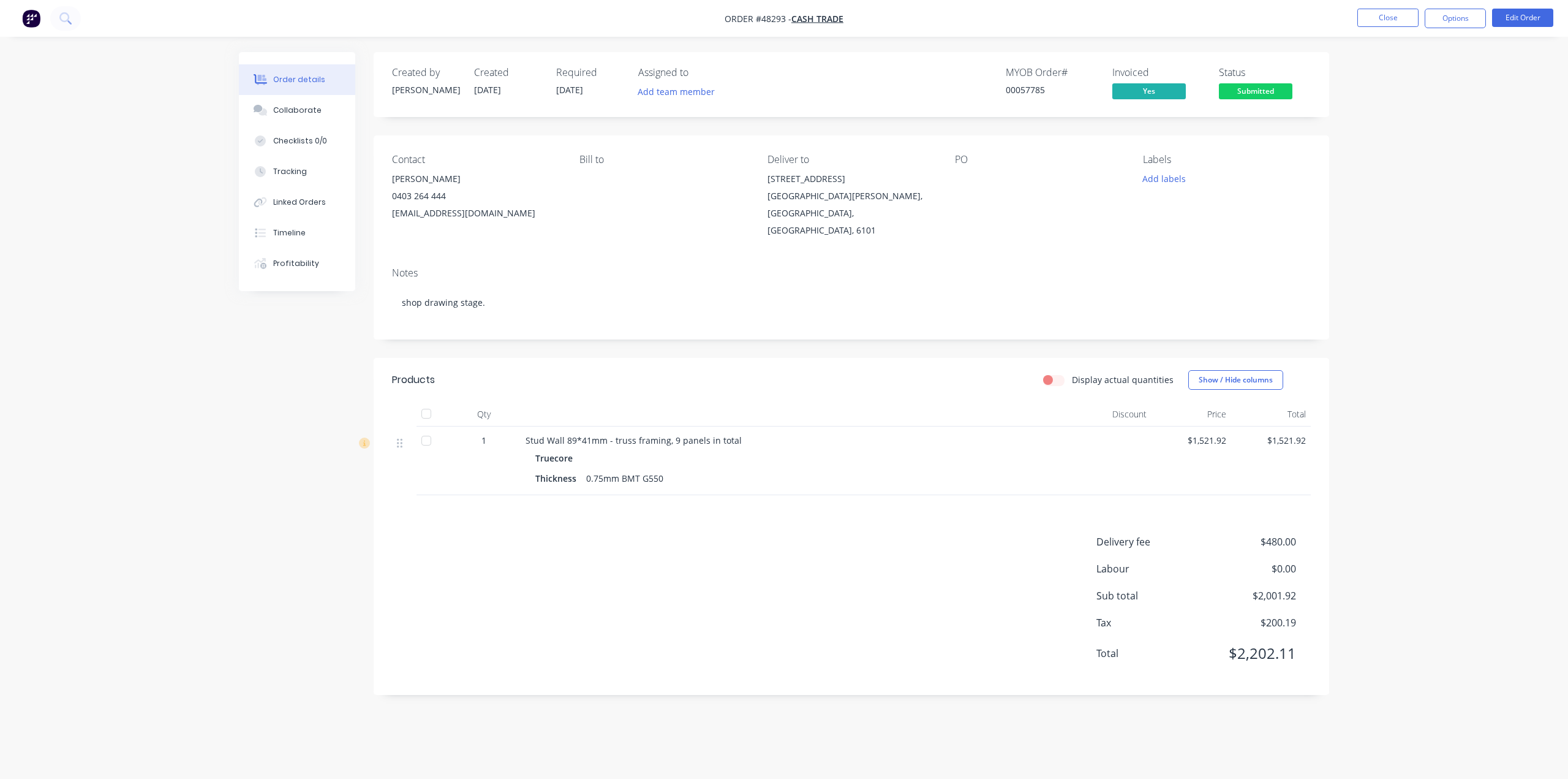
drag, startPoint x: 0, startPoint y: 0, endPoint x: 777, endPoint y: 606, distance: 985.4
click at [784, 605] on div "Delivery fee $480.00 Labour $0.00 Sub total $2,001.92 Tax $200.19 Total $2,202.…" at bounding box center [851, 604] width 919 height 142
click at [798, 582] on div "Delivery fee $480.00 Labour $0.00 Sub total $2,001.92 Tax $200.19 Total $2,202.…" at bounding box center [851, 604] width 919 height 142
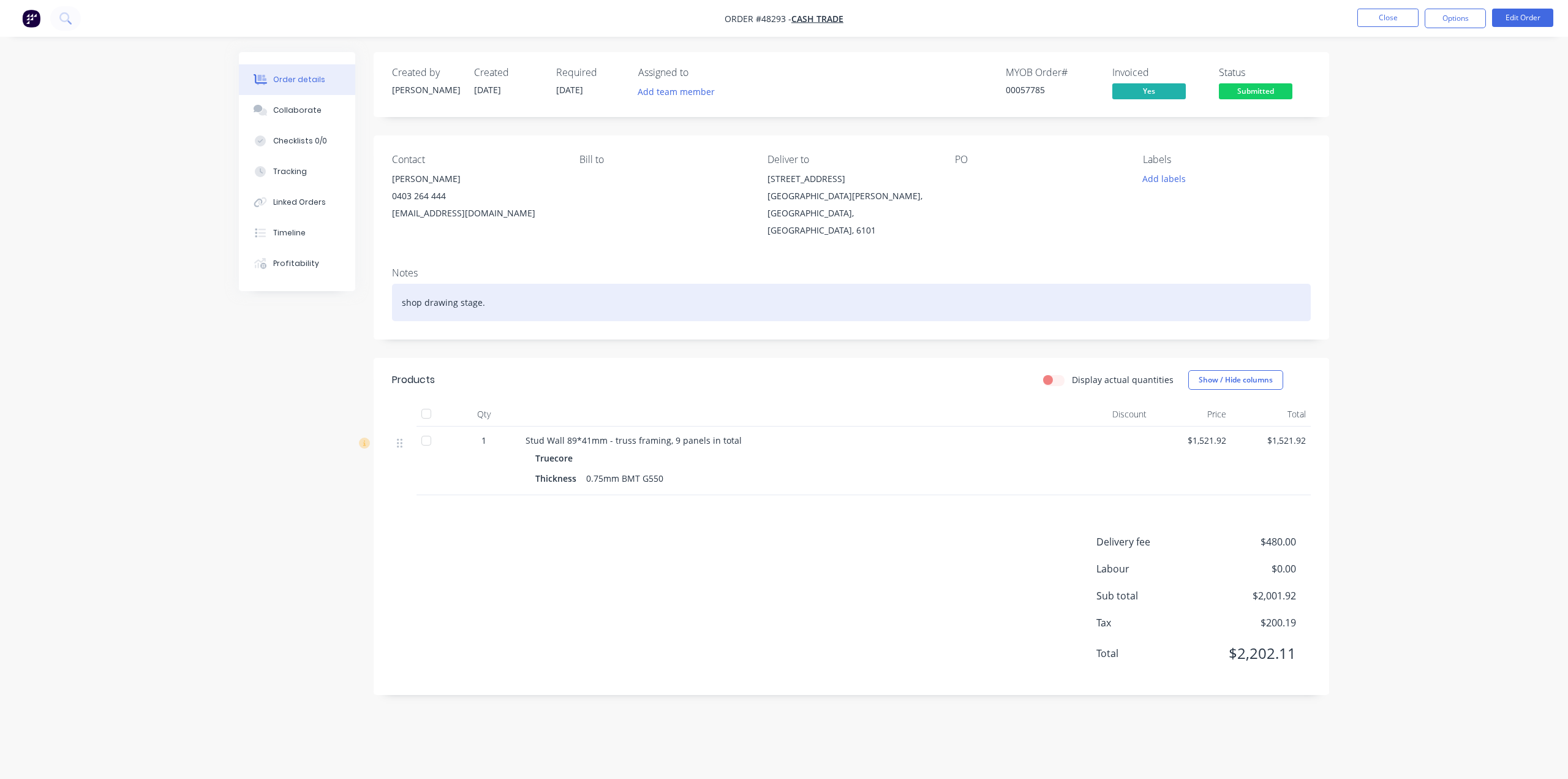
drag, startPoint x: 529, startPoint y: 271, endPoint x: 538, endPoint y: 280, distance: 12.7
click at [530, 284] on div "shop drawing stage." at bounding box center [851, 303] width 919 height 37
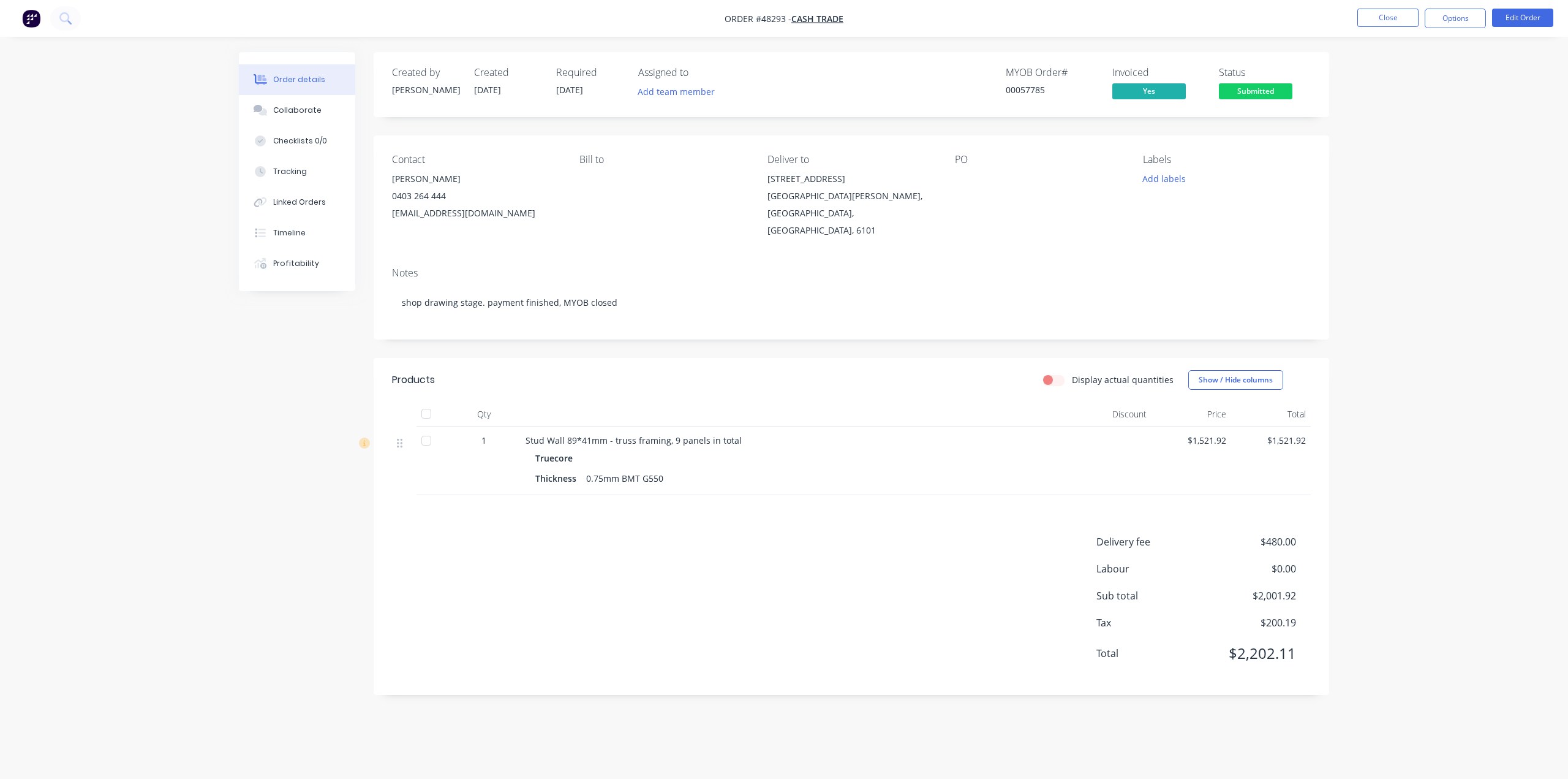
click at [707, 357] on header "Products Display actual quantities Show / Hide columns" at bounding box center [850, 380] width 955 height 45
click at [801, 332] on div "Created by Bob Created 29/08/25 Required 20/08/25 Assigned to Add team member M…" at bounding box center [850, 373] width 955 height 643
click at [1417, 280] on div "Order details Collaborate Checklists 0/0 Tracking Linked Orders Timeline Profit…" at bounding box center [784, 389] width 1568 height 779
click at [882, 322] on div "Notes shop drawing stage. payment finished, MYOB closed" at bounding box center [850, 298] width 955 height 82
drag, startPoint x: 641, startPoint y: 363, endPoint x: 179, endPoint y: 10, distance: 581.4
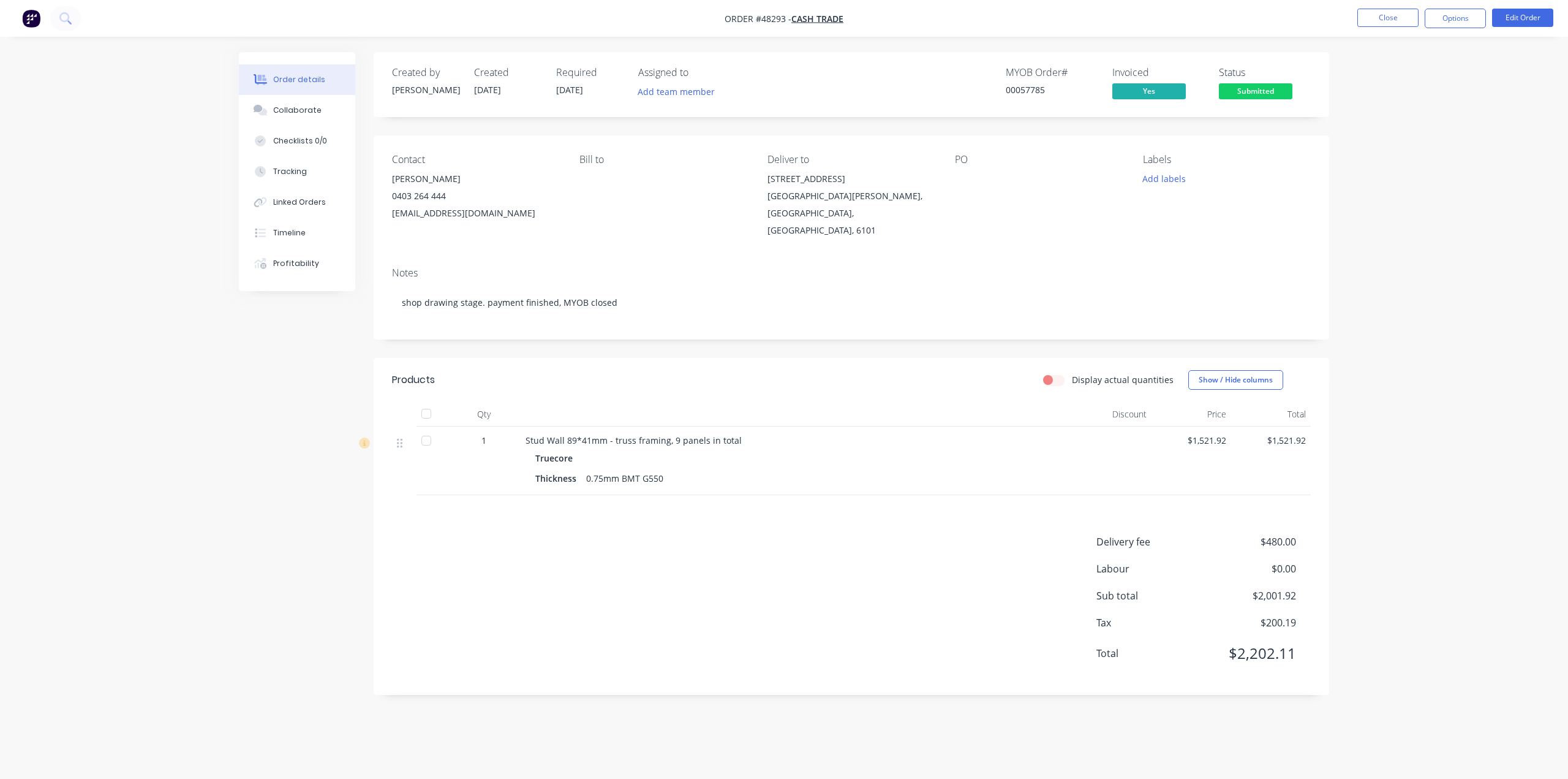
click at [639, 370] on div "Display actual quantities Show / Hide columns" at bounding box center [949, 380] width 723 height 19
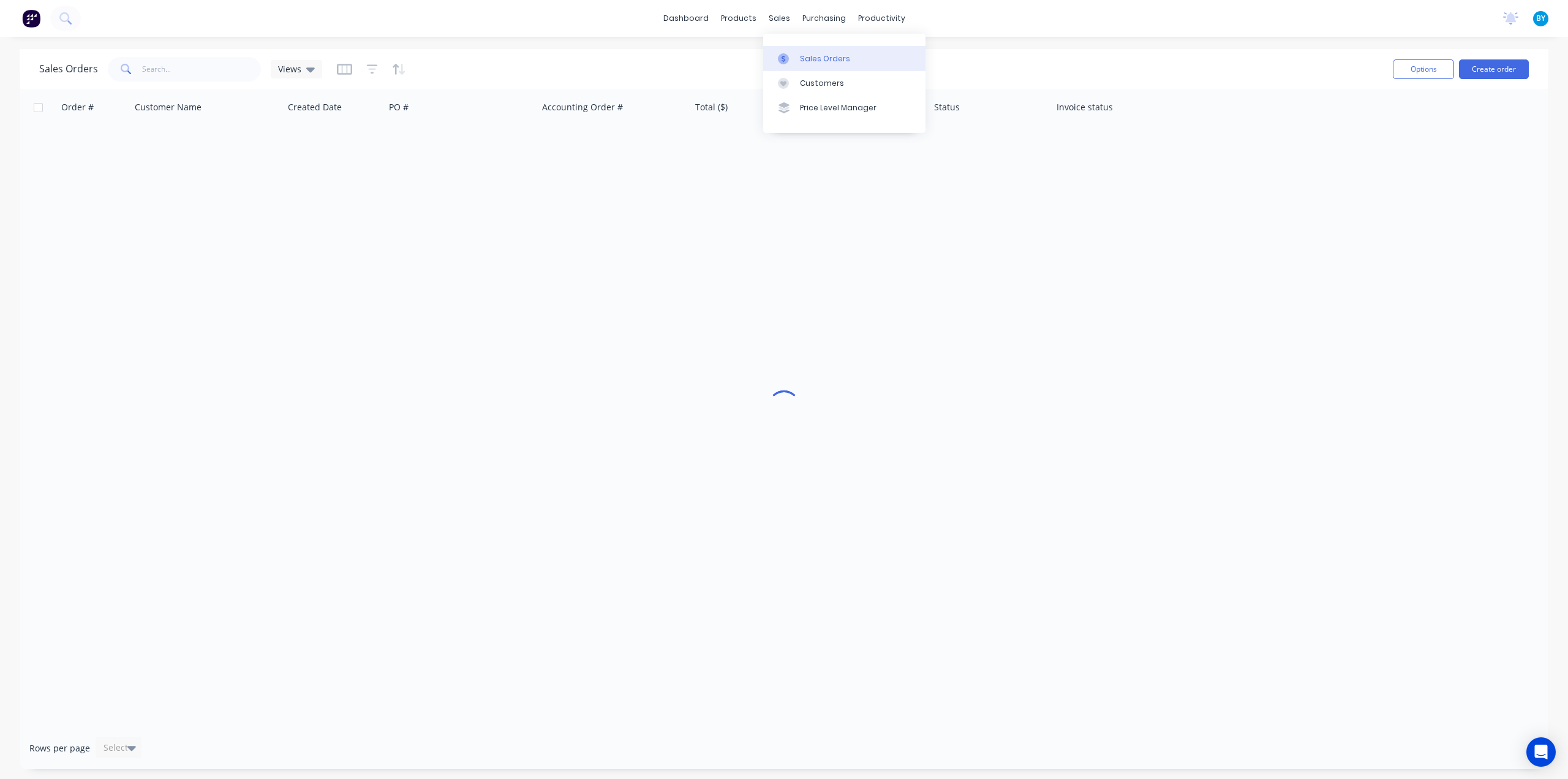
click at [798, 51] on link "Sales Orders" at bounding box center [844, 58] width 162 height 24
click at [734, 57] on div "Sales Orders Views" at bounding box center [711, 69] width 1344 height 30
click at [1490, 68] on button "Create order" at bounding box center [1494, 69] width 70 height 19
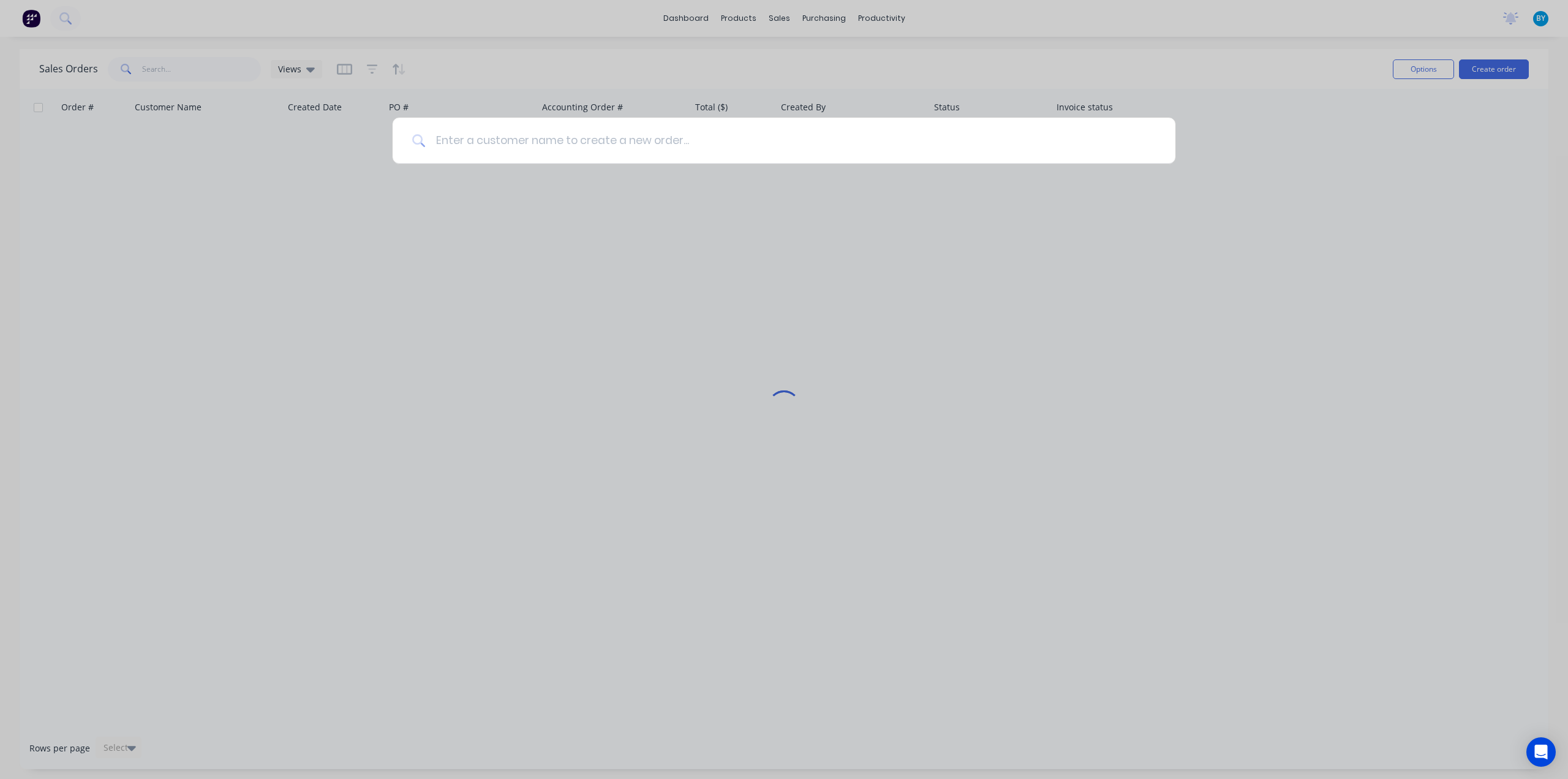
click at [568, 124] on input at bounding box center [791, 140] width 731 height 45
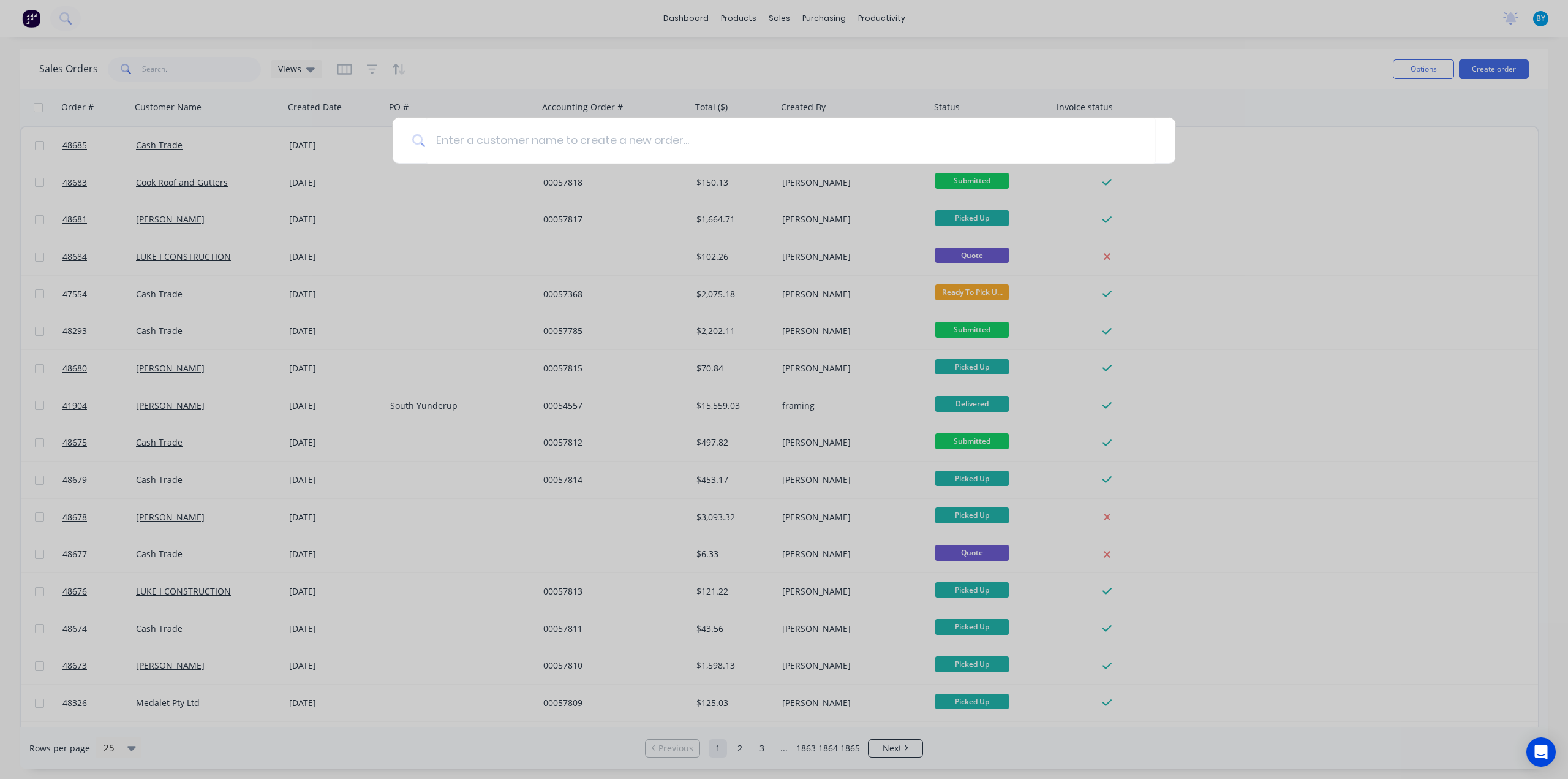
click at [1104, 172] on div at bounding box center [784, 389] width 1568 height 779
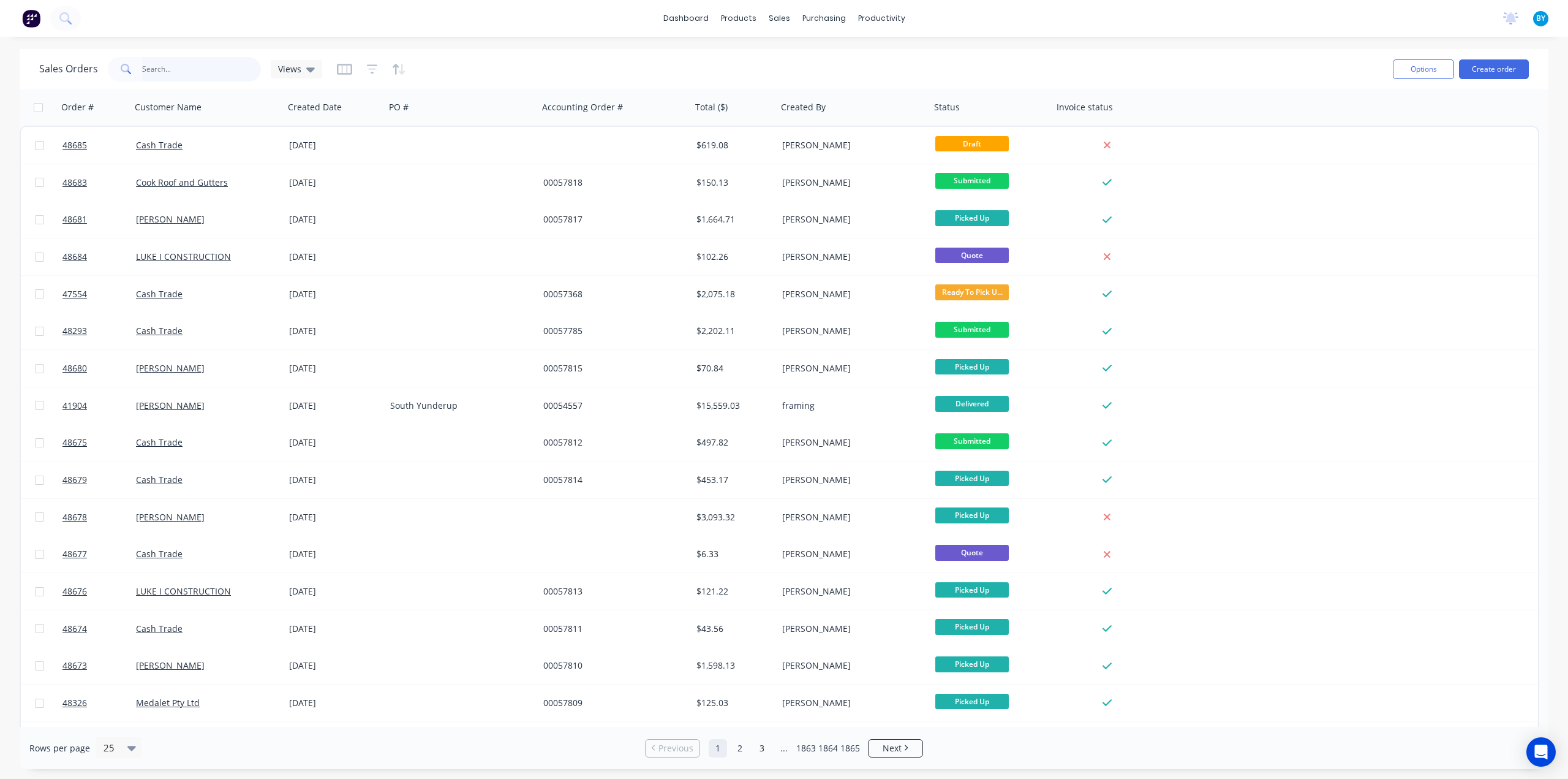
click at [177, 66] on input "text" at bounding box center [201, 69] width 120 height 24
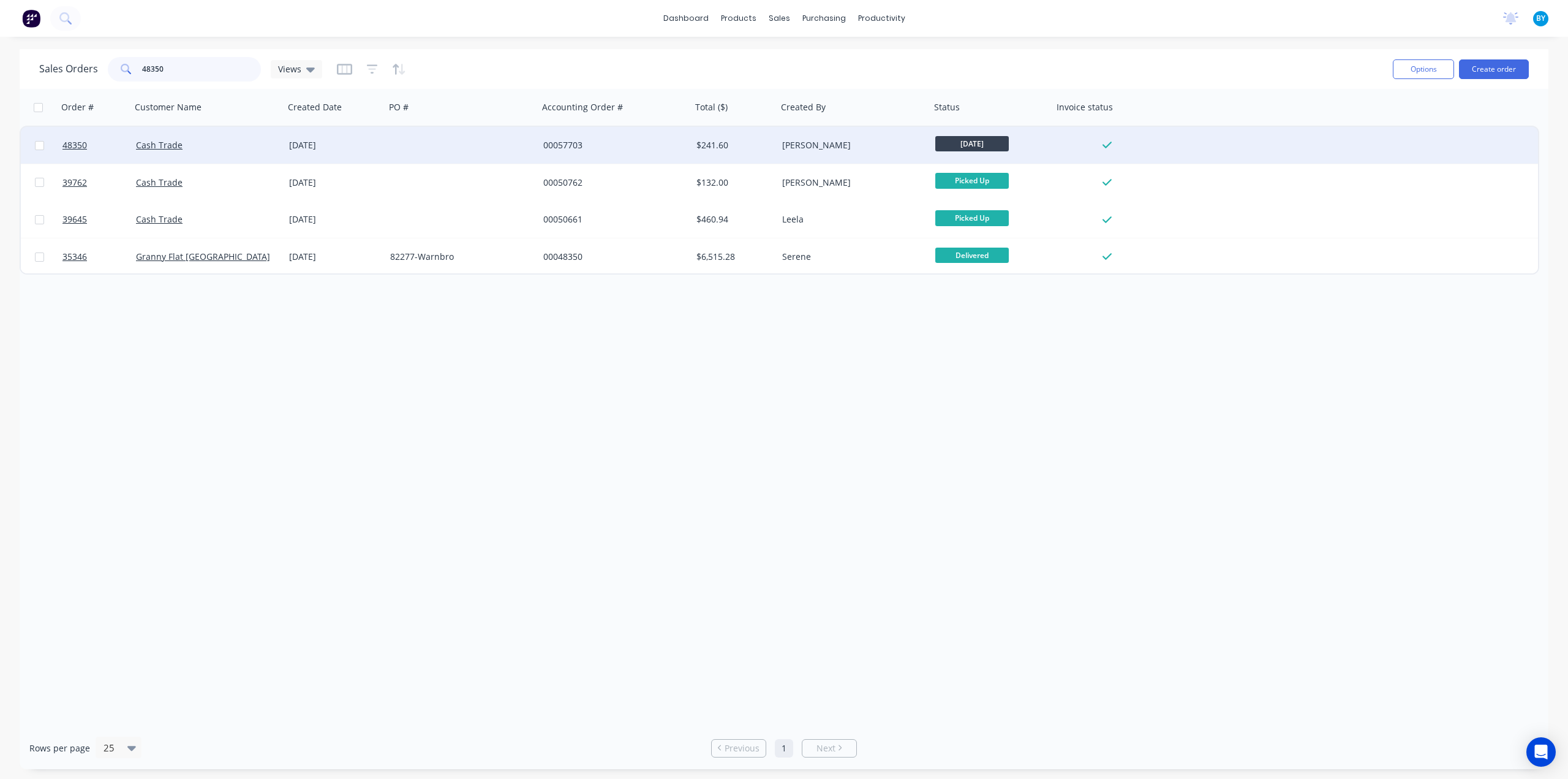
type input "48350"
click at [257, 141] on div "Cash Trade" at bounding box center [203, 145] width 136 height 12
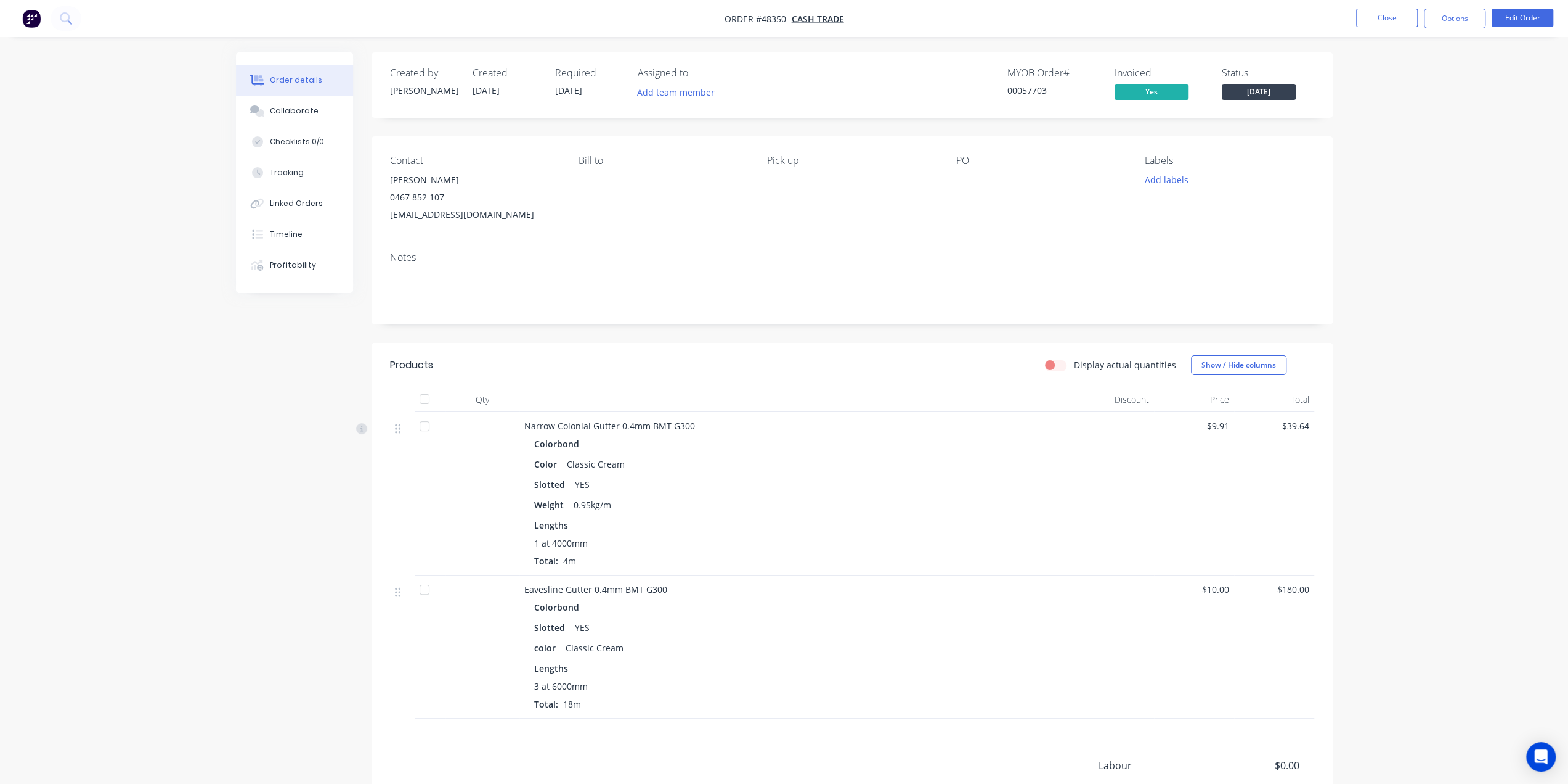
click at [531, 257] on div "Notes" at bounding box center [853, 257] width 925 height 12
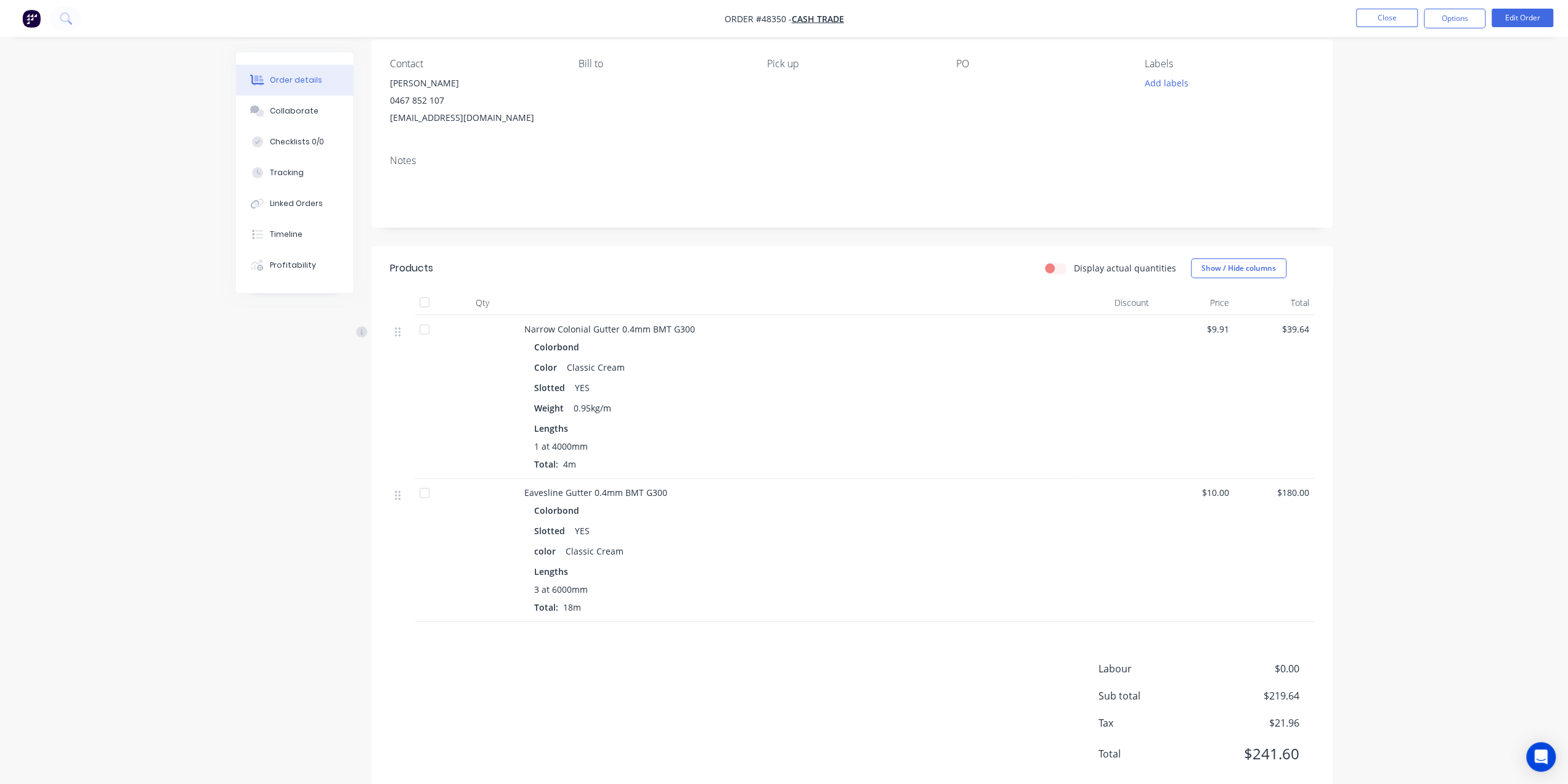
scroll to position [126, 0]
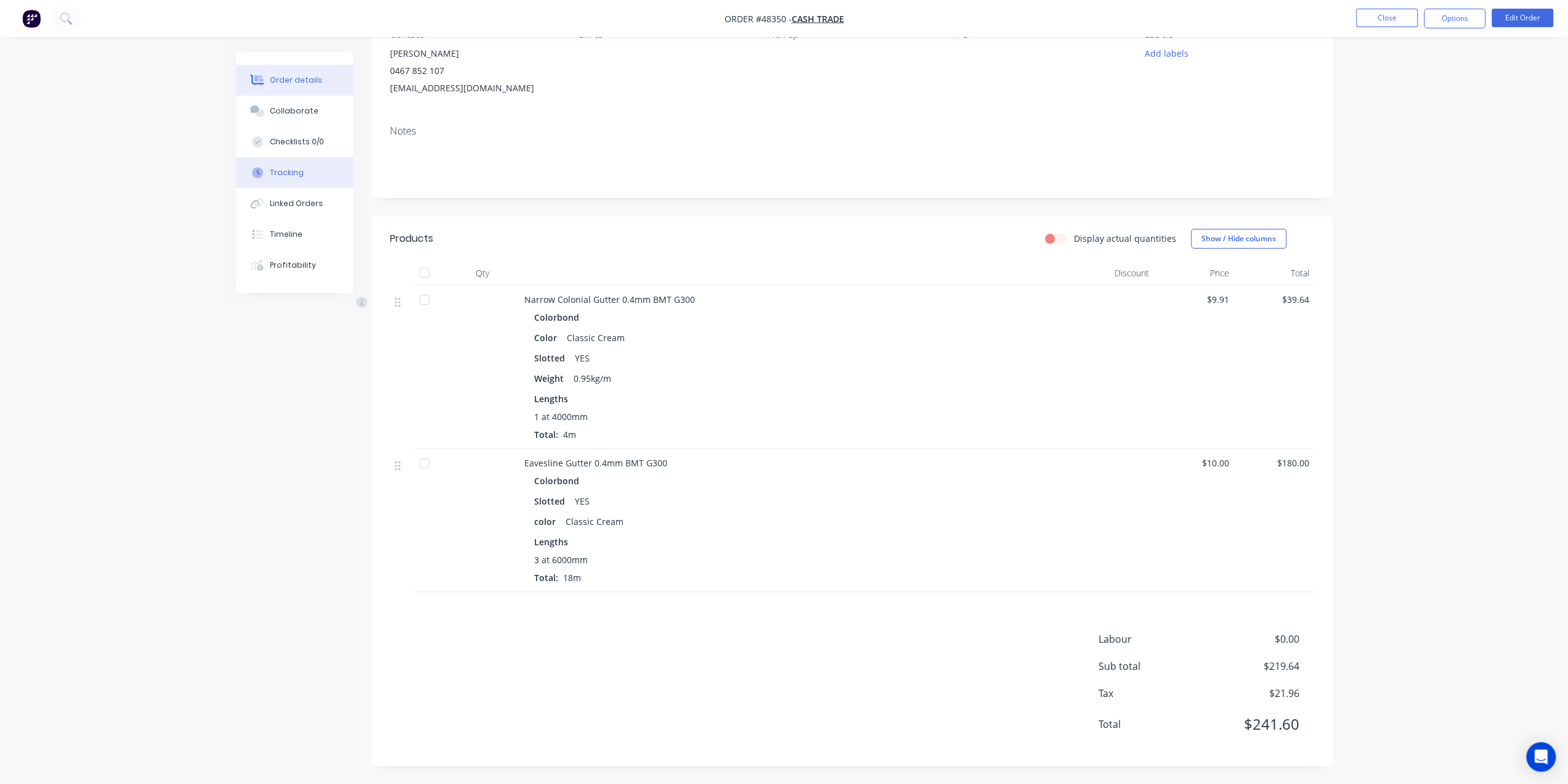
click at [298, 172] on div "Tracking" at bounding box center [287, 173] width 34 height 11
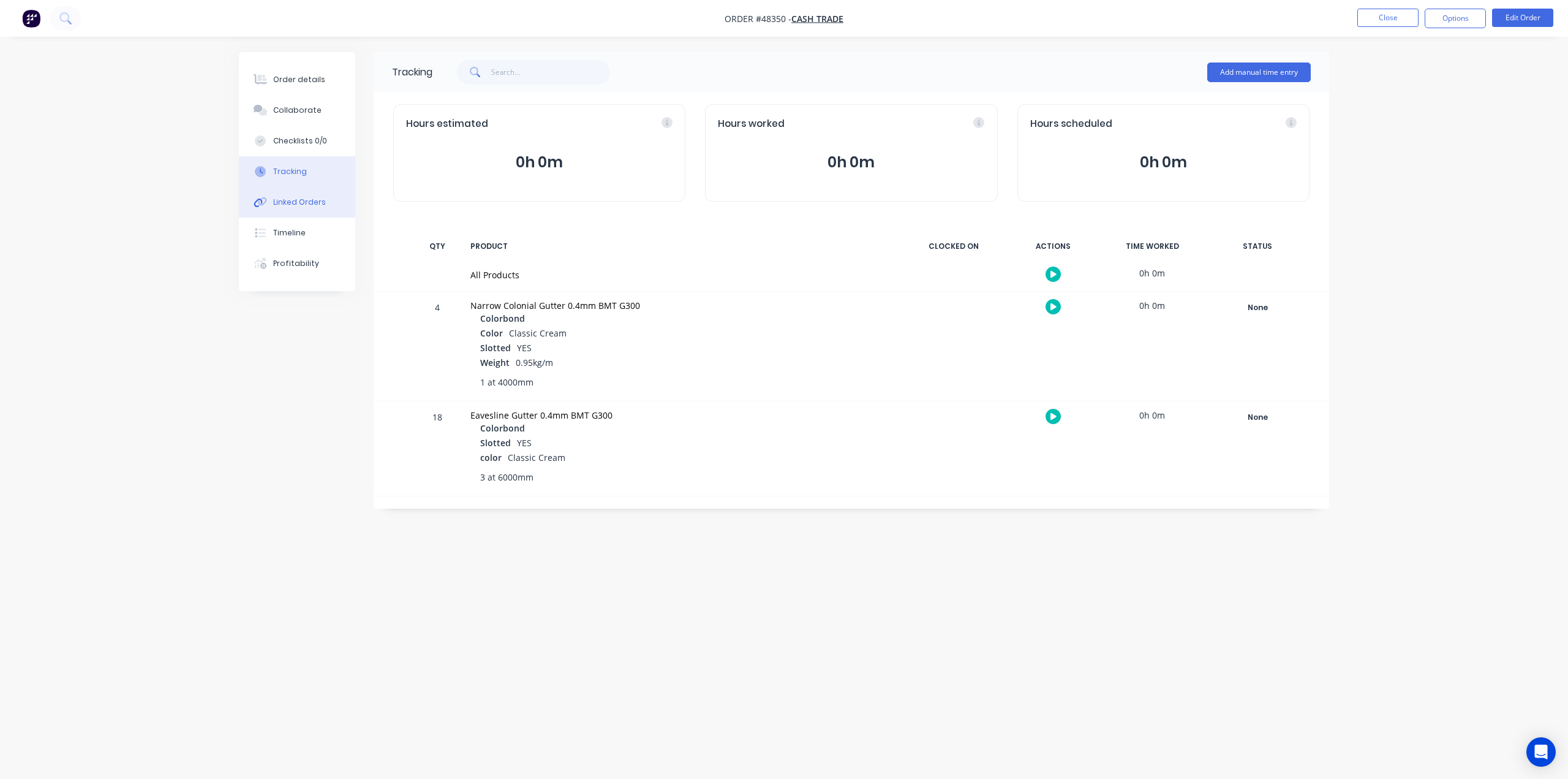
click at [298, 201] on div "Linked Orders" at bounding box center [299, 202] width 53 height 11
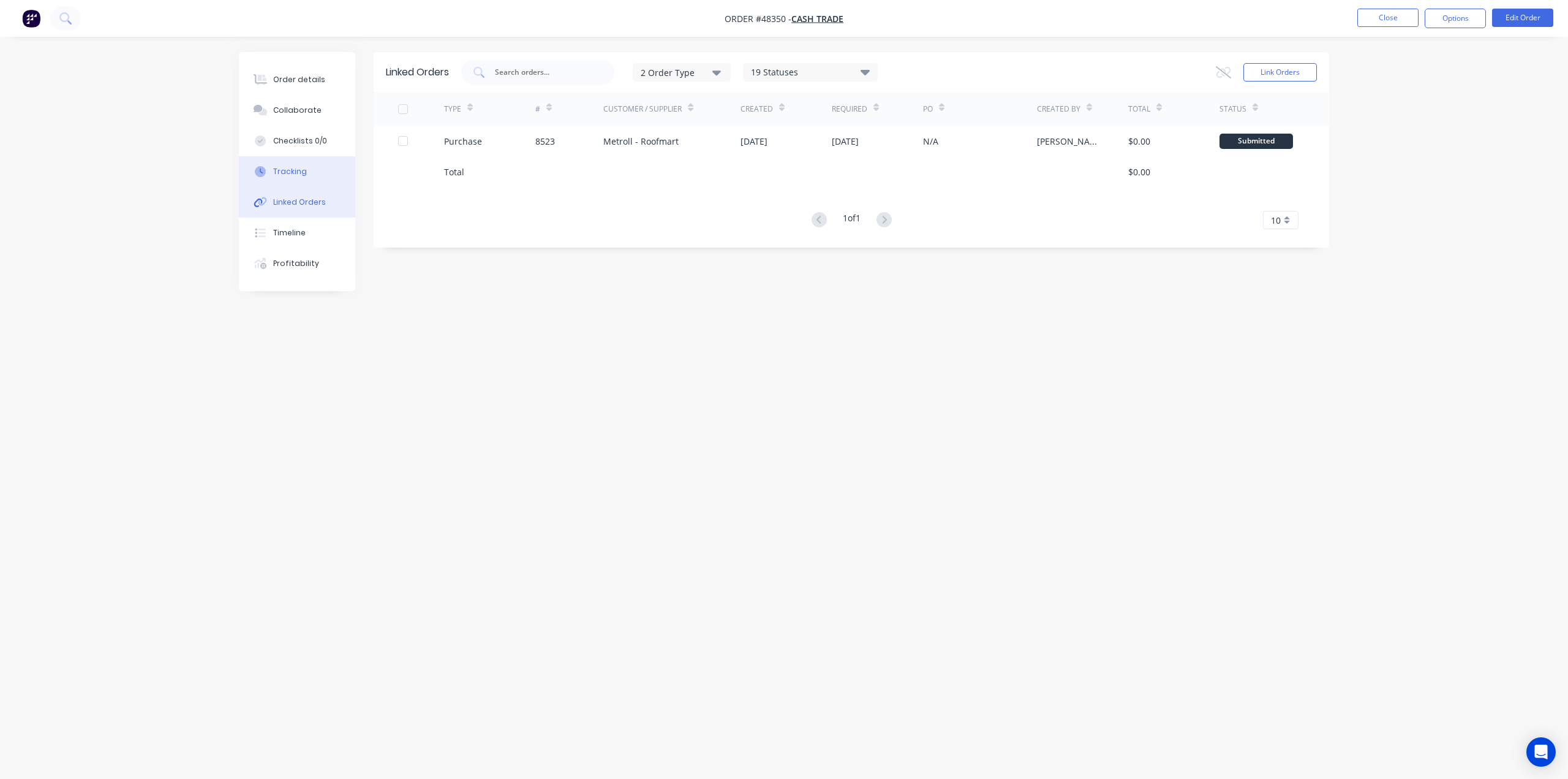
click at [302, 181] on button "Tracking" at bounding box center [296, 171] width 116 height 31
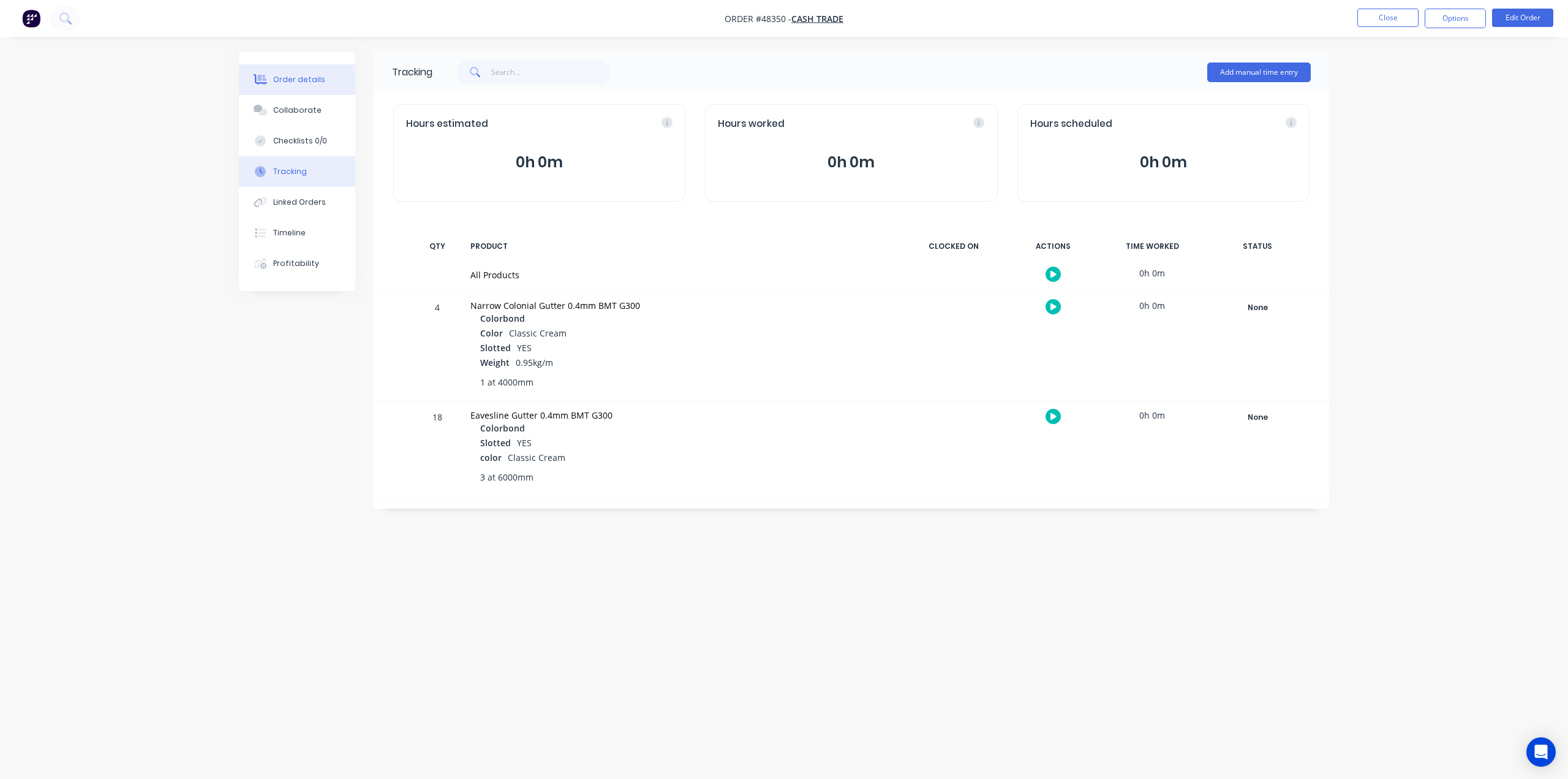
click at [298, 77] on div "Order details" at bounding box center [299, 80] width 52 height 11
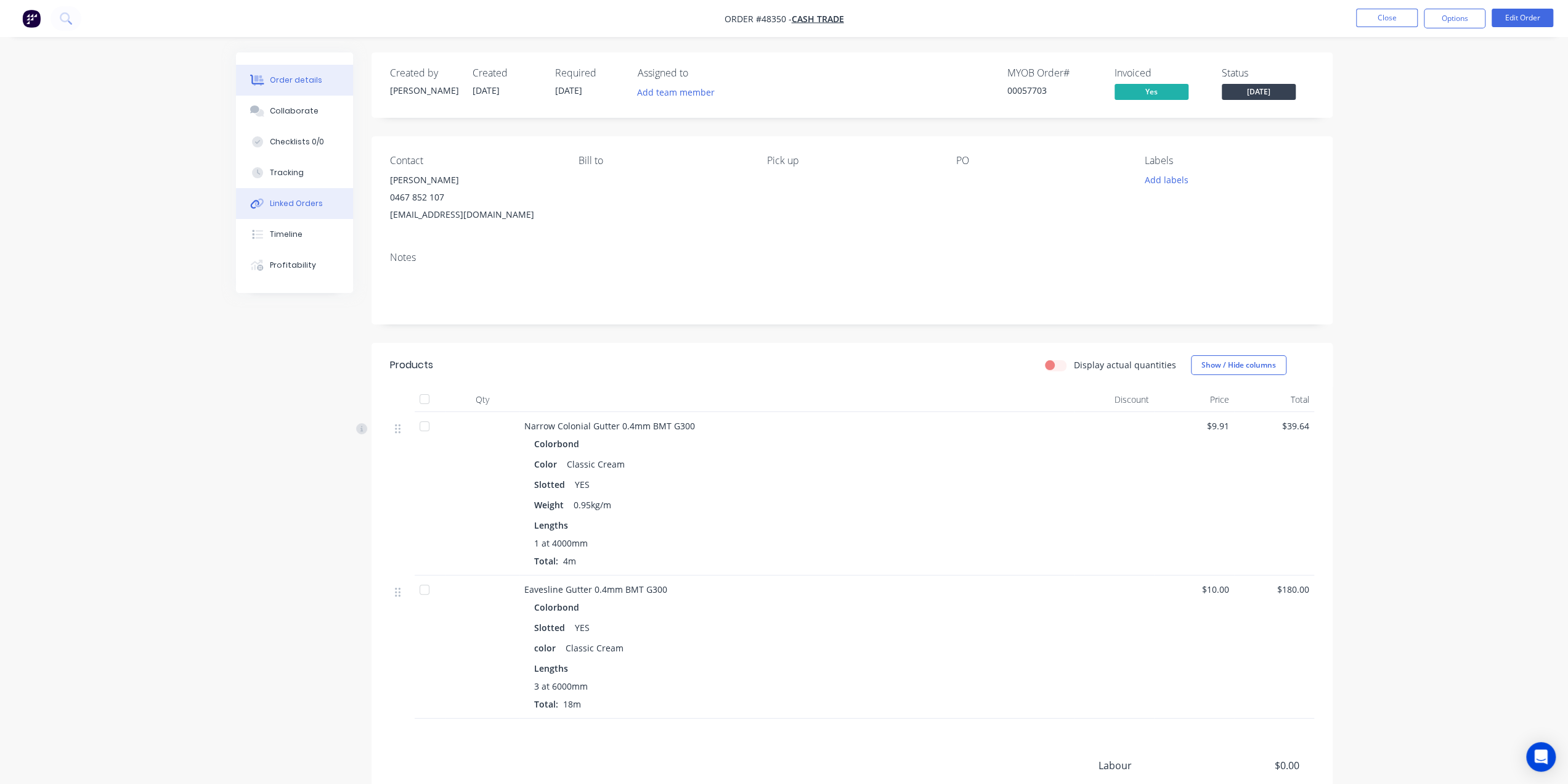
click at [305, 199] on div "Linked Orders" at bounding box center [296, 204] width 53 height 11
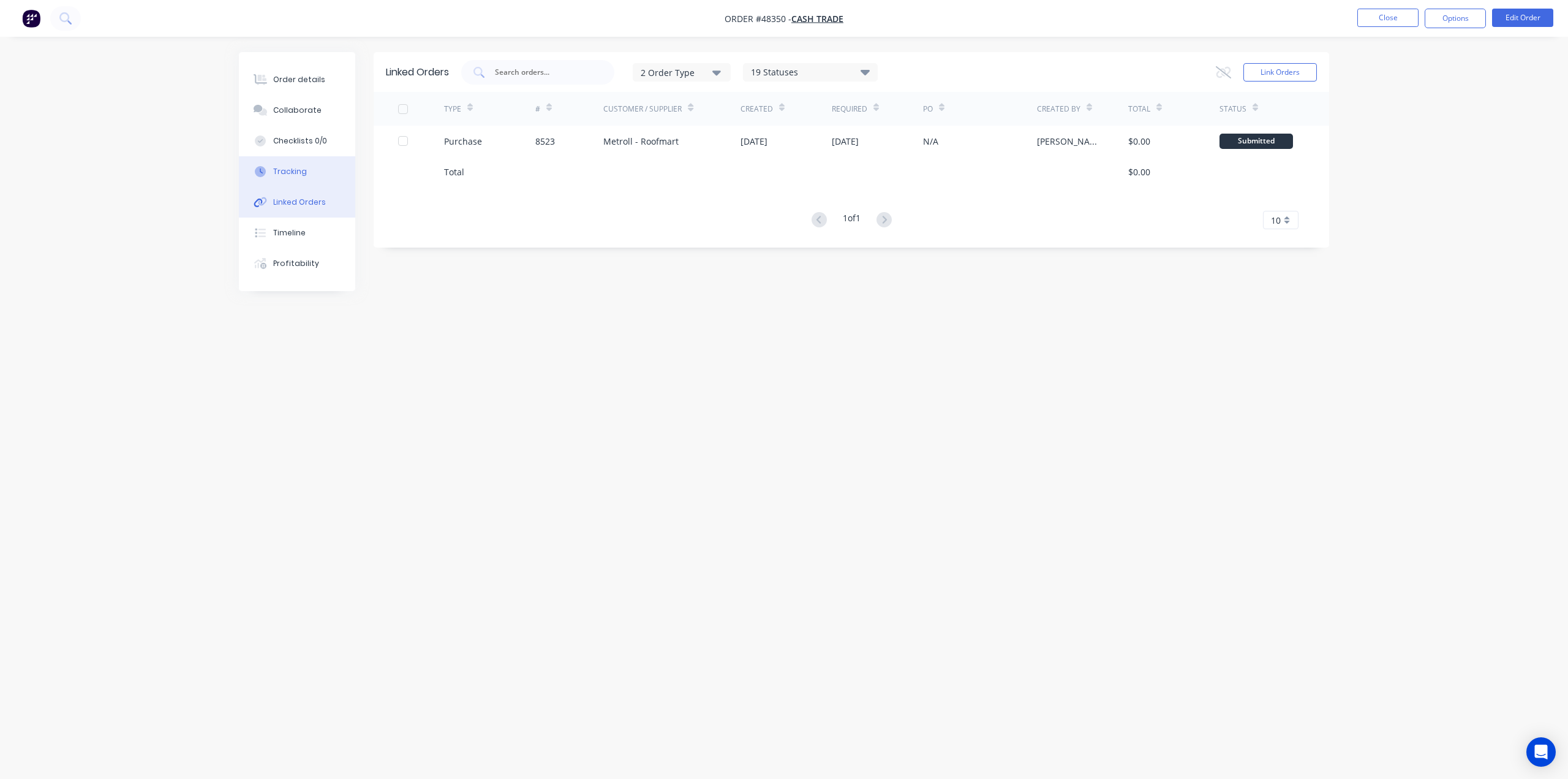
click at [292, 172] on div "Tracking" at bounding box center [290, 172] width 33 height 11
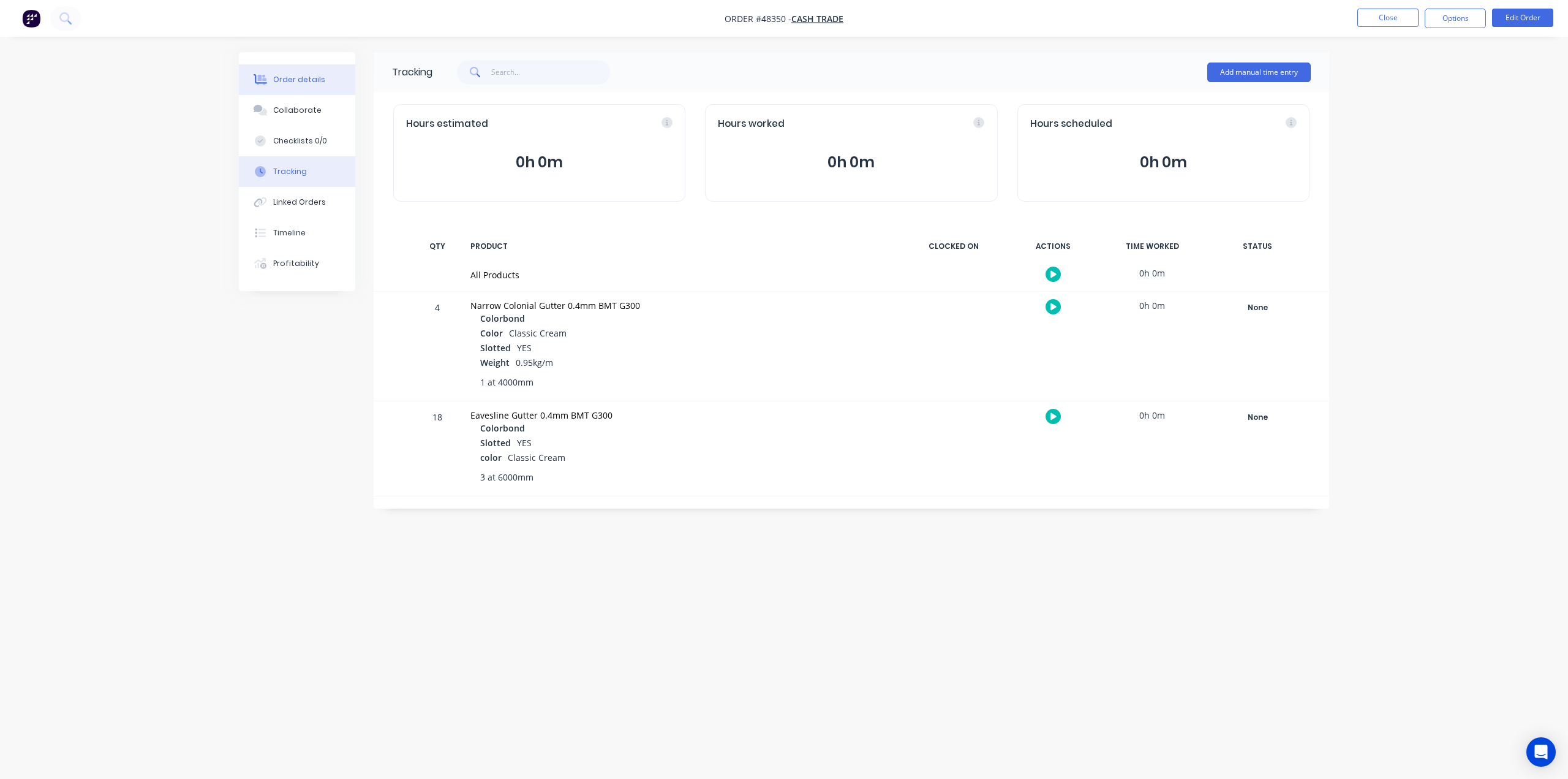
click at [305, 73] on button "Order details" at bounding box center [296, 79] width 116 height 31
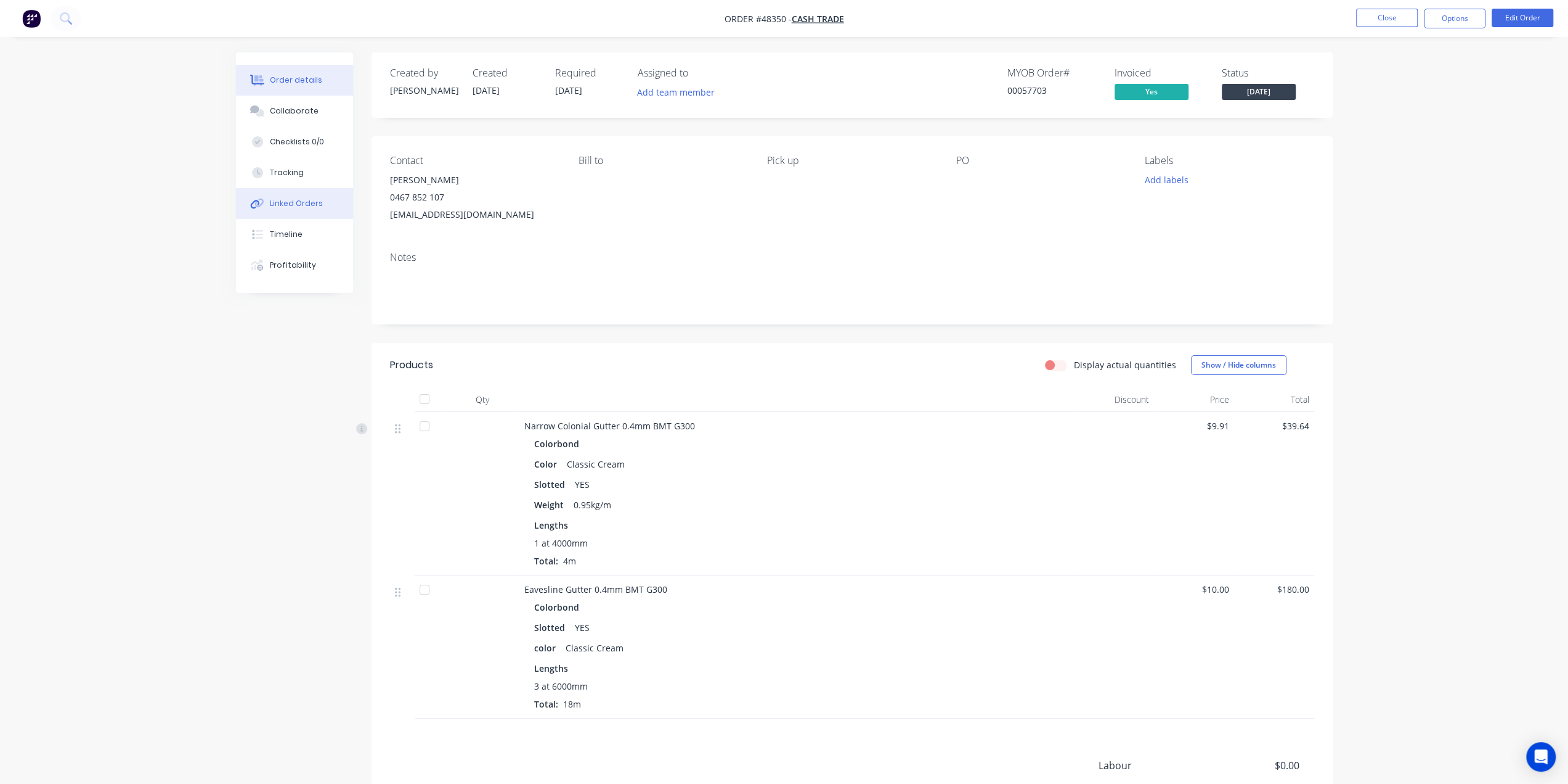
click at [294, 198] on div "Linked Orders" at bounding box center [296, 204] width 53 height 11
